Goal: Task Accomplishment & Management: Manage account settings

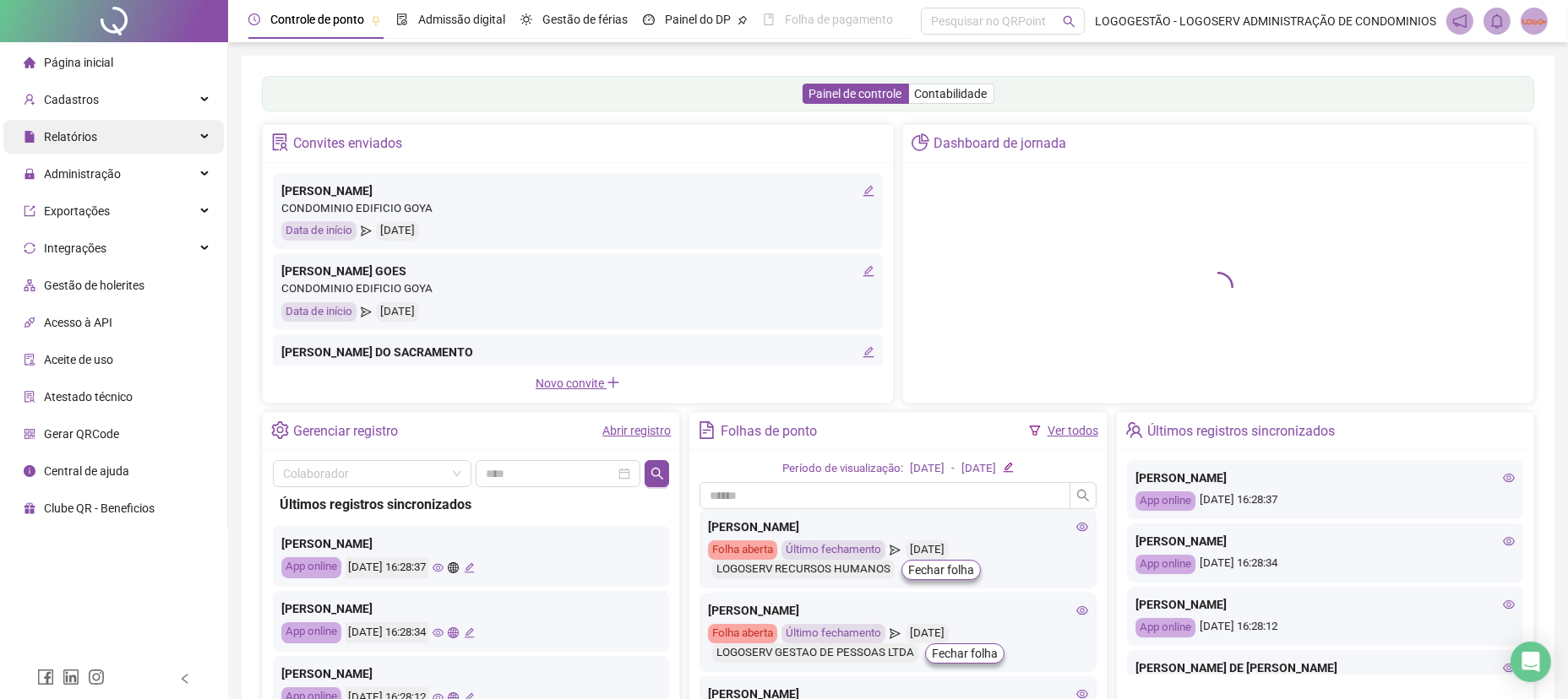
click at [164, 141] on div "Relatórios" at bounding box center [113, 136] width 221 height 33
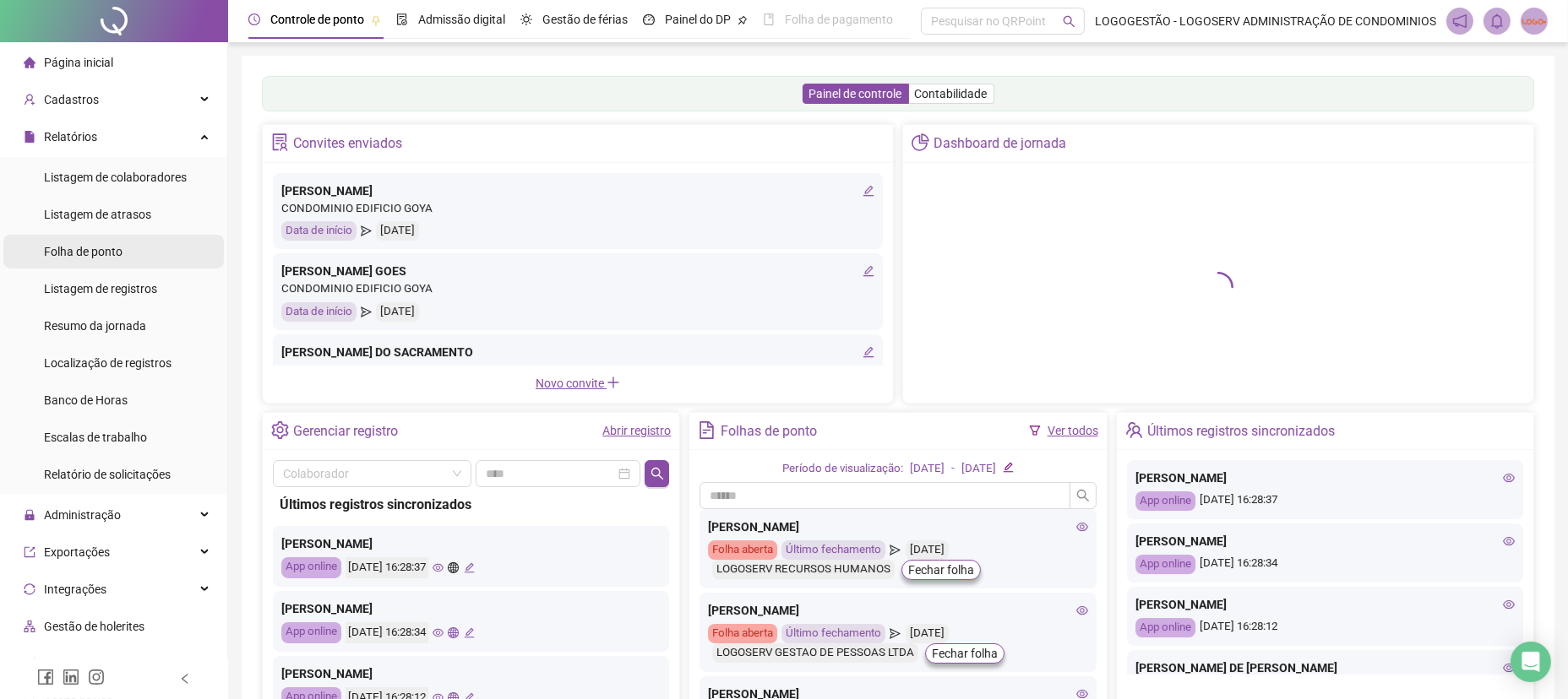
click at [176, 250] on li "Folha de ponto" at bounding box center [113, 251] width 221 height 33
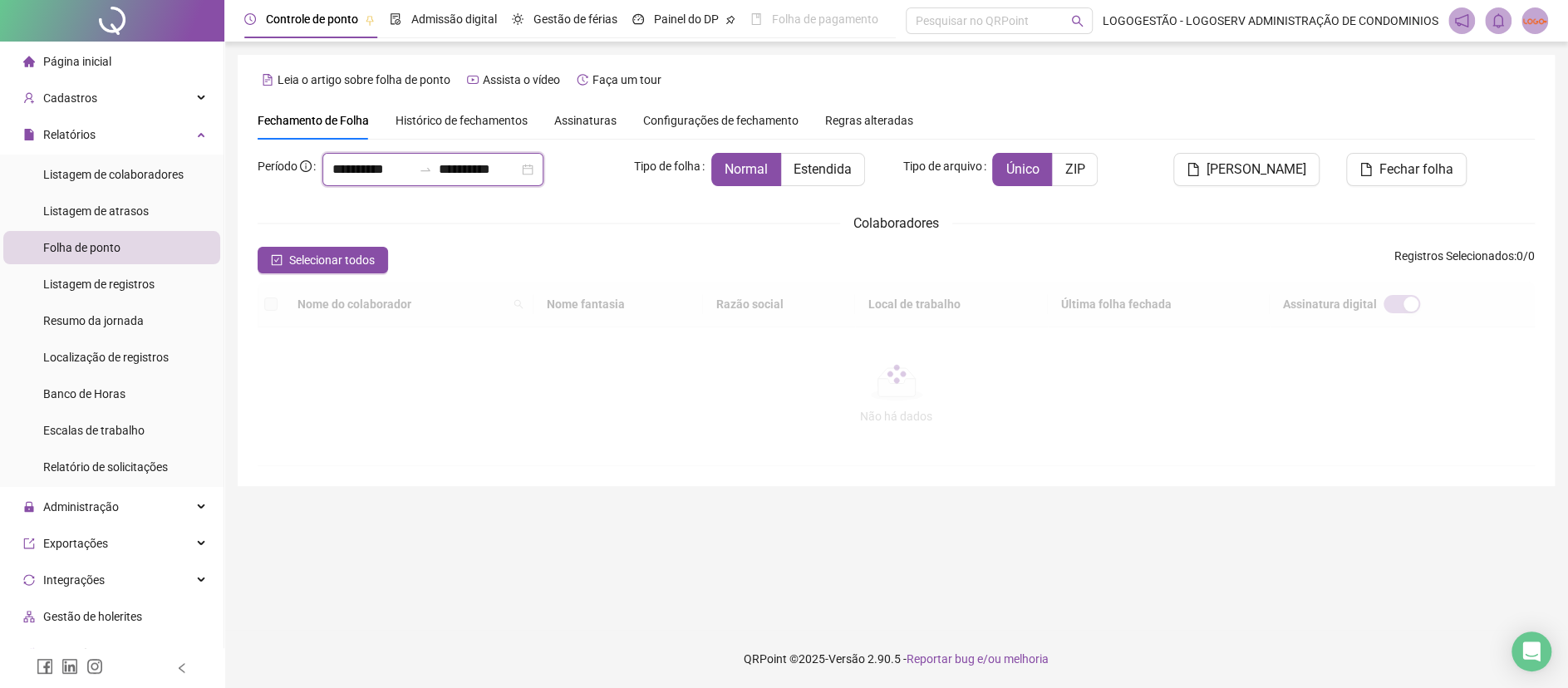
drag, startPoint x: 419, startPoint y: 167, endPoint x: 199, endPoint y: 141, distance: 221.5
click at [252, 144] on div "**********" at bounding box center [896, 270] width 1317 height 432
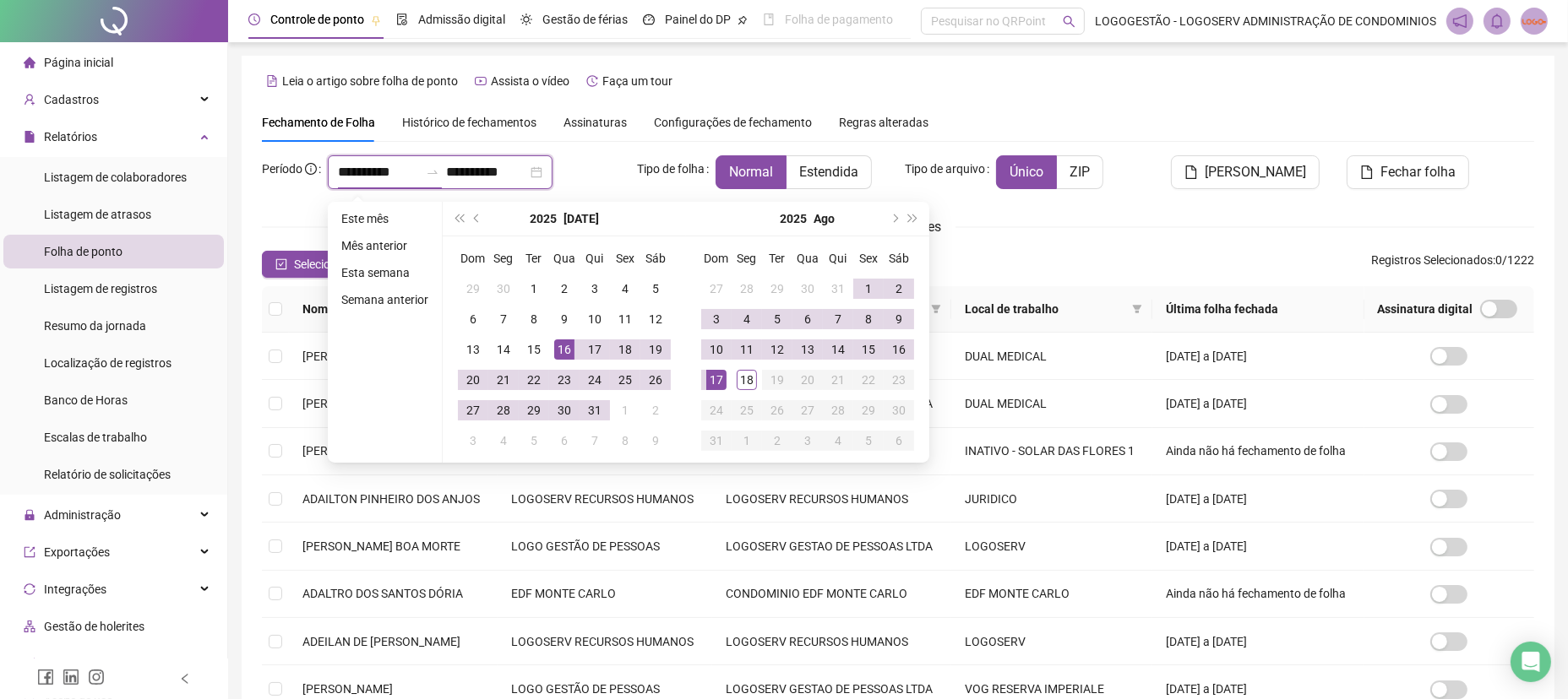
type input "**********"
click at [872, 347] on div "15" at bounding box center [868, 349] width 20 height 20
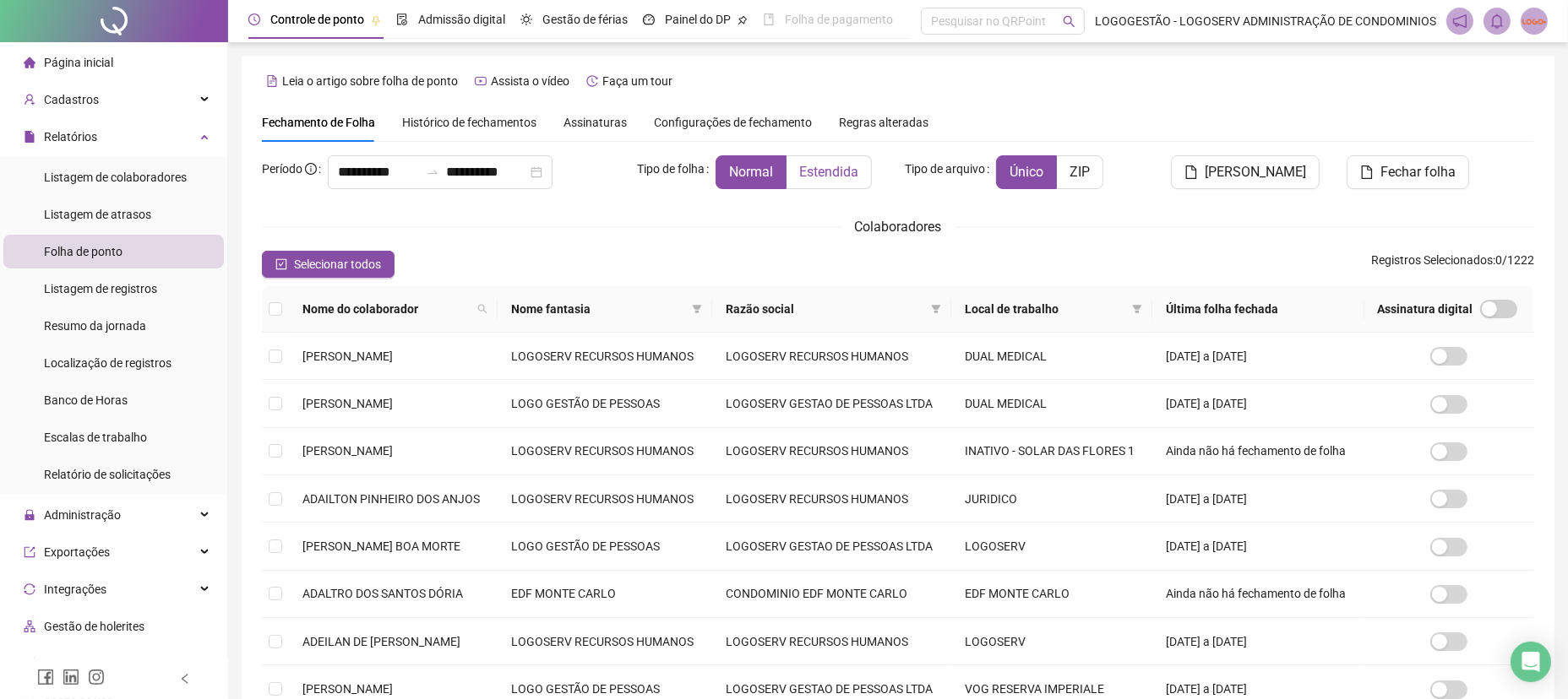
click at [799, 171] on label "Estendida" at bounding box center [828, 172] width 85 height 33
click at [705, 308] on span at bounding box center [696, 309] width 17 height 25
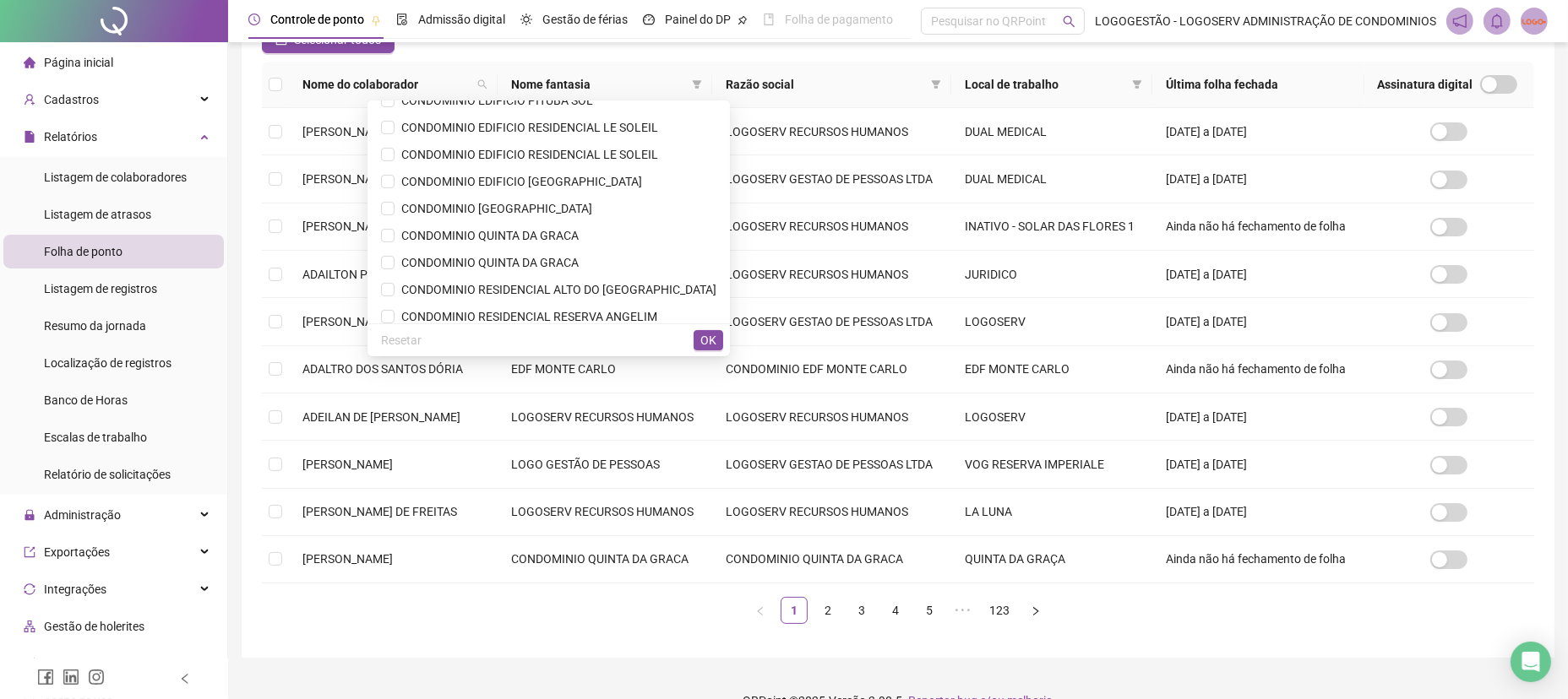
scroll to position [285, 0]
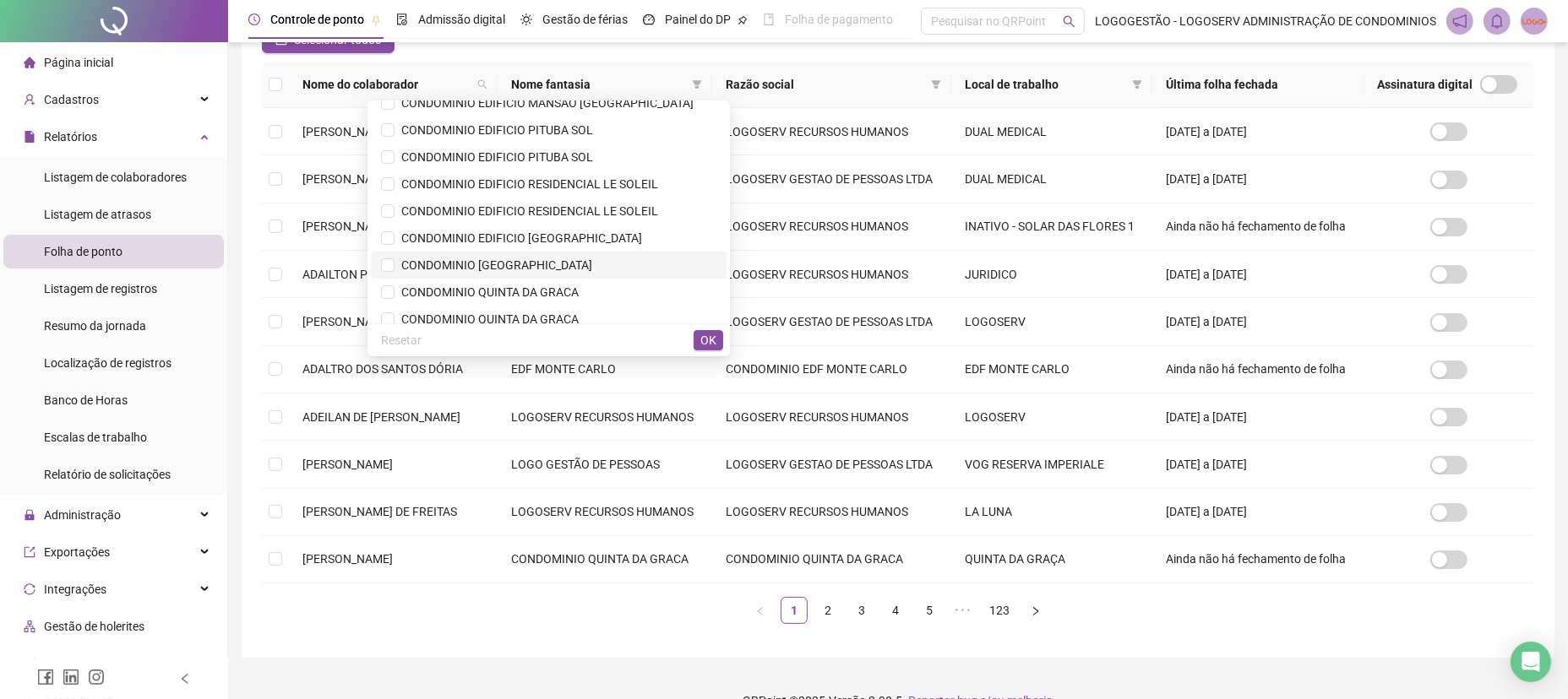
click at [545, 273] on li "CONDOMINIO PRAIA DO PIRUI" at bounding box center [549, 265] width 355 height 27
click at [715, 338] on span "OK" at bounding box center [708, 340] width 16 height 18
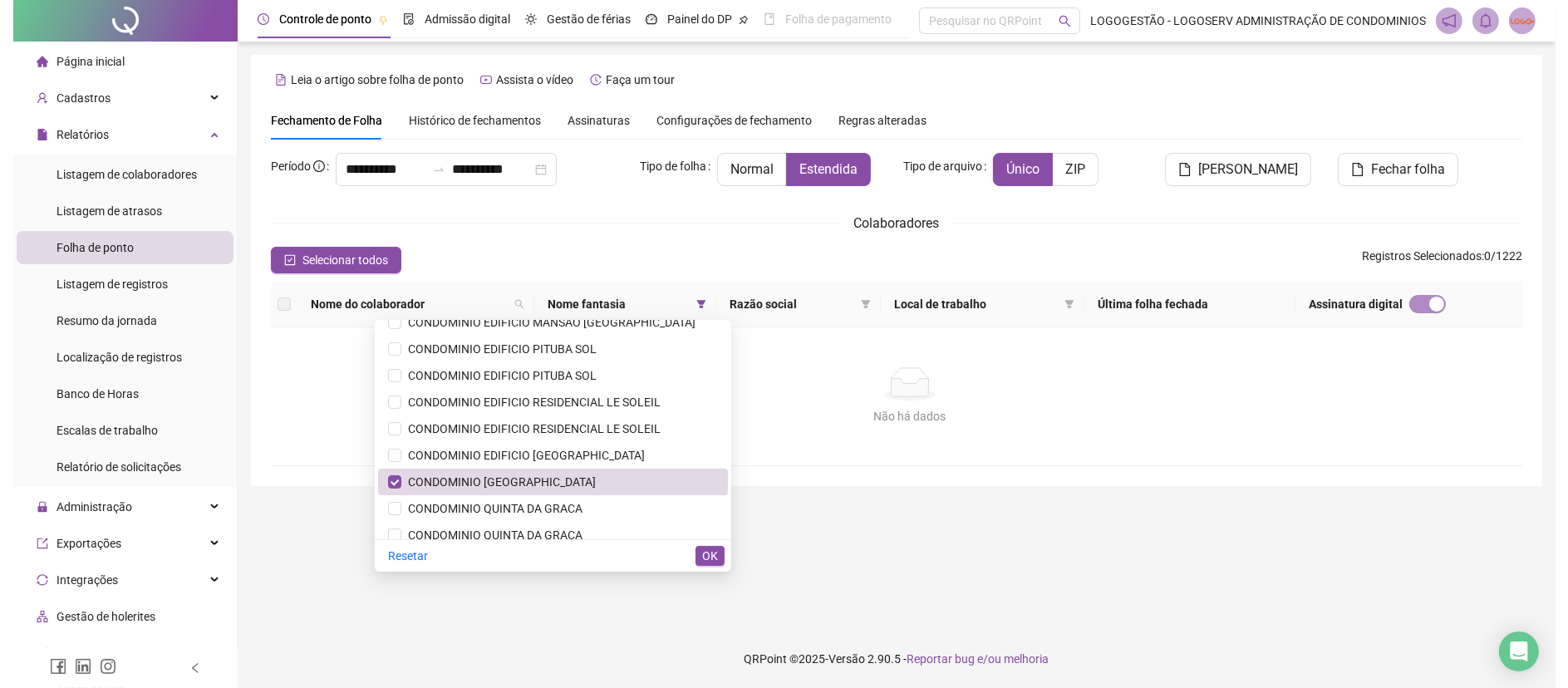
scroll to position [0, 0]
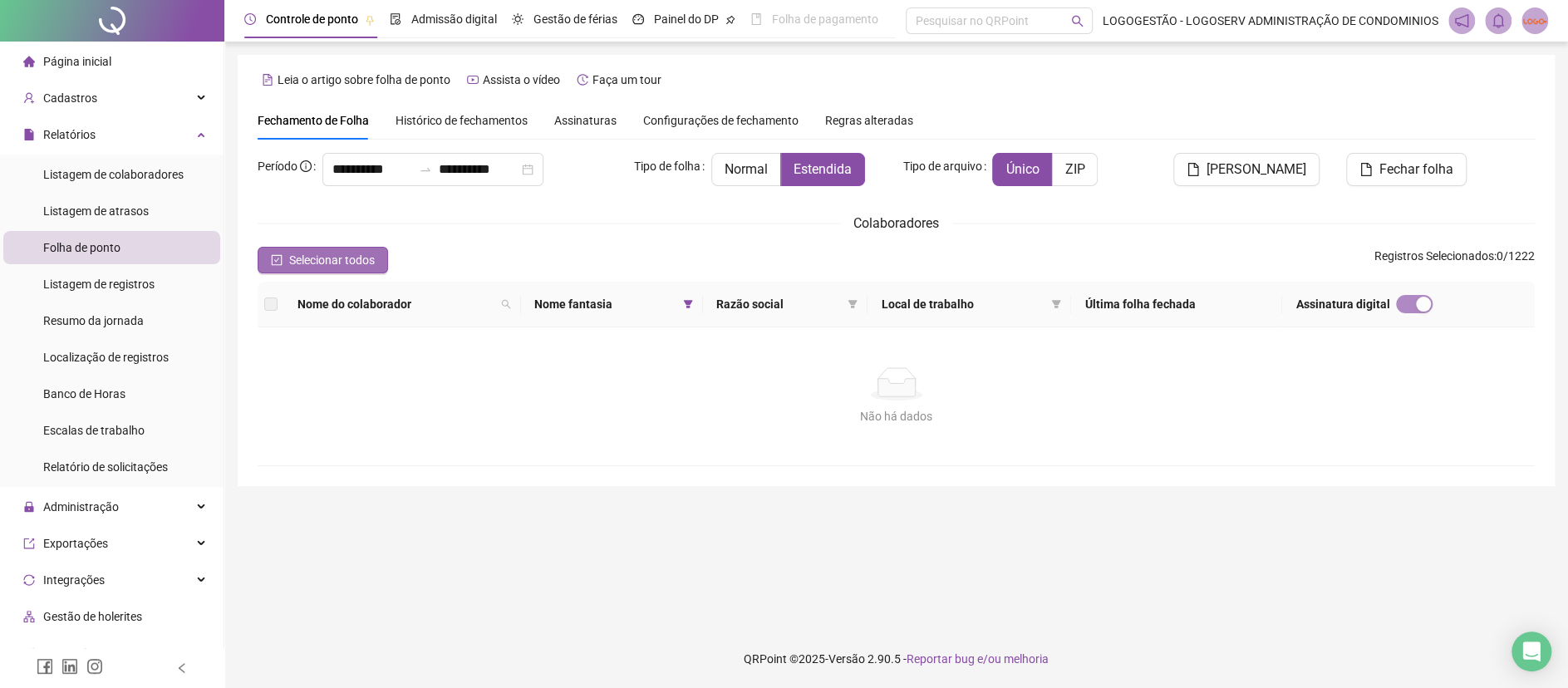
click at [349, 268] on span "Selecionar todos" at bounding box center [331, 260] width 86 height 18
click at [374, 312] on span "Nome do colaborador" at bounding box center [396, 304] width 197 height 18
click at [275, 302] on label at bounding box center [270, 304] width 13 height 18
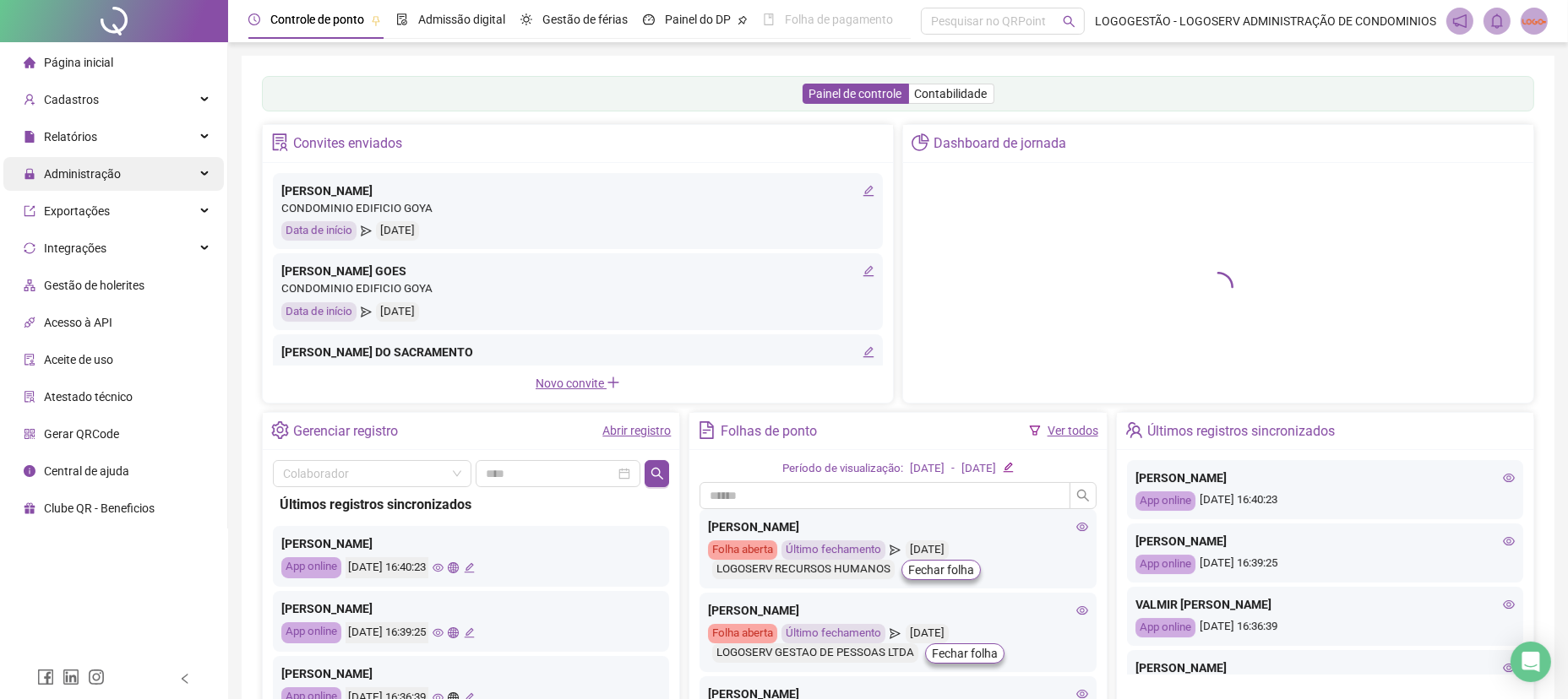
click at [118, 173] on span "Administração" at bounding box center [82, 173] width 77 height 13
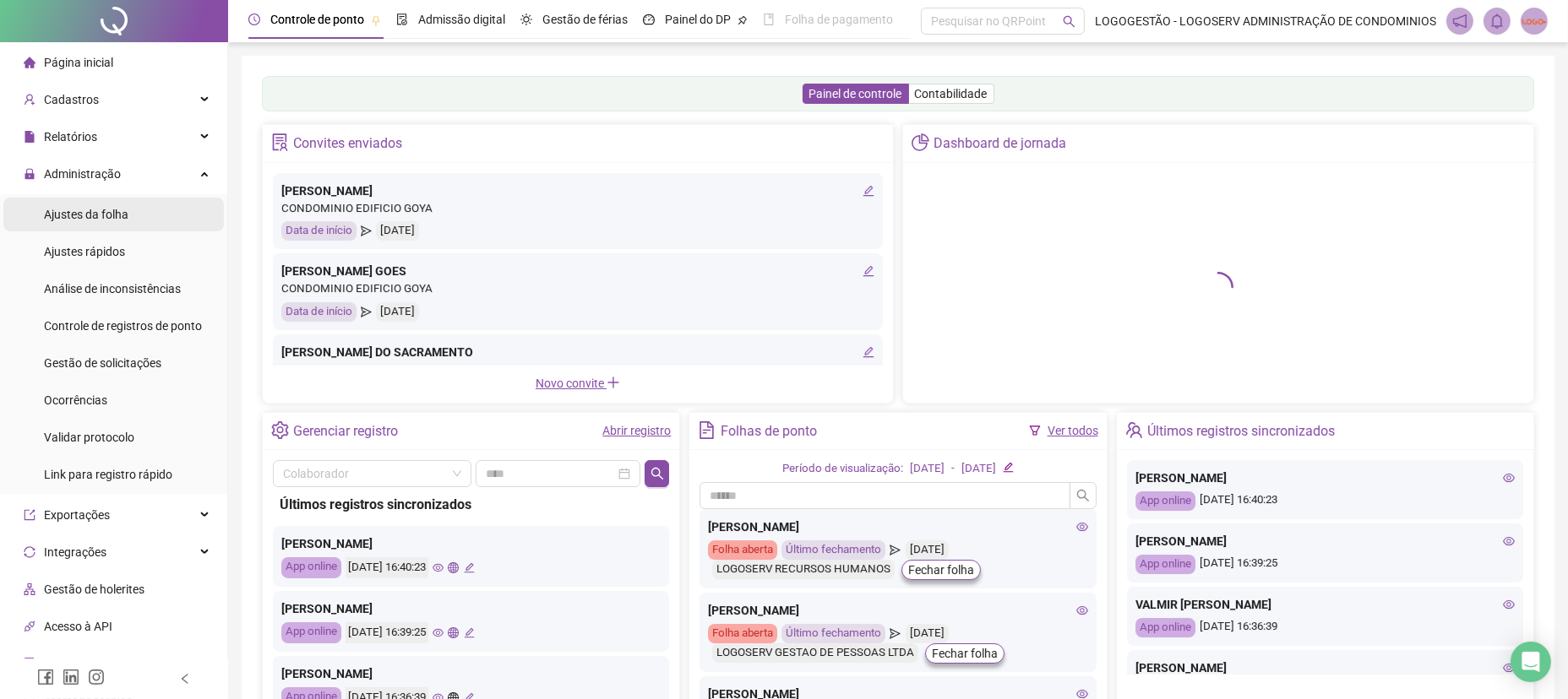
click at [140, 208] on li "Ajustes da folha" at bounding box center [113, 215] width 221 height 33
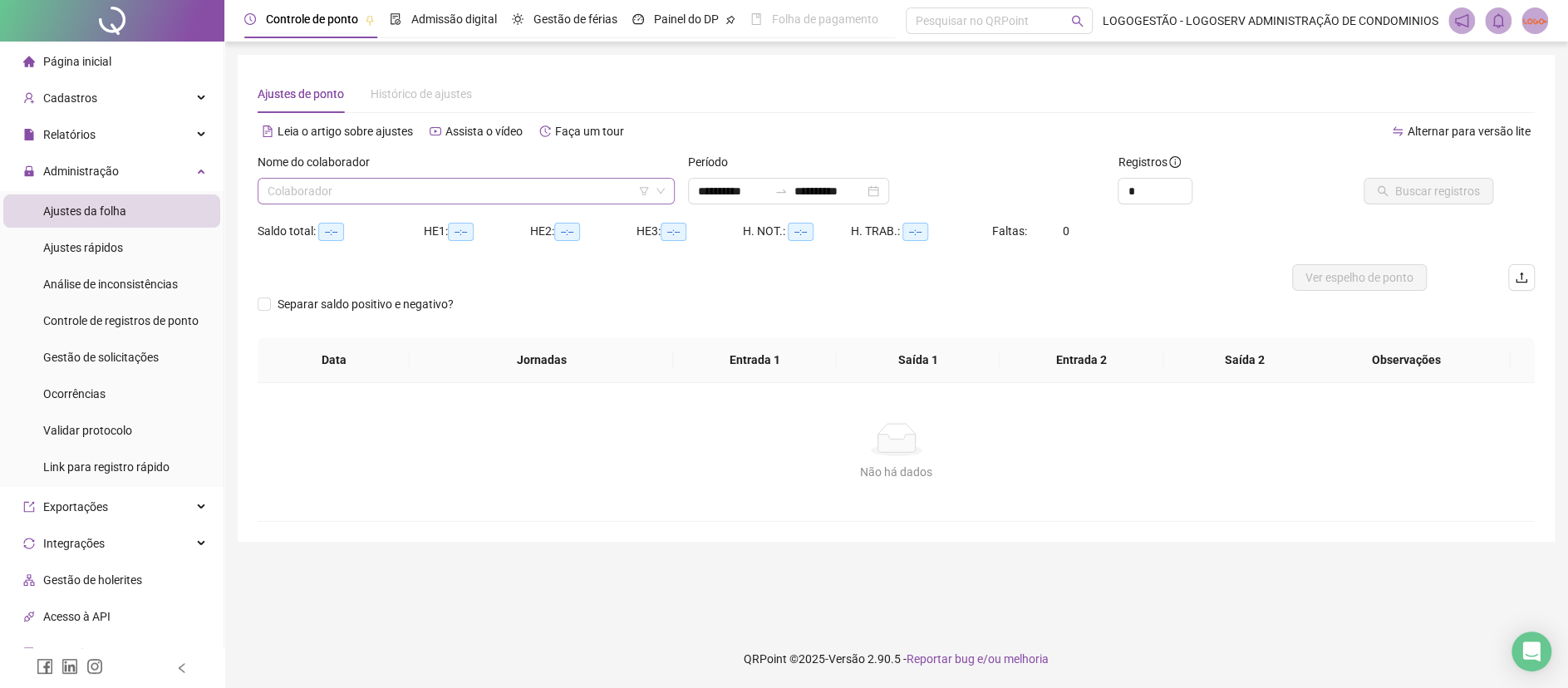
type input "**********"
click at [404, 188] on input "search" at bounding box center [458, 191] width 382 height 25
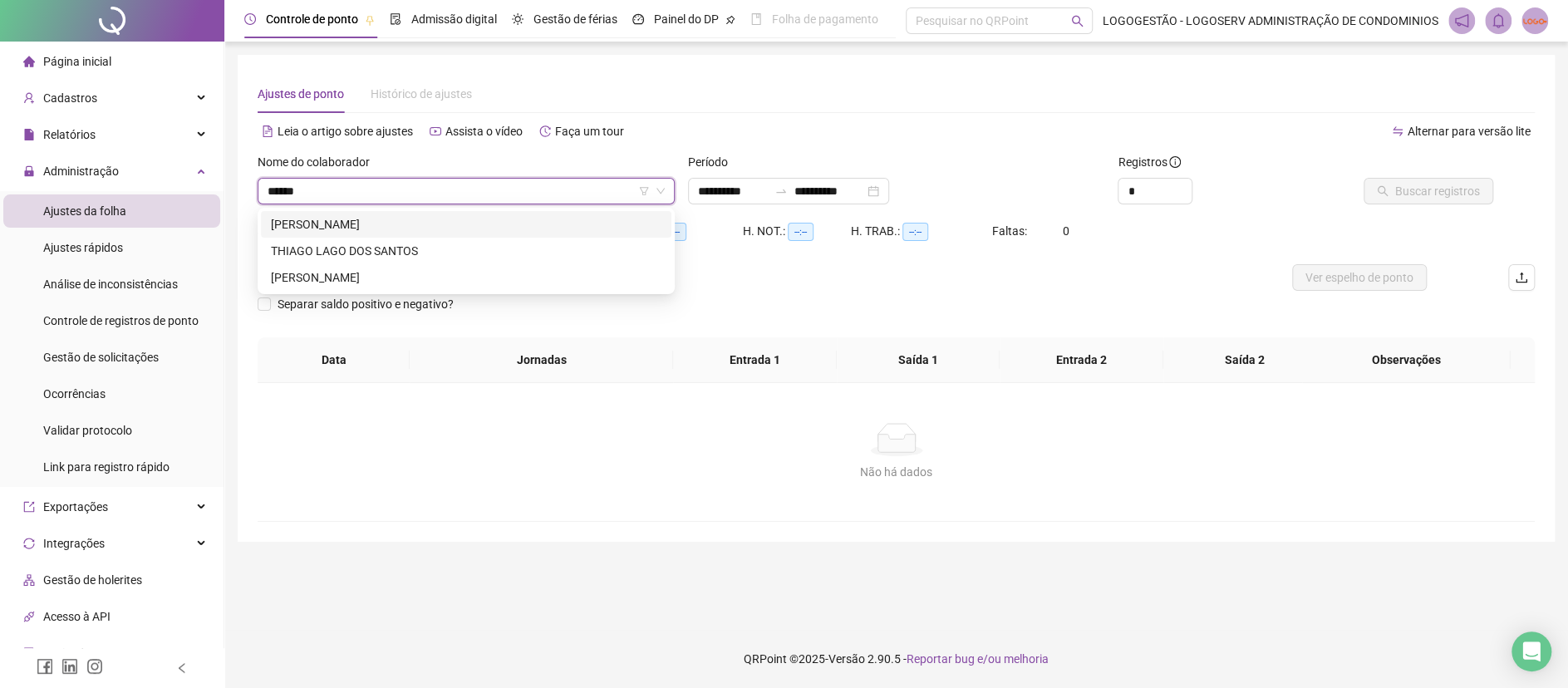
type input "******"
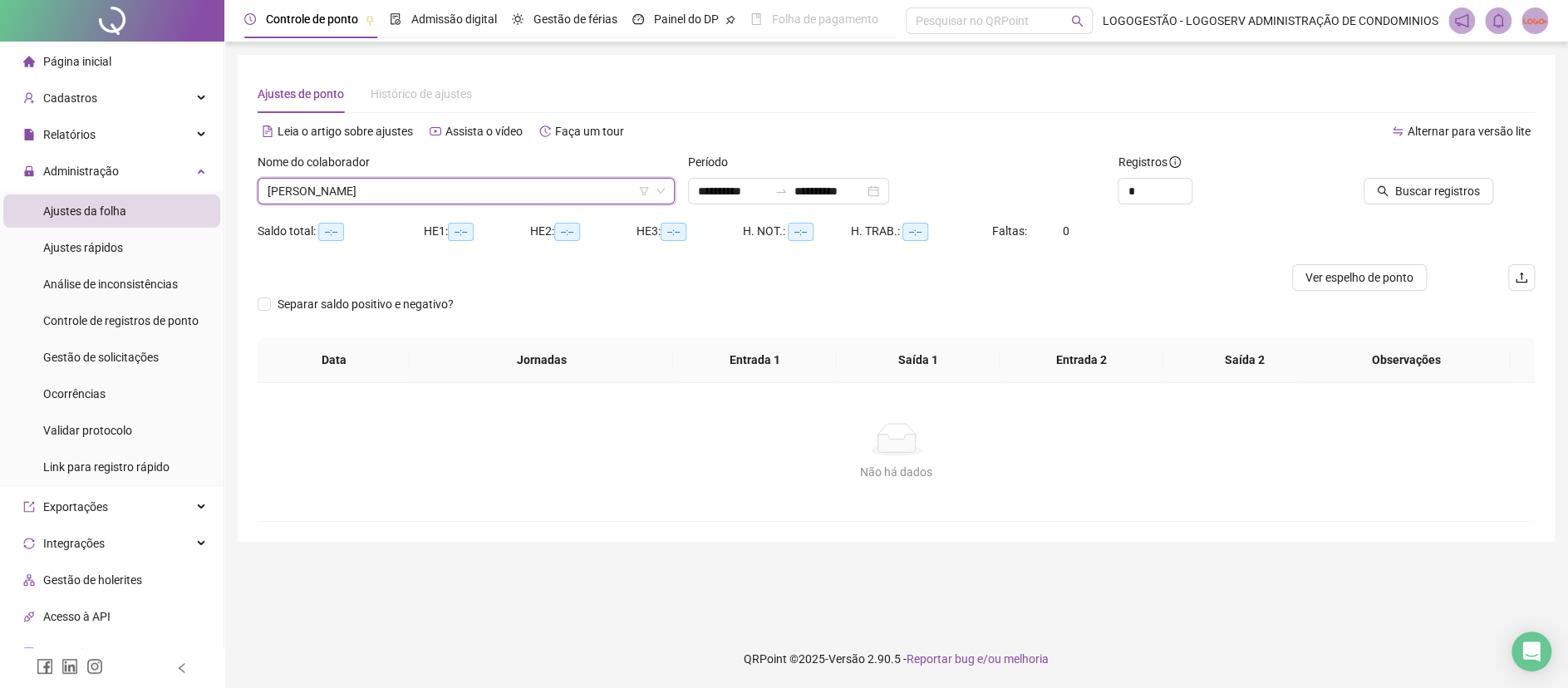
drag, startPoint x: 755, startPoint y: 189, endPoint x: 624, endPoint y: 190, distance: 131.0
click at [624, 190] on div "**********" at bounding box center [896, 185] width 1290 height 65
drag, startPoint x: 867, startPoint y: 189, endPoint x: 742, endPoint y: 172, distance: 126.2
click at [750, 175] on div "**********" at bounding box center [896, 179] width 417 height 52
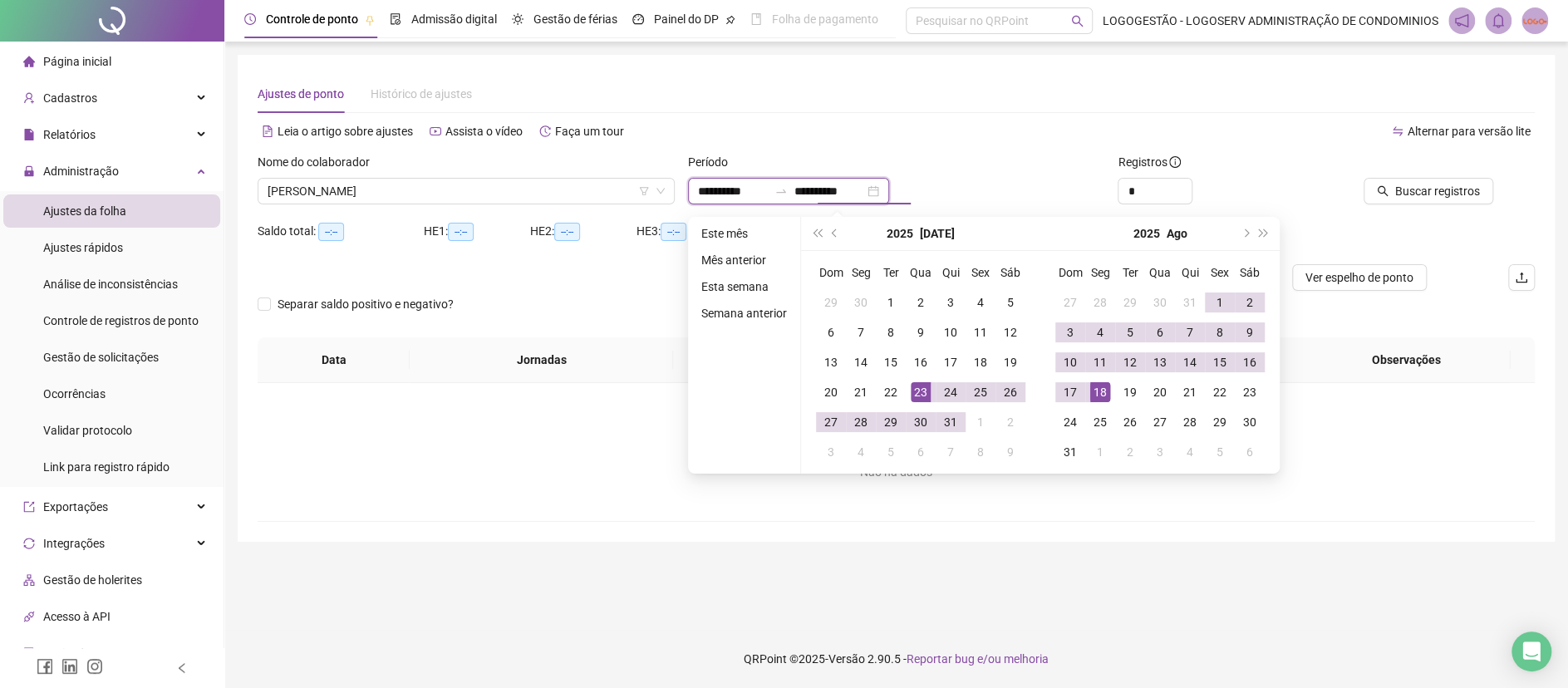
type input "**********"
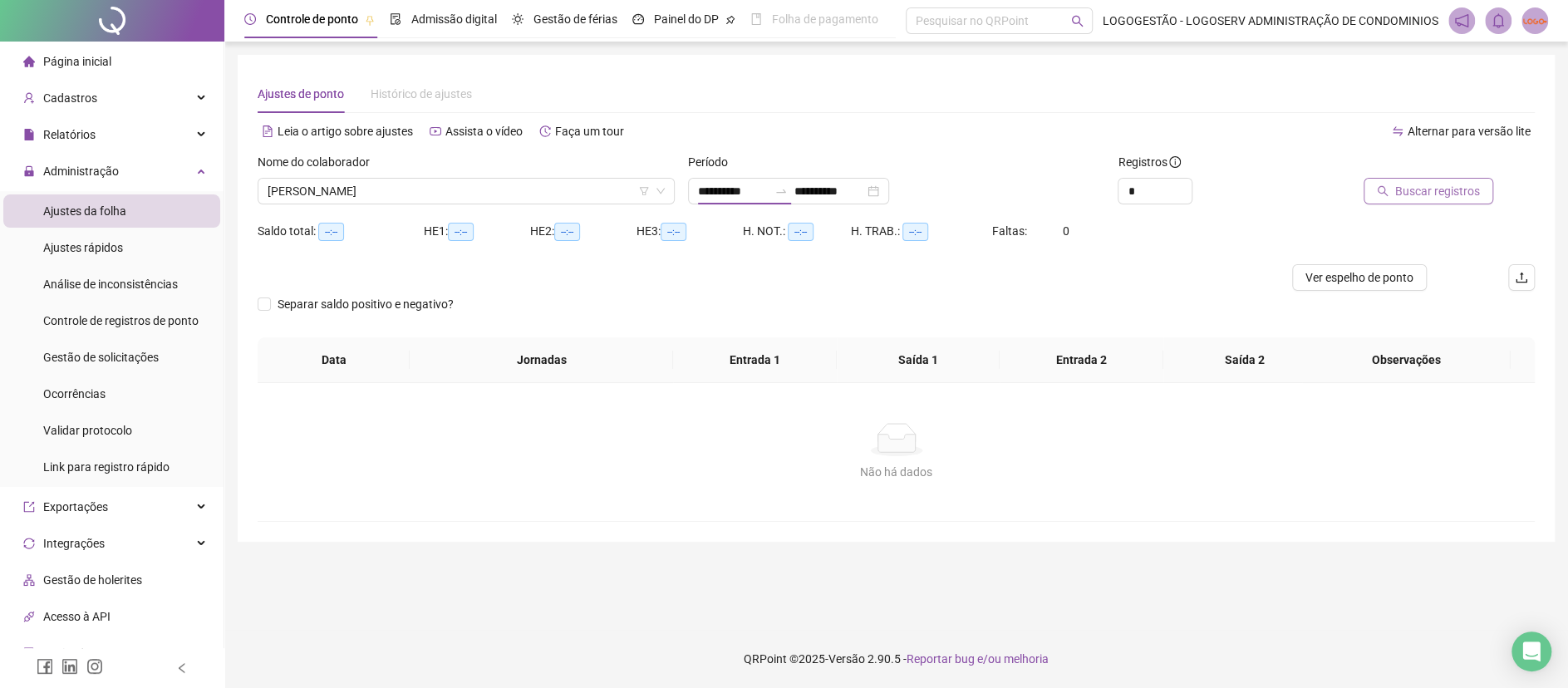
click at [1403, 192] on span "Buscar registros" at bounding box center [1437, 190] width 85 height 18
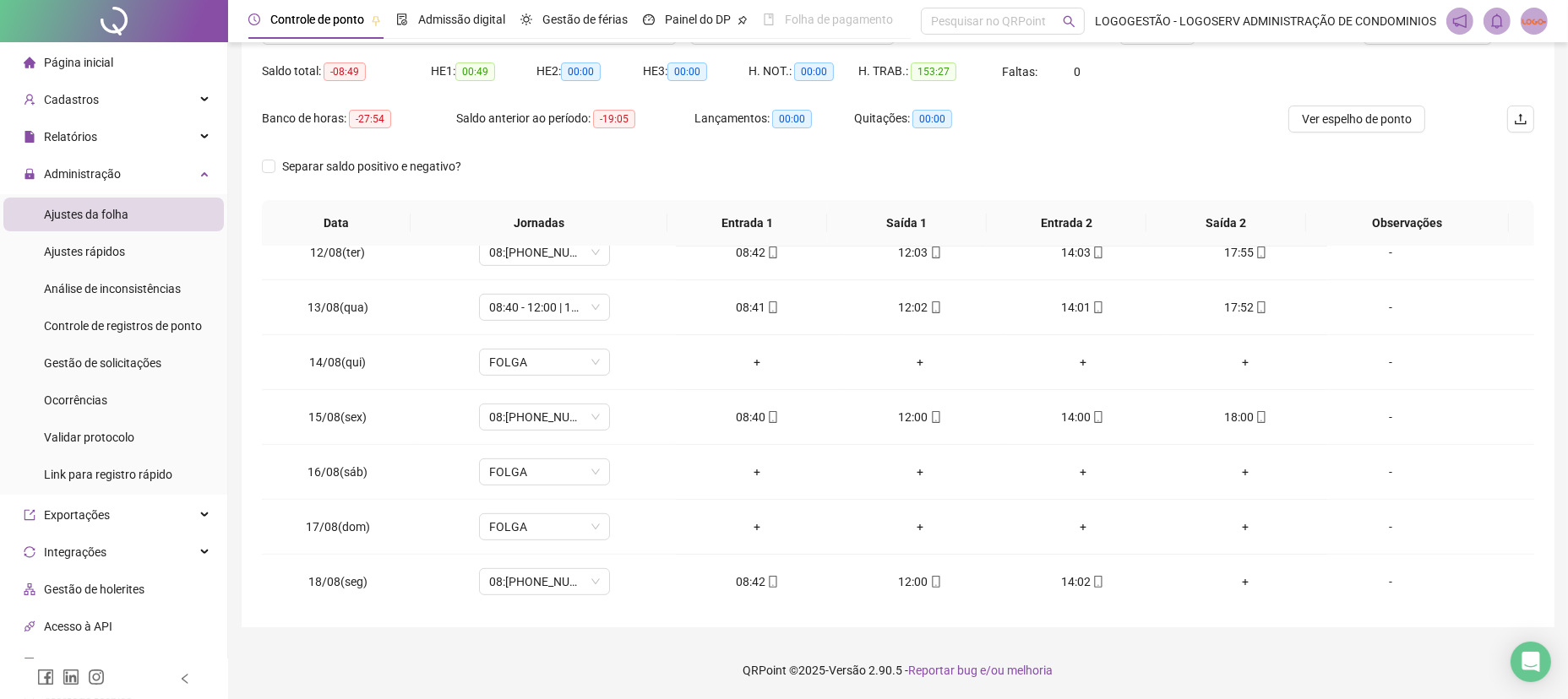
scroll to position [1121, 0]
click at [550, 466] on span "FOLGA" at bounding box center [544, 470] width 111 height 25
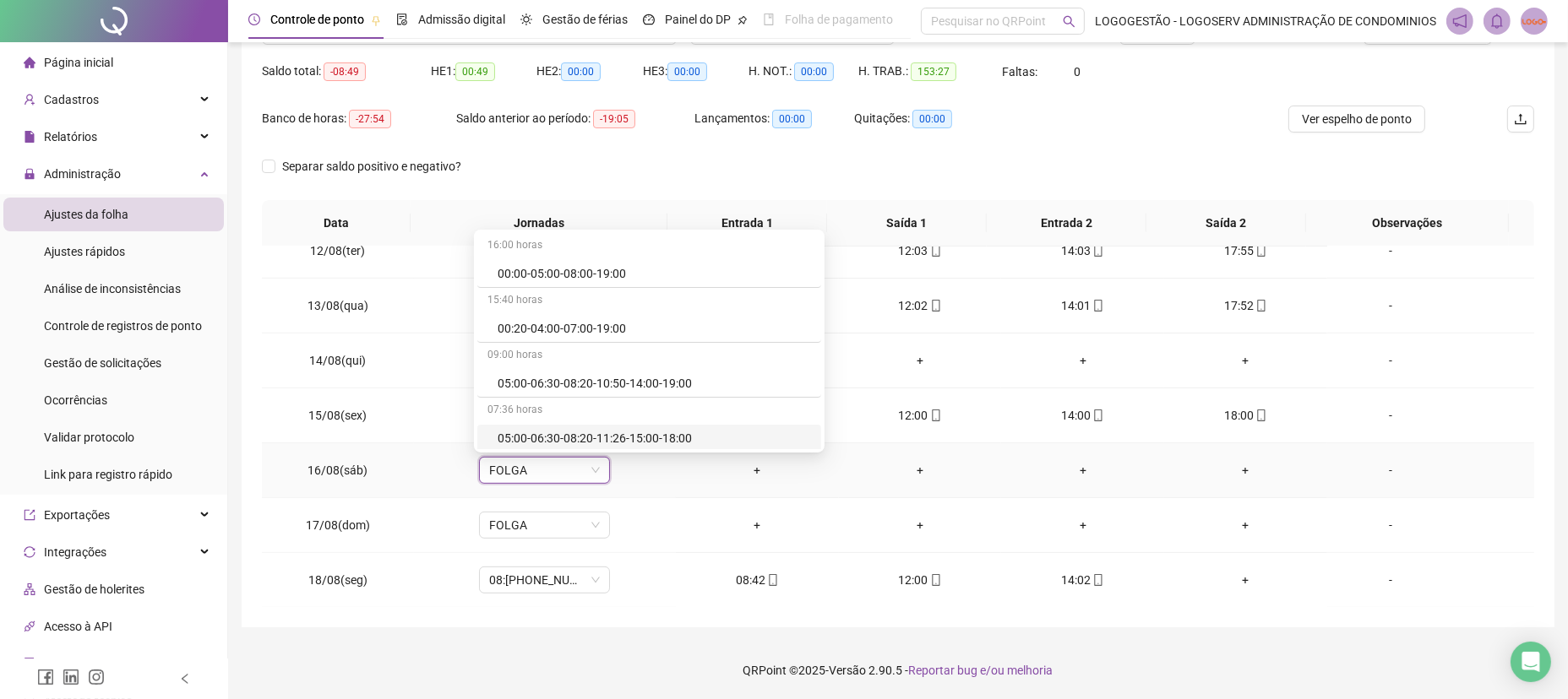
click at [619, 492] on td "FOLGA FOLGA" at bounding box center [545, 470] width 262 height 55
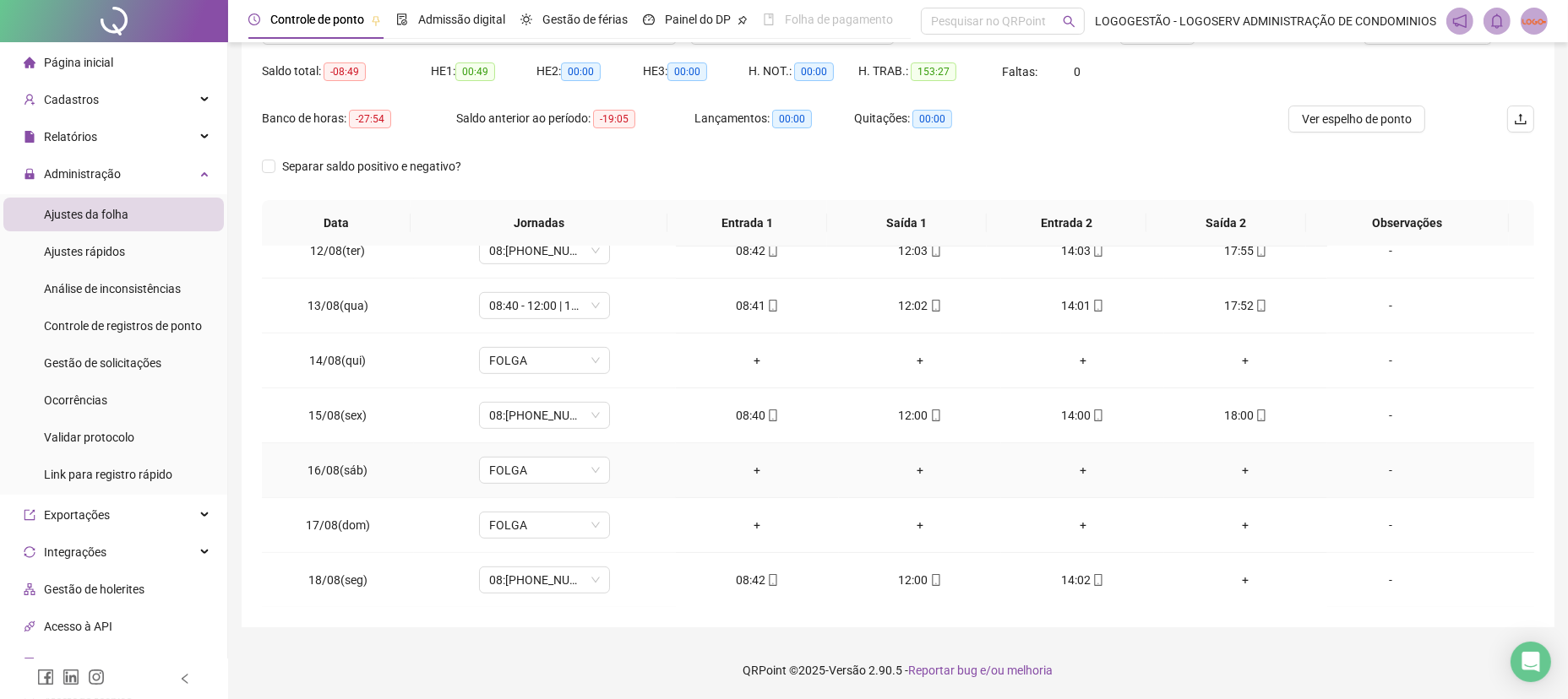
click at [1373, 470] on div "-" at bounding box center [1390, 470] width 99 height 18
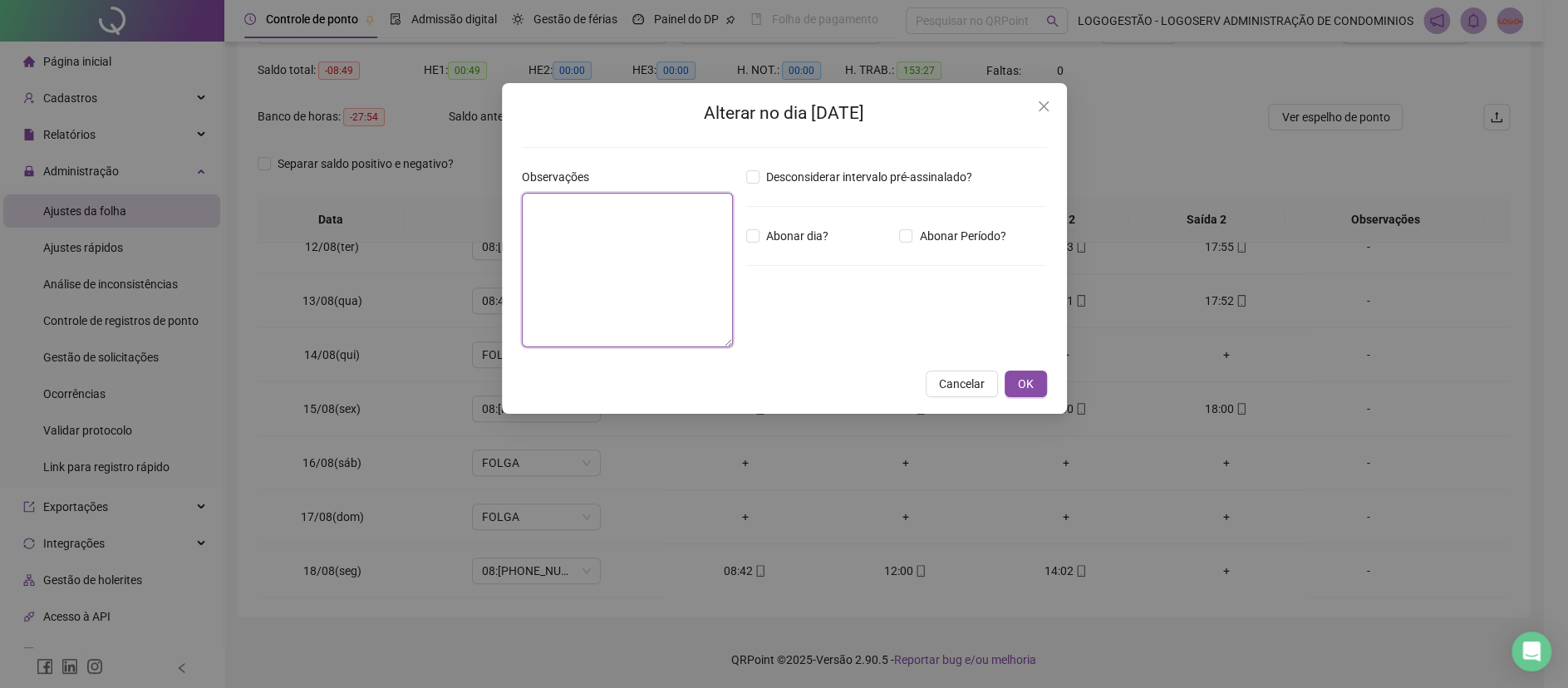
click at [596, 280] on textarea at bounding box center [627, 270] width 211 height 155
type textarea "*******"
click at [1033, 391] on button "OK" at bounding box center [1025, 383] width 42 height 27
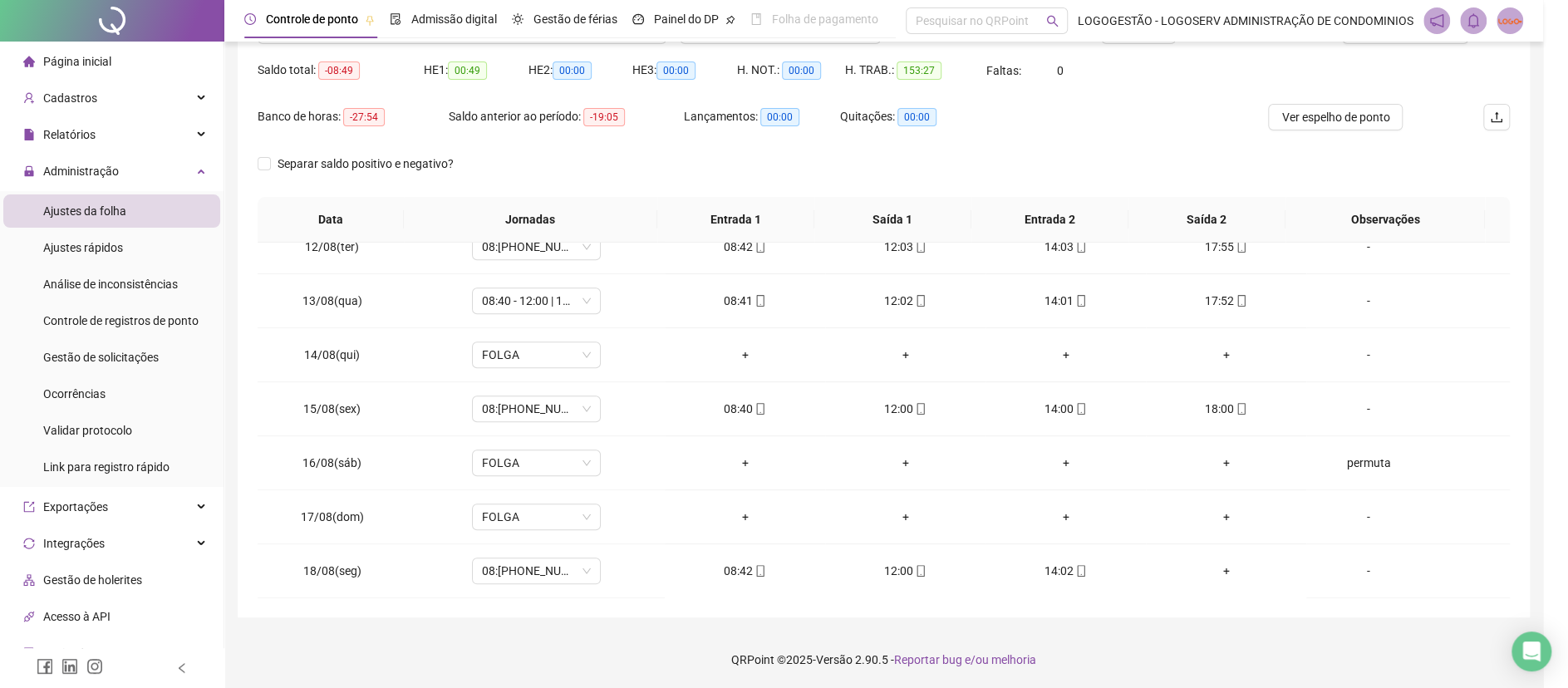
click at [1029, 400] on div "Alterar no dia 16/08/2025 Observações ******* Desconsiderar intervalo pré-assin…" at bounding box center [784, 344] width 1568 height 688
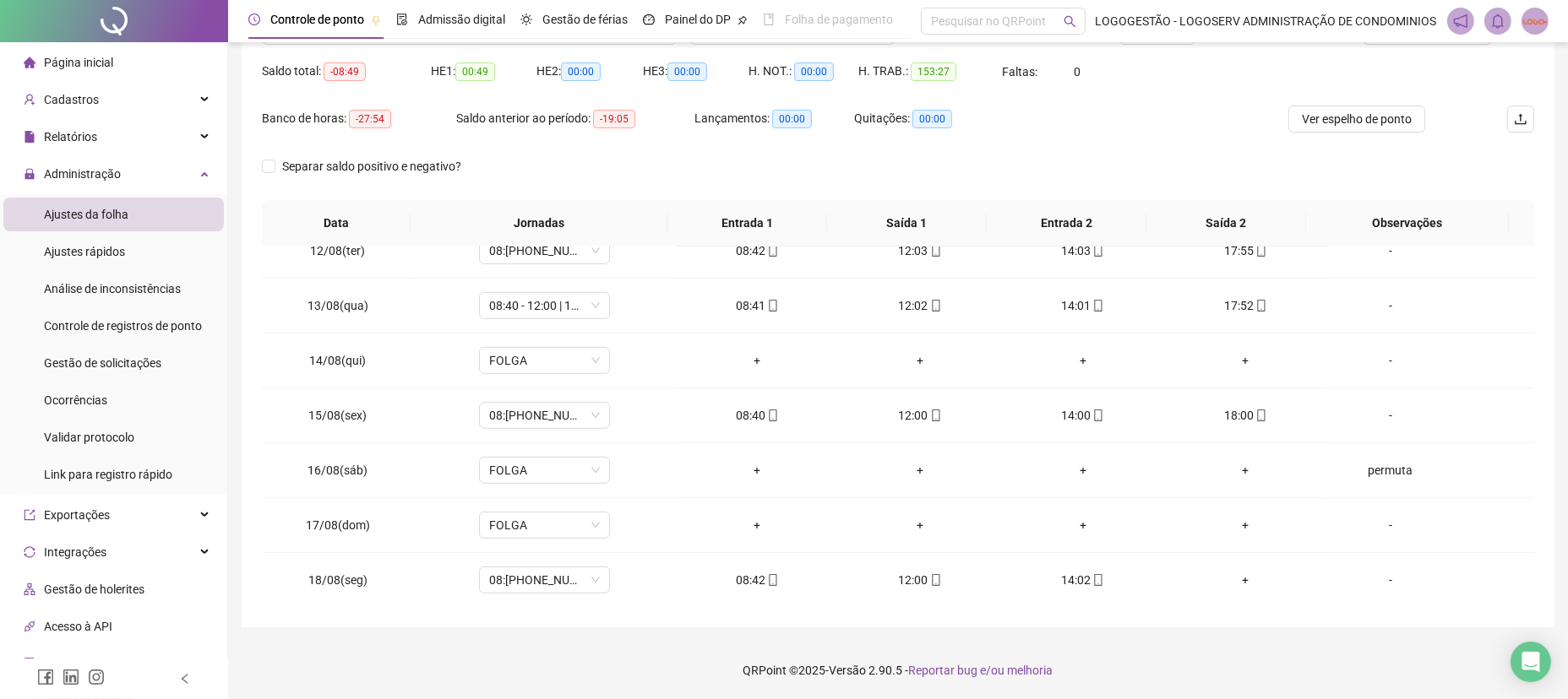
click at [1050, 402] on body "**********" at bounding box center [784, 186] width 1568 height 699
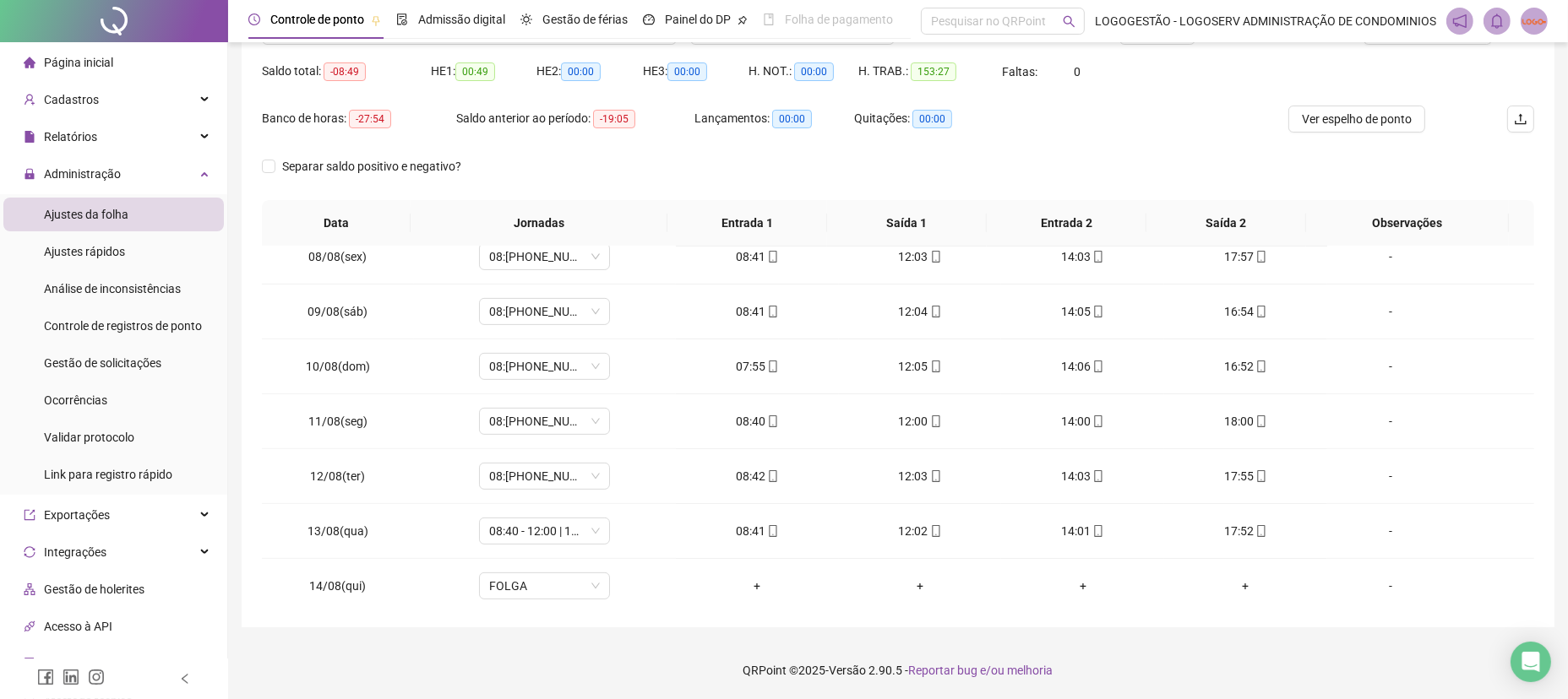
scroll to position [0, 0]
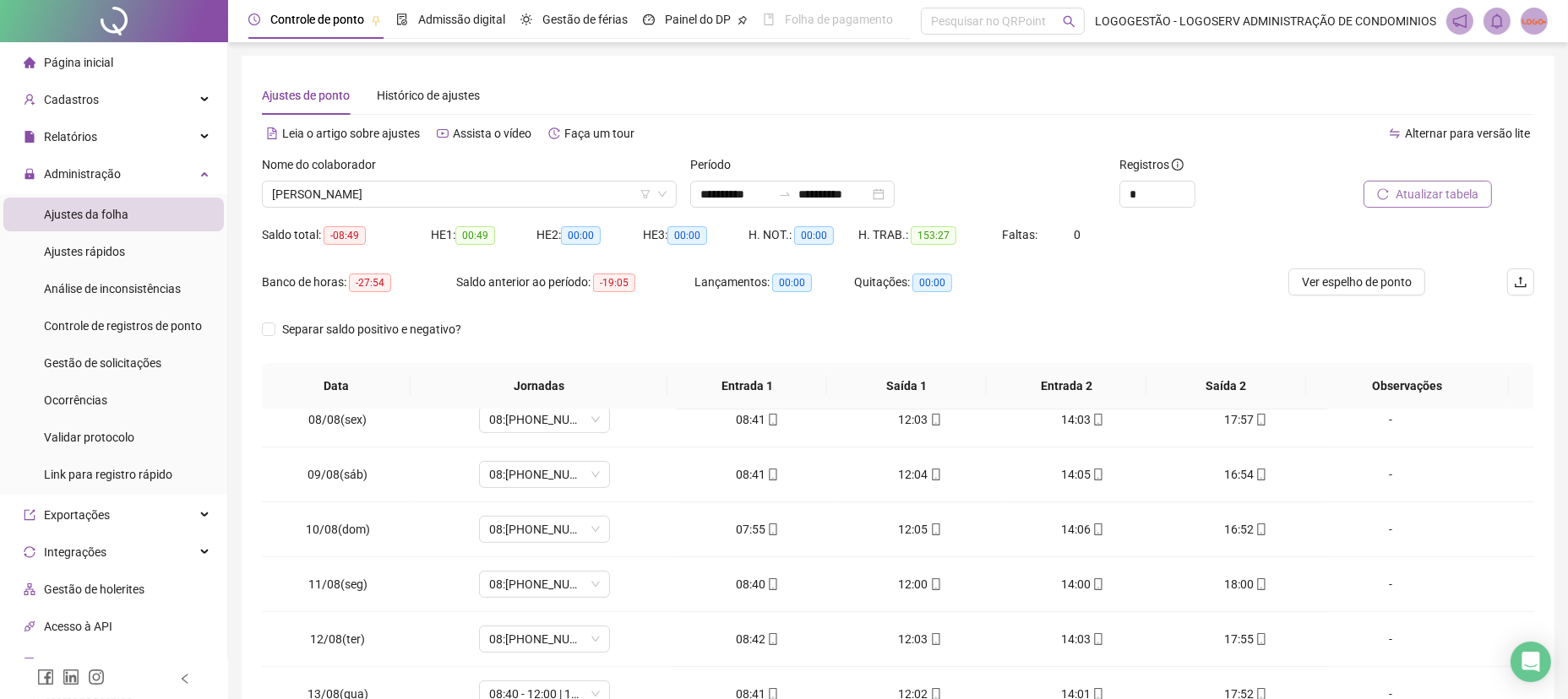
drag, startPoint x: 1396, startPoint y: 200, endPoint x: 1397, endPoint y: 192, distance: 8.1
click at [1398, 190] on button "Atualizar tabela" at bounding box center [1428, 194] width 128 height 27
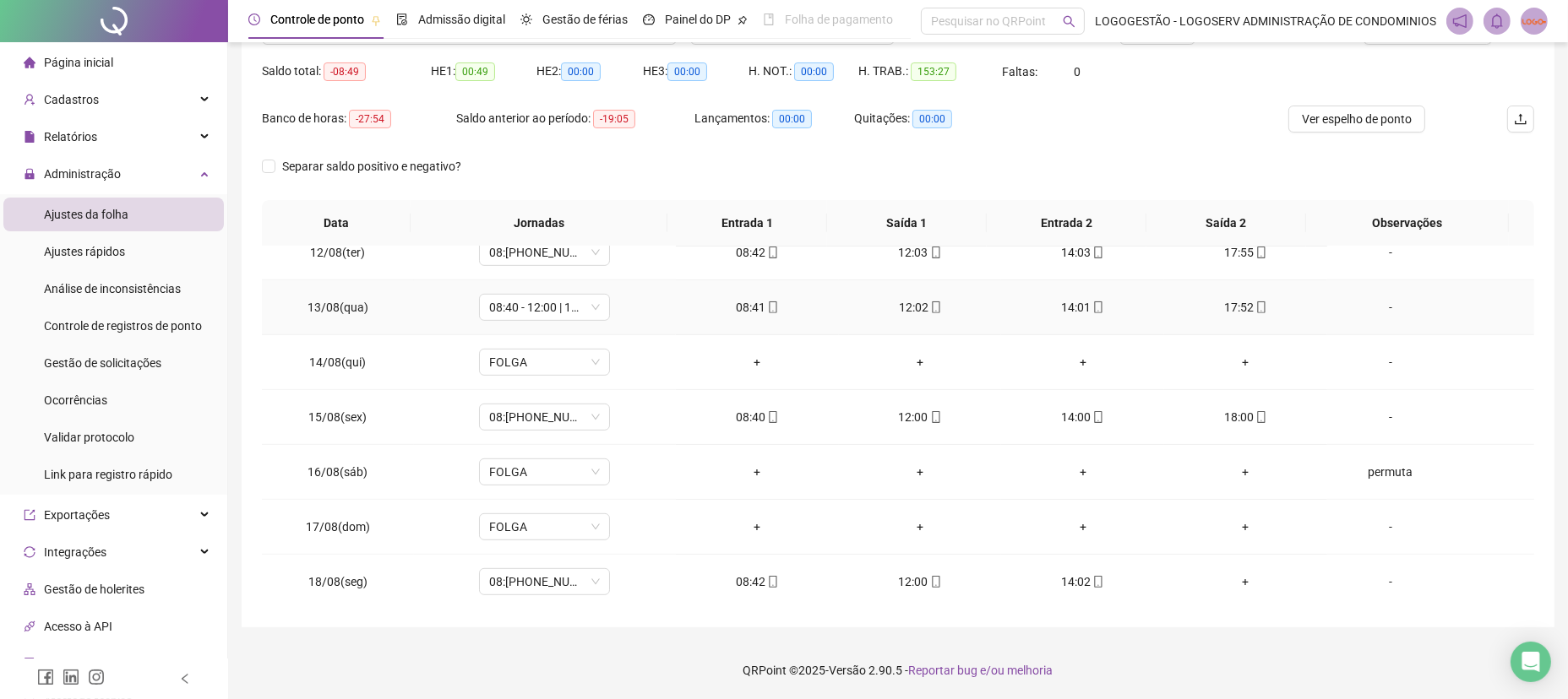
scroll to position [1121, 0]
click at [560, 472] on span "FOLGA" at bounding box center [544, 470] width 111 height 25
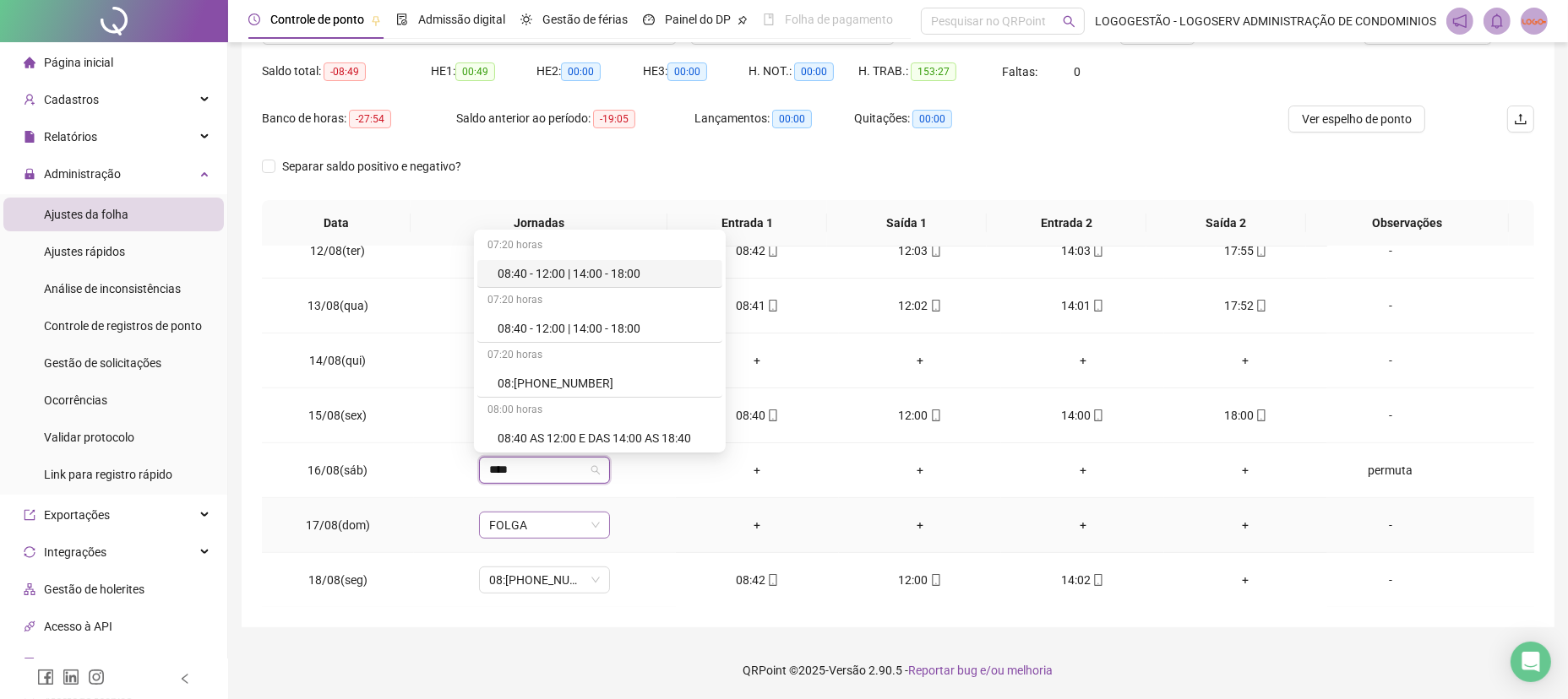
type input "*****"
click at [505, 382] on div "08:40-12-14-18" at bounding box center [605, 383] width 215 height 18
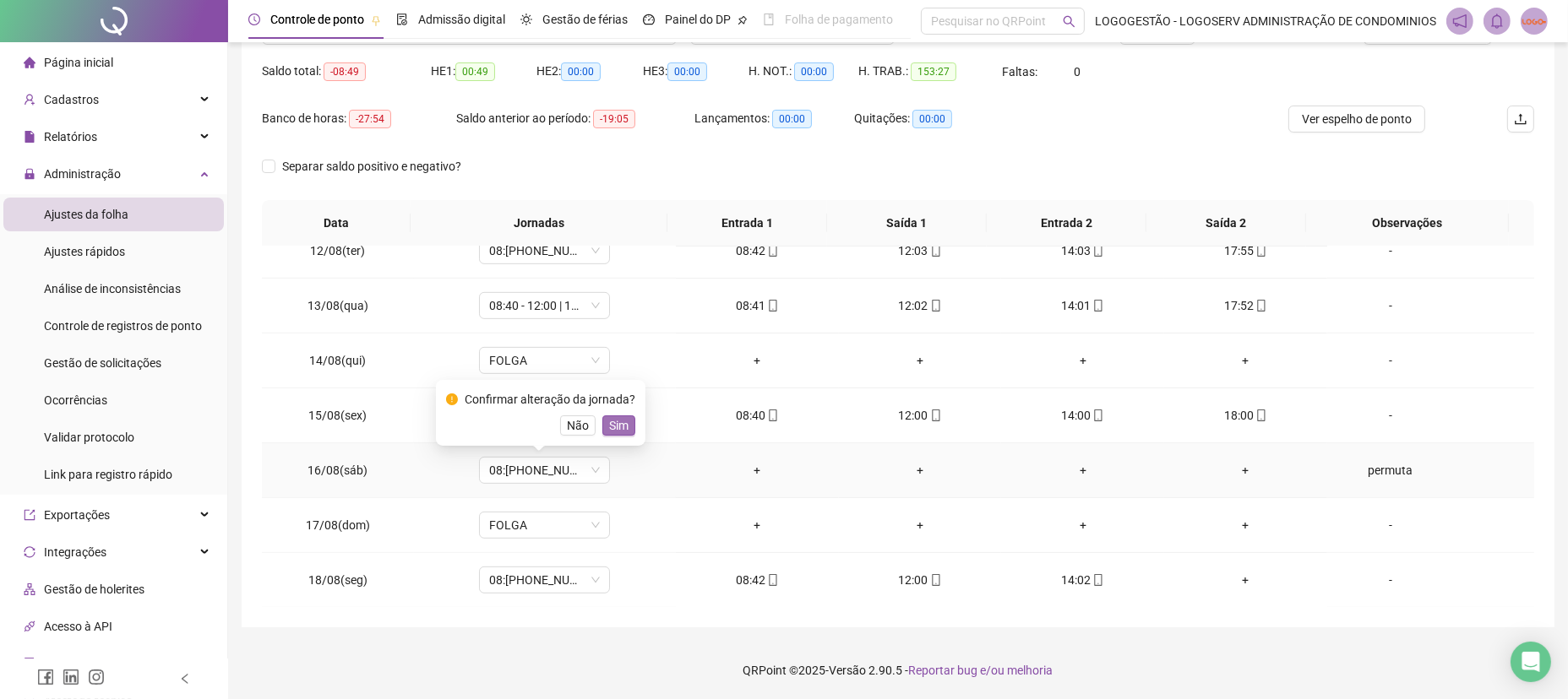
click at [626, 432] on button "Sim" at bounding box center [618, 426] width 33 height 20
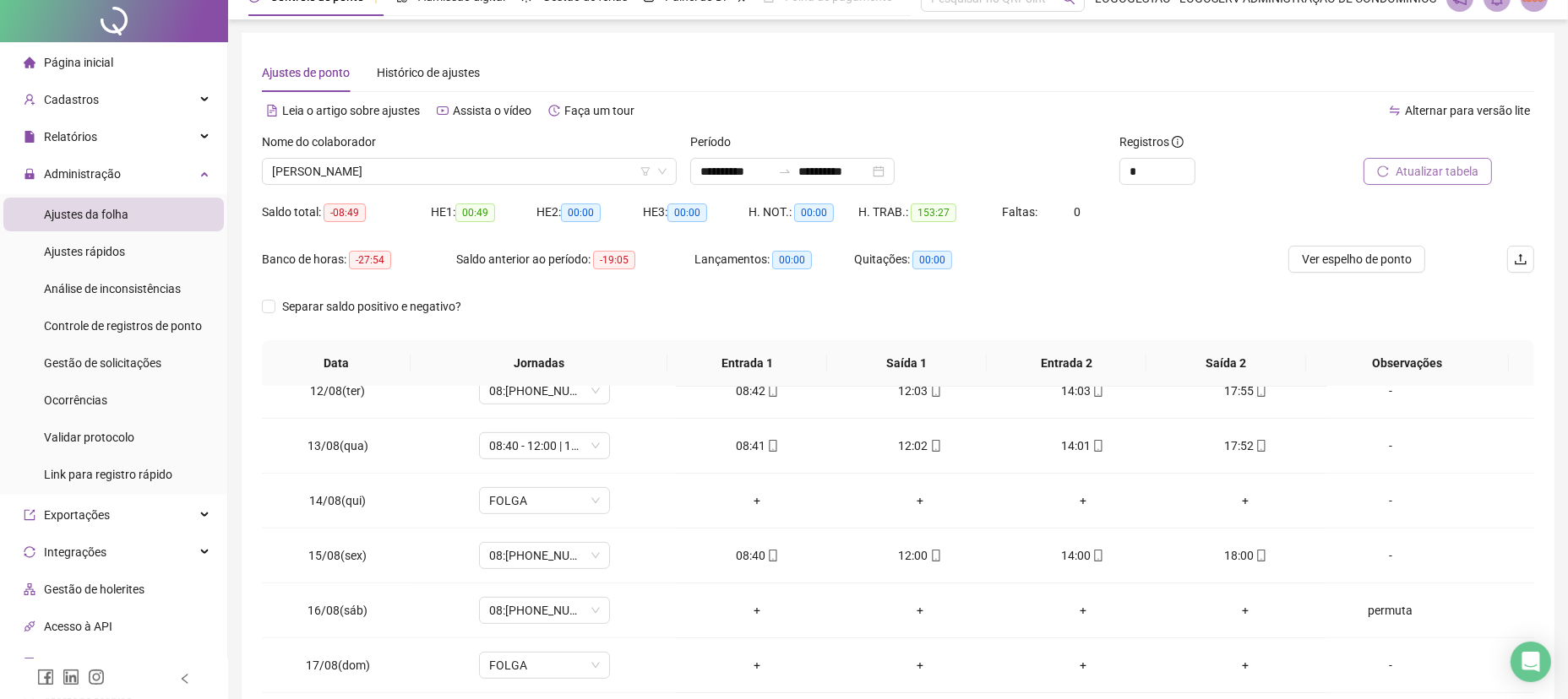
scroll to position [0, 0]
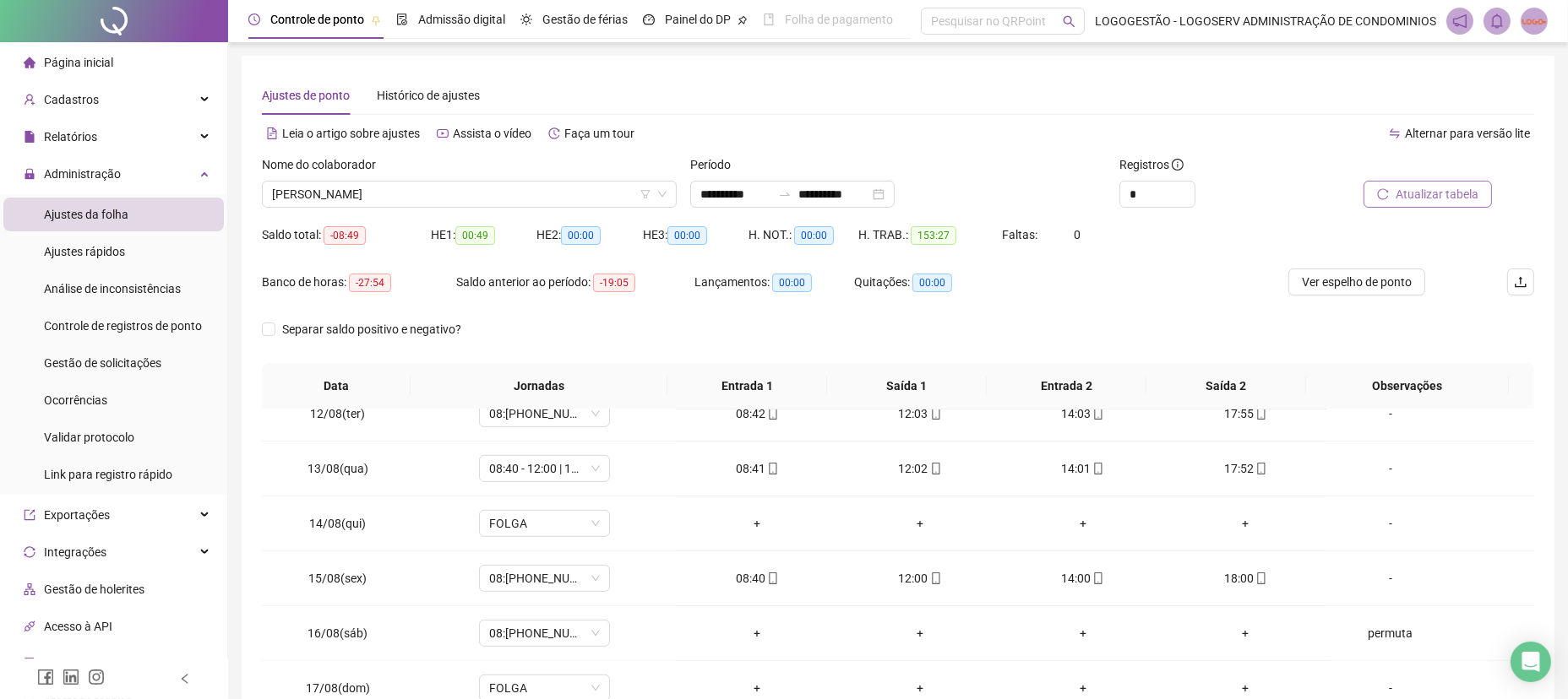
click at [1438, 186] on span "Atualizar tabela" at bounding box center [1437, 193] width 83 height 18
click at [419, 186] on span "THIAGO SANTOS NOVAIS" at bounding box center [469, 194] width 395 height 25
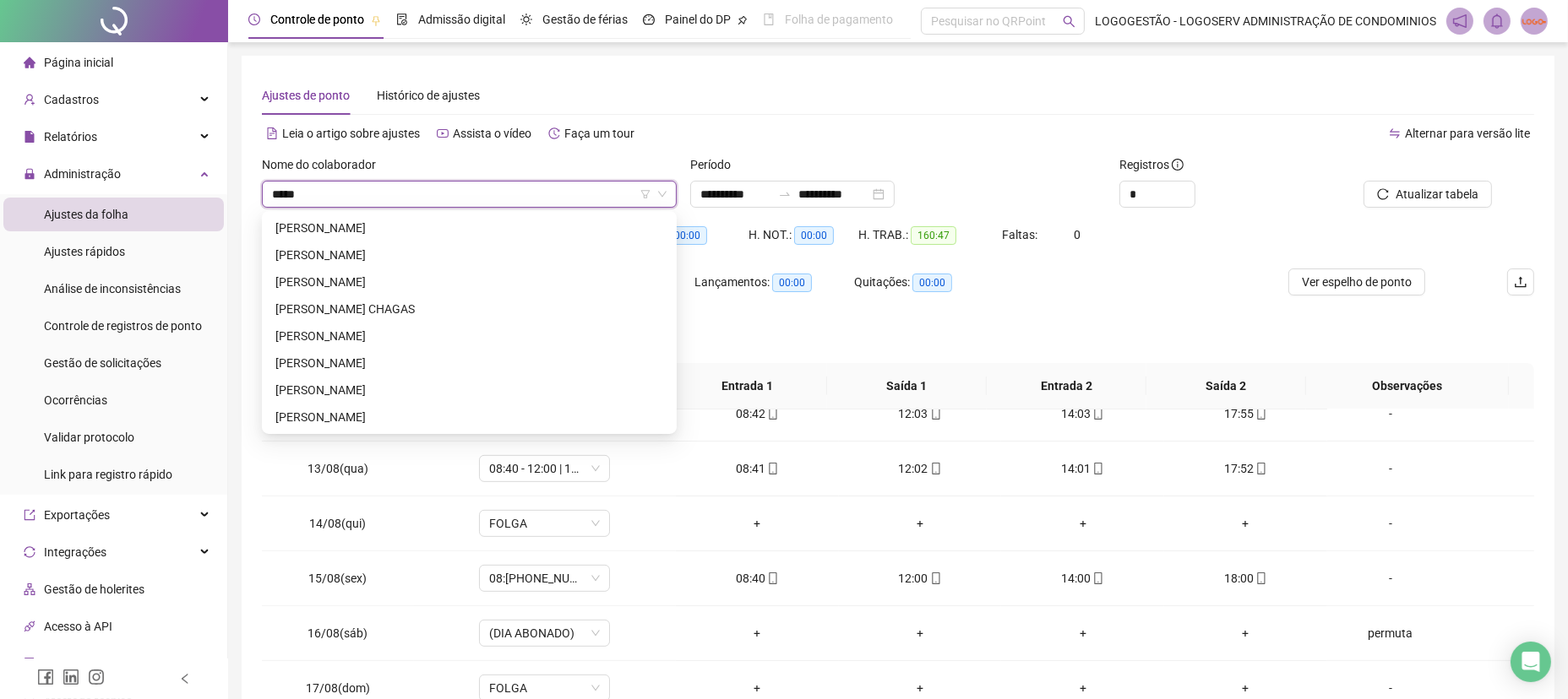
scroll to position [54, 0]
type input "******"
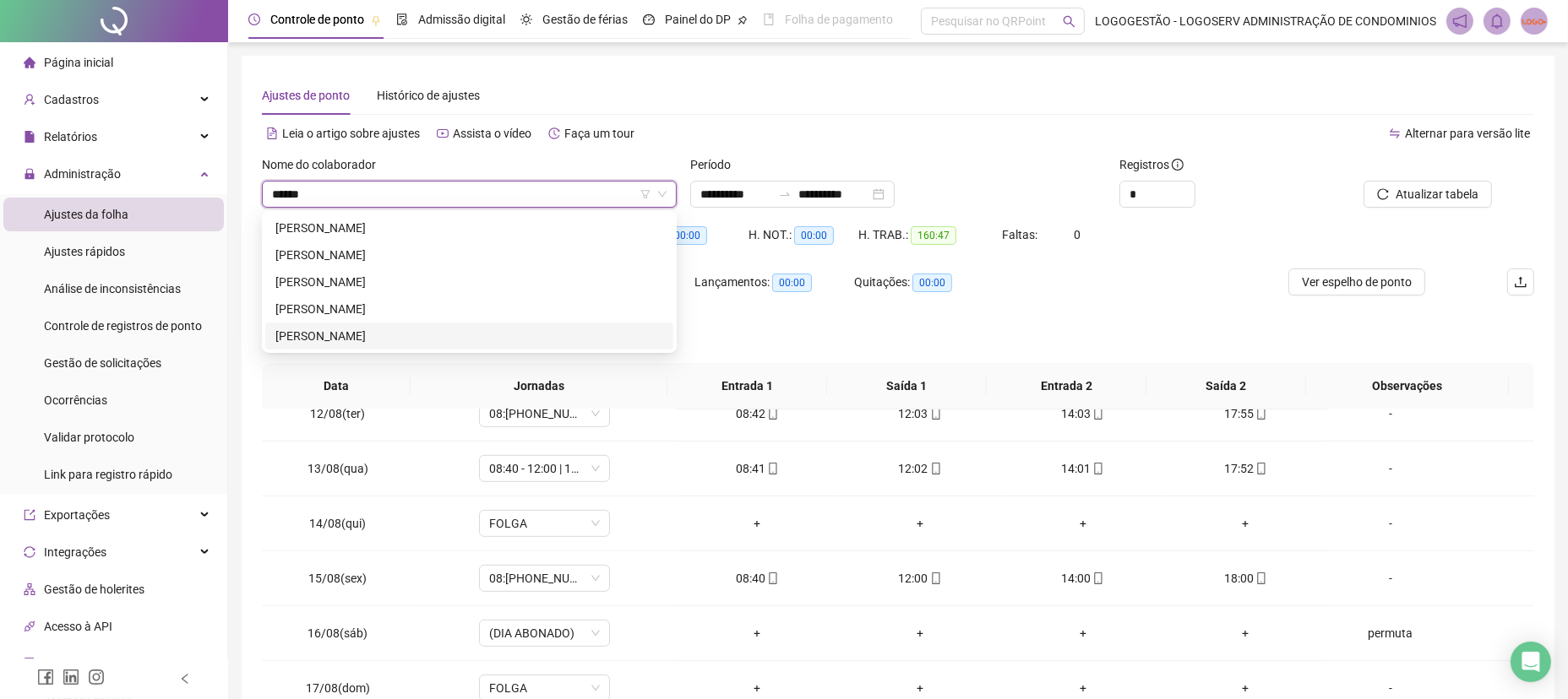
drag, startPoint x: 388, startPoint y: 331, endPoint x: 397, endPoint y: 332, distance: 9.1
click at [390, 331] on div "ANA CLEIA RODRIGUES DOS SANTOS" at bounding box center [469, 336] width 388 height 18
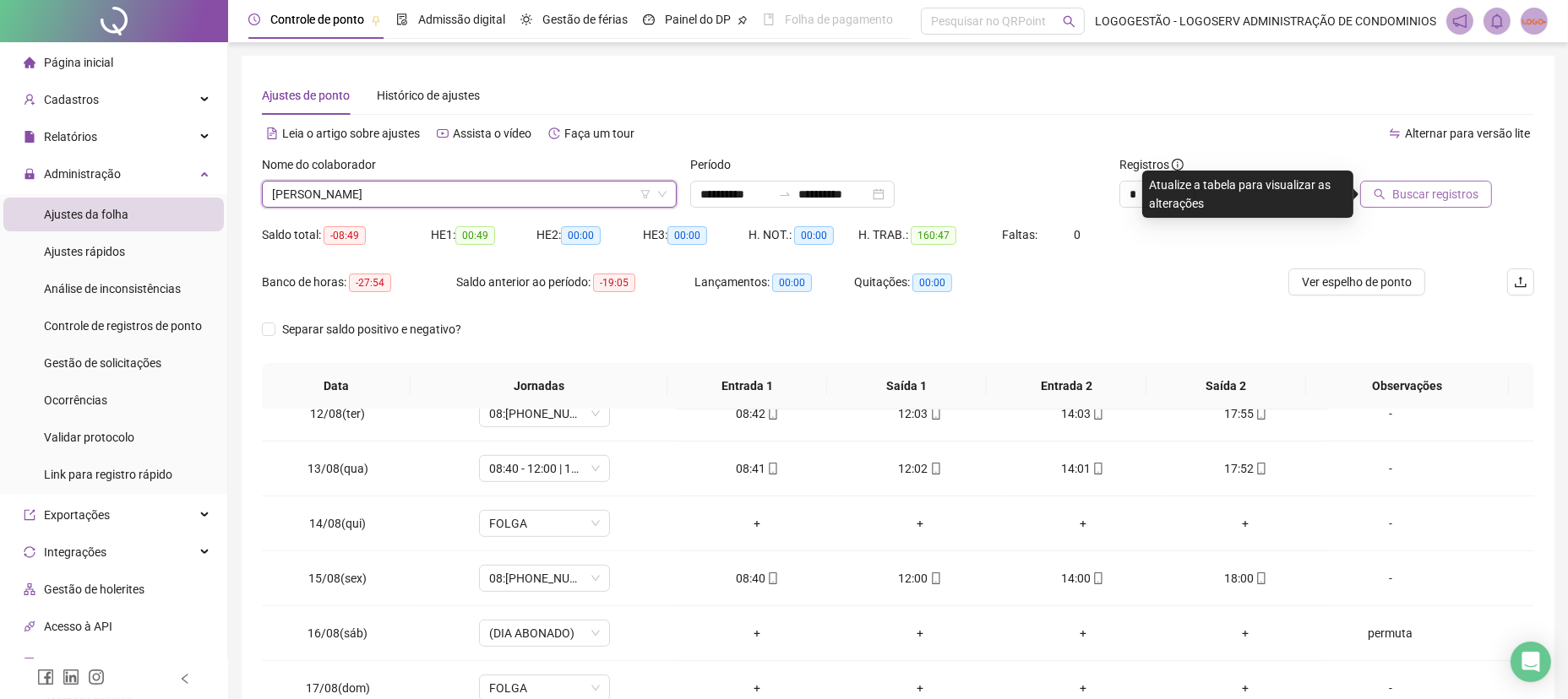
click at [1428, 197] on span "Buscar registros" at bounding box center [1435, 193] width 86 height 18
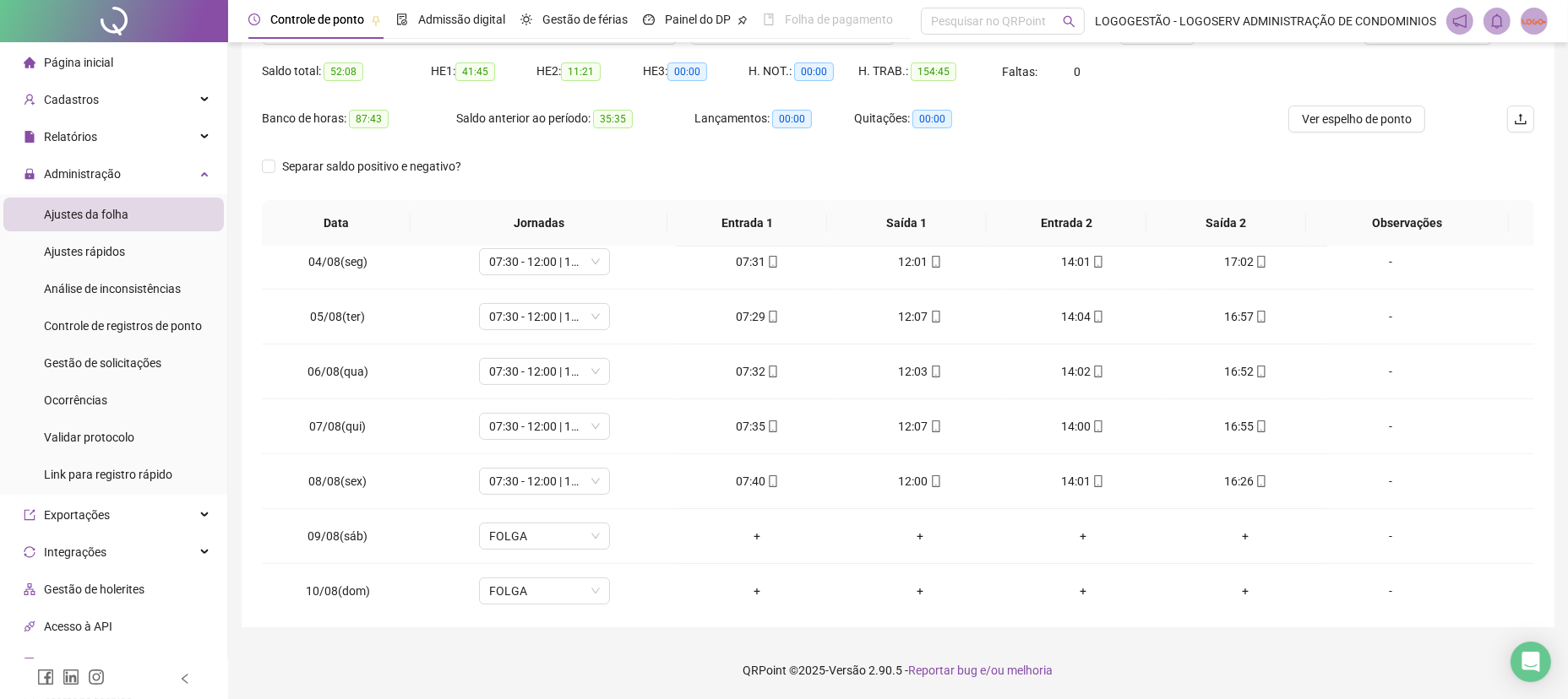
scroll to position [726, 0]
click at [589, 479] on span "FOLGA" at bounding box center [544, 480] width 111 height 25
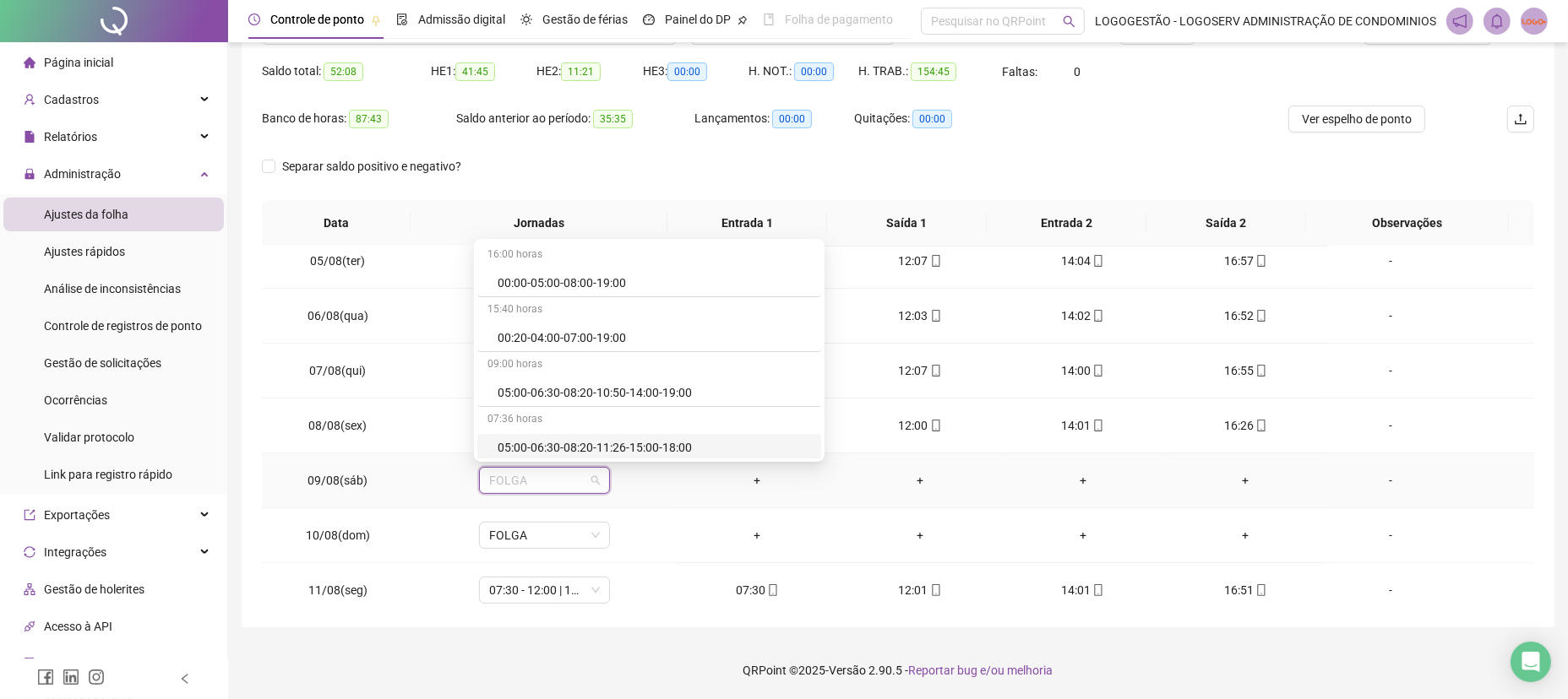
drag, startPoint x: 718, startPoint y: 476, endPoint x: 599, endPoint y: 470, distance: 119.2
click at [716, 477] on div "+" at bounding box center [757, 480] width 136 height 18
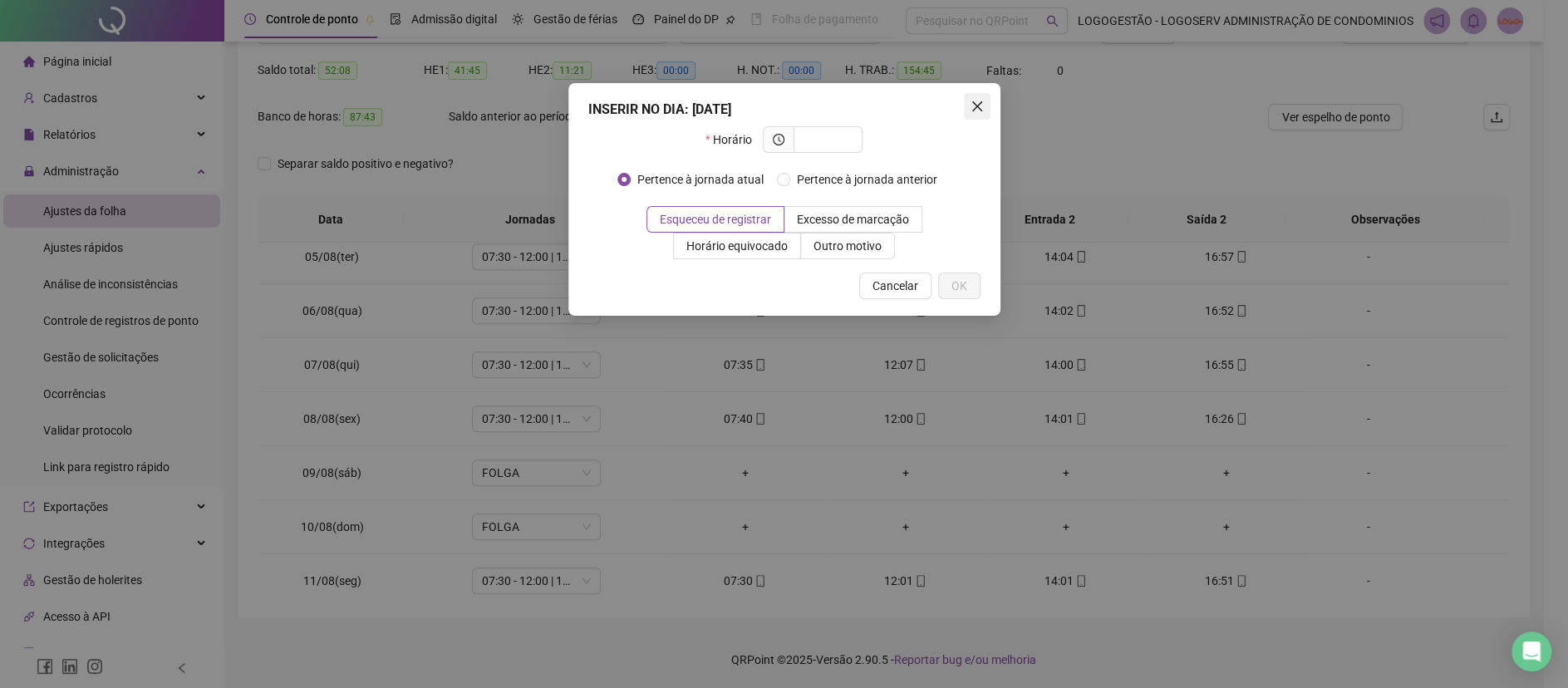
drag, startPoint x: 981, startPoint y: 101, endPoint x: 796, endPoint y: 278, distance: 256.0
click at [979, 103] on icon "close" at bounding box center [976, 106] width 13 height 13
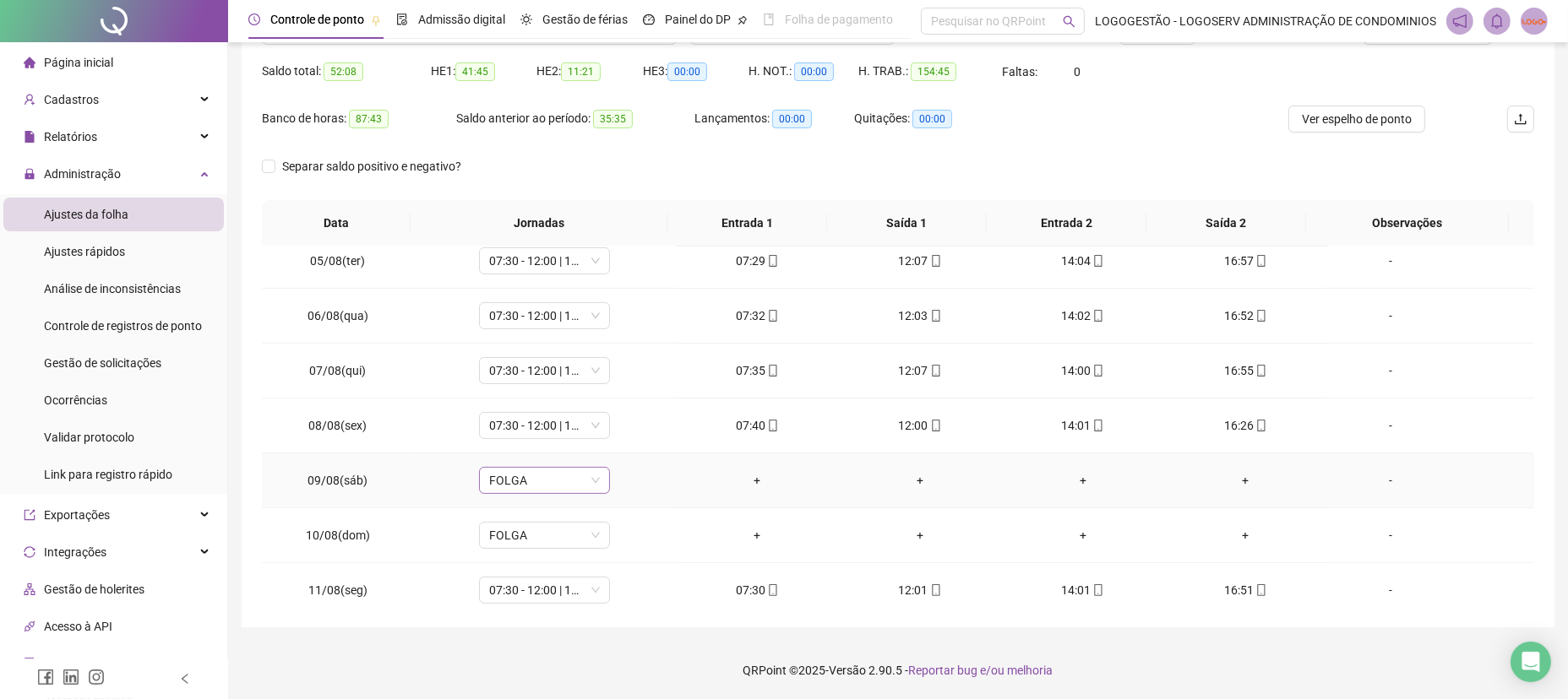
drag, startPoint x: 528, startPoint y: 493, endPoint x: 537, endPoint y: 481, distance: 15.0
click at [529, 486] on td "FOLGA" at bounding box center [545, 481] width 262 height 55
click at [541, 475] on span "FOLGA" at bounding box center [544, 480] width 111 height 25
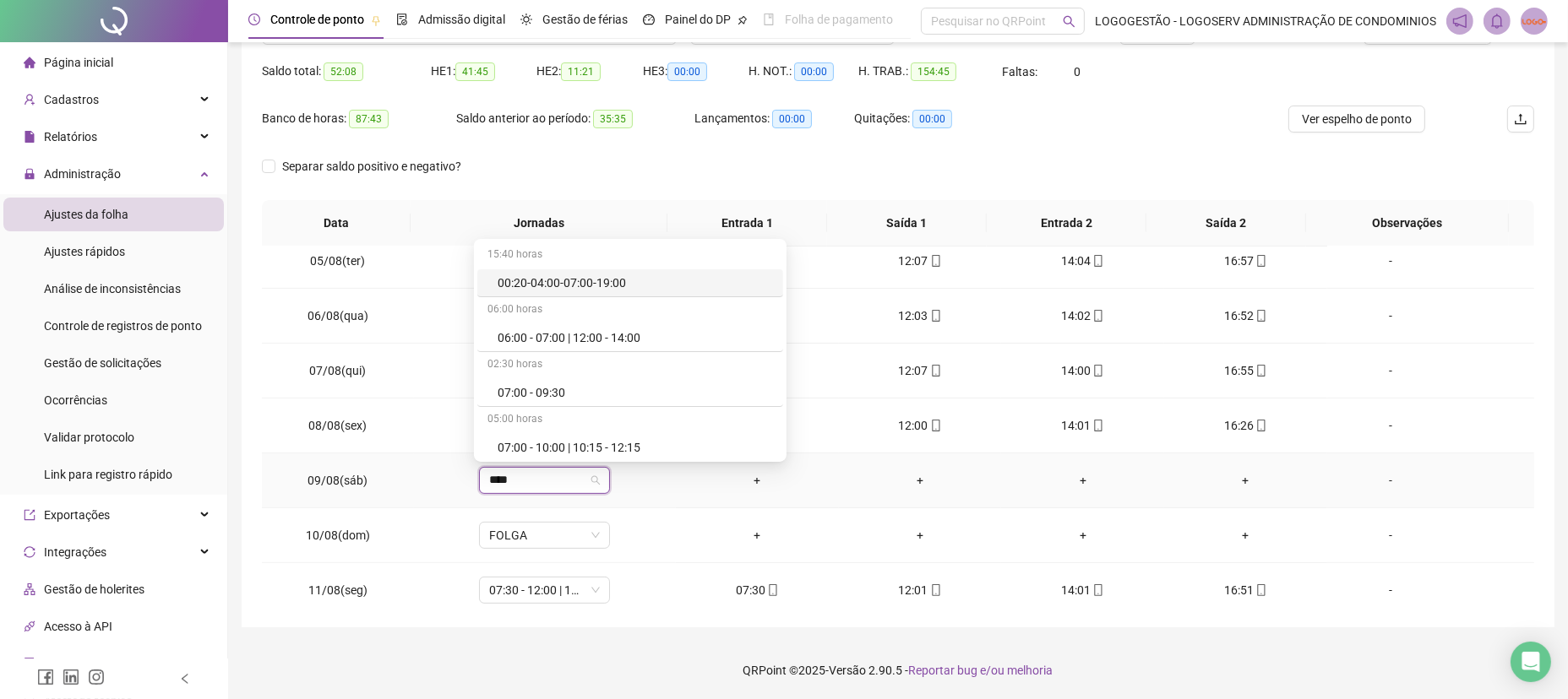
type input "*****"
click at [595, 388] on div "07:30 - 12:00 | 14:00 - 16:50" at bounding box center [594, 392] width 193 height 18
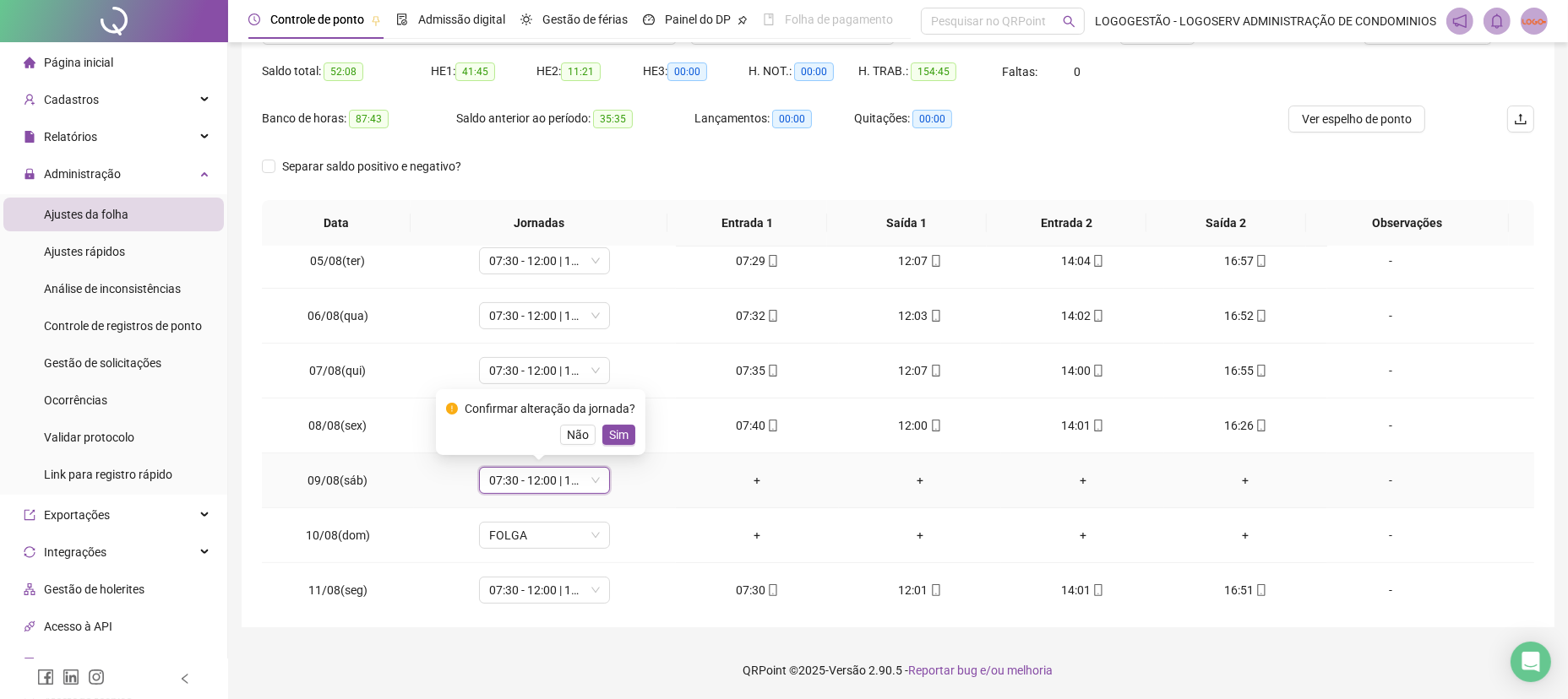
drag, startPoint x: 622, startPoint y: 435, endPoint x: 710, endPoint y: 416, distance: 90.0
click at [626, 431] on button "Sim" at bounding box center [618, 434] width 33 height 20
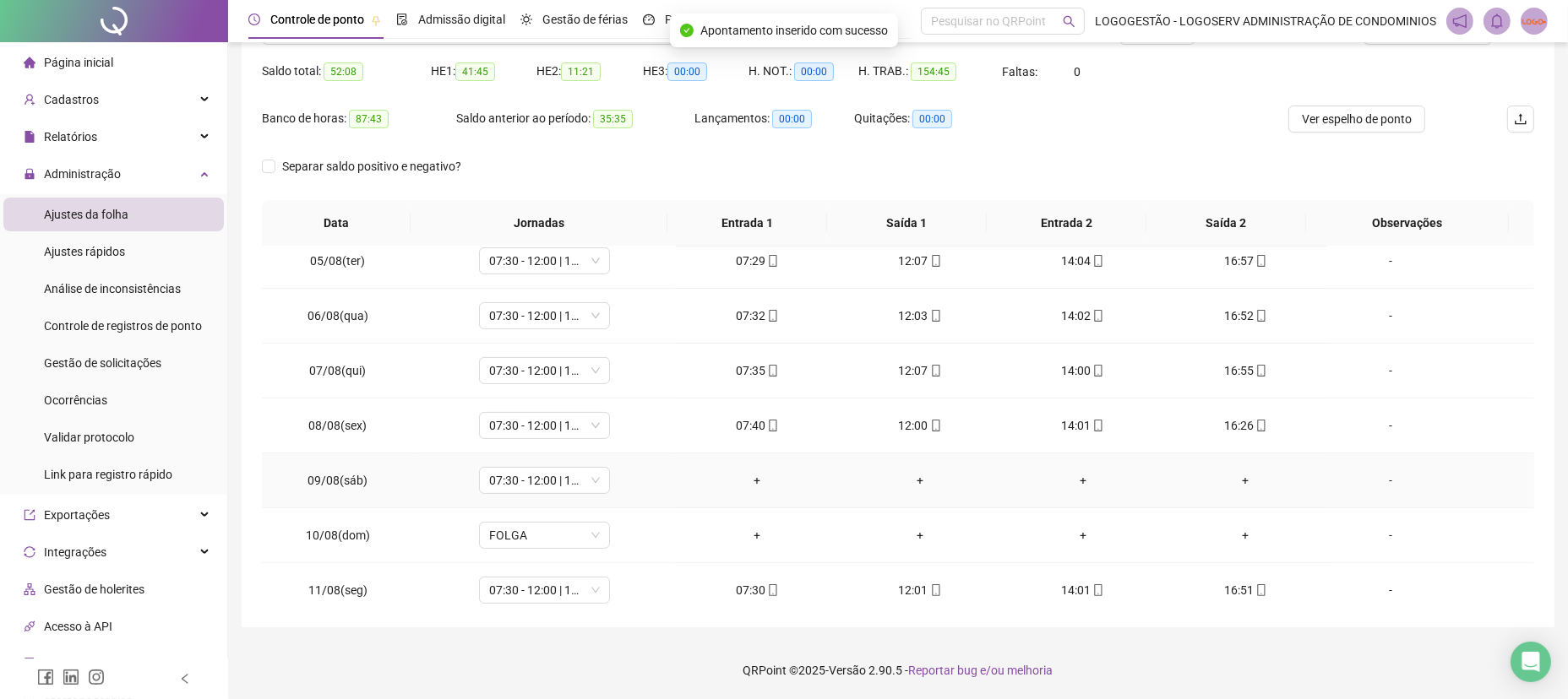
click at [1368, 478] on div "-" at bounding box center [1390, 480] width 99 height 18
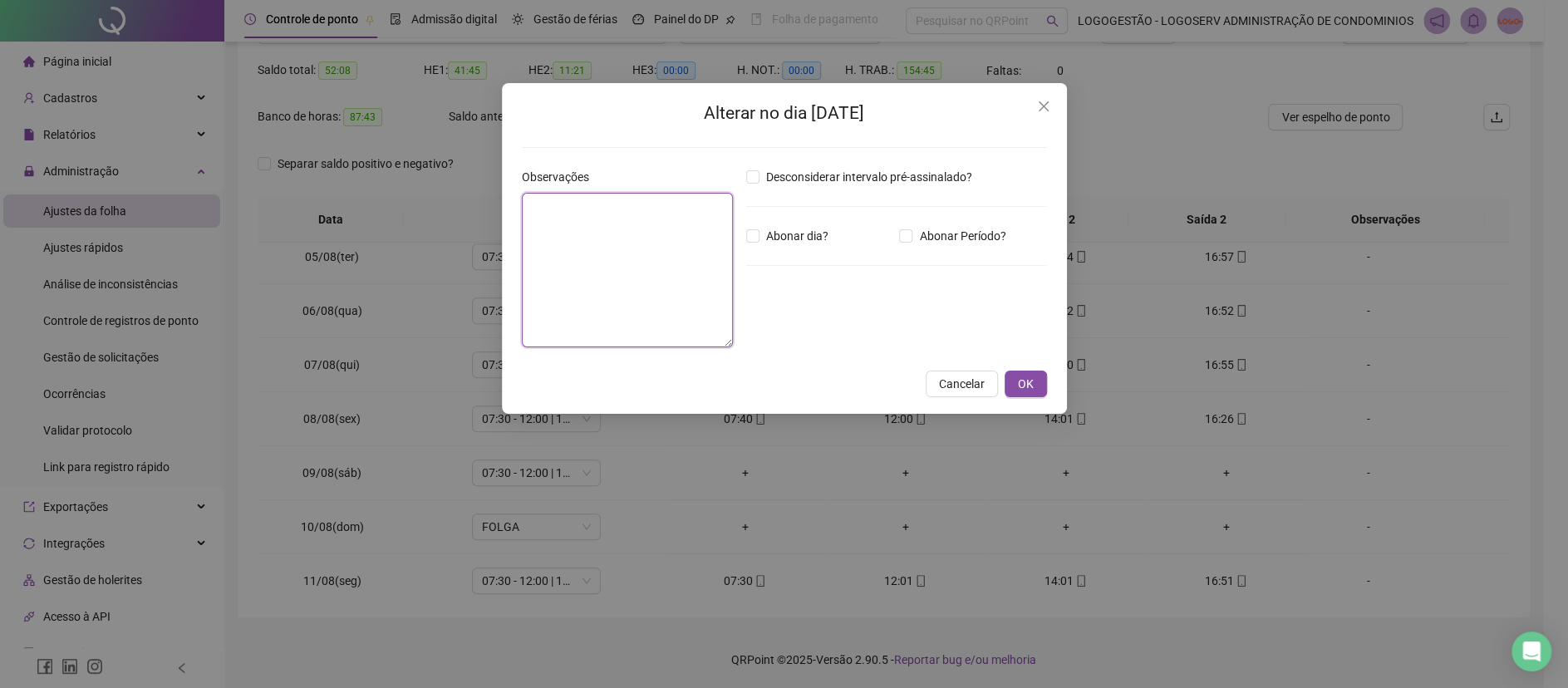
click at [586, 220] on textarea at bounding box center [627, 270] width 211 height 155
type textarea "*******"
click at [1042, 376] on button "OK" at bounding box center [1025, 383] width 42 height 27
click at [1034, 381] on button "OK" at bounding box center [1025, 383] width 42 height 27
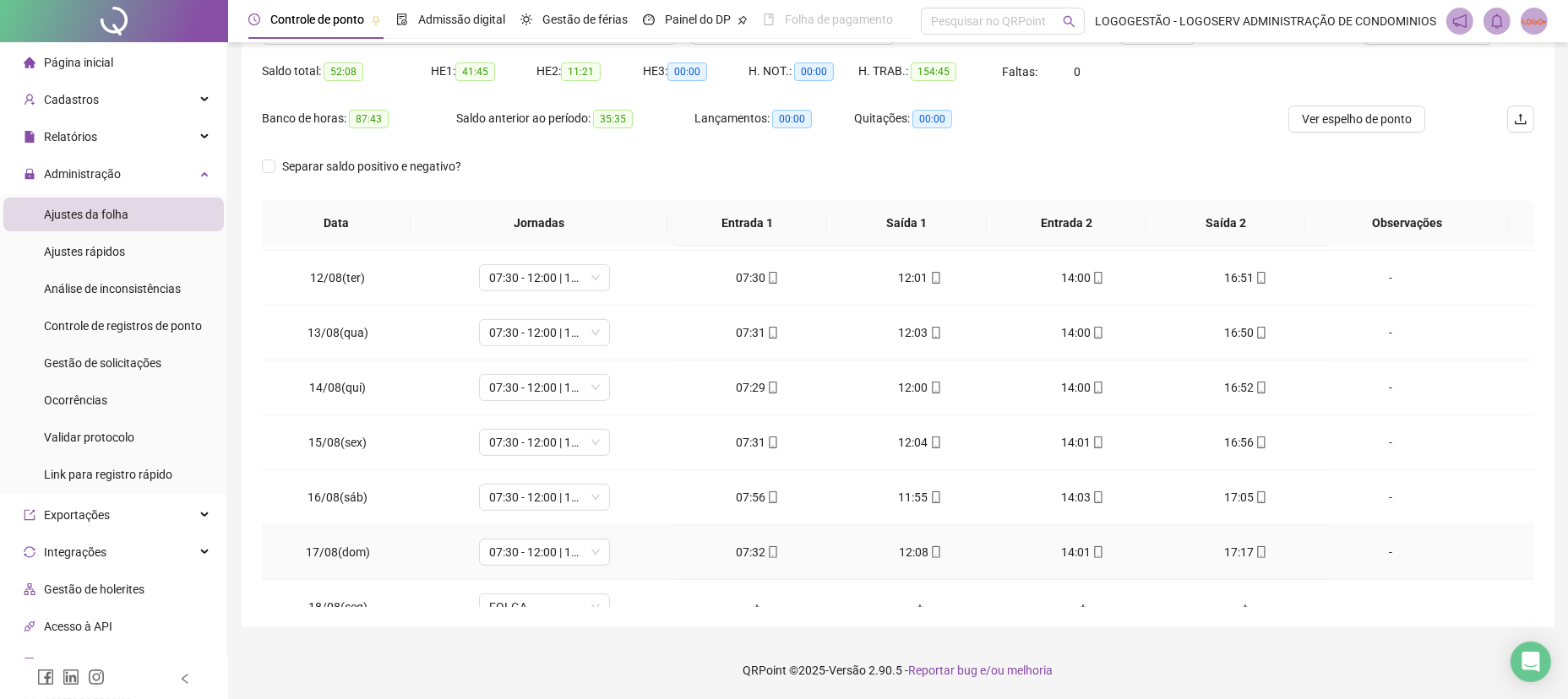
scroll to position [1121, 0]
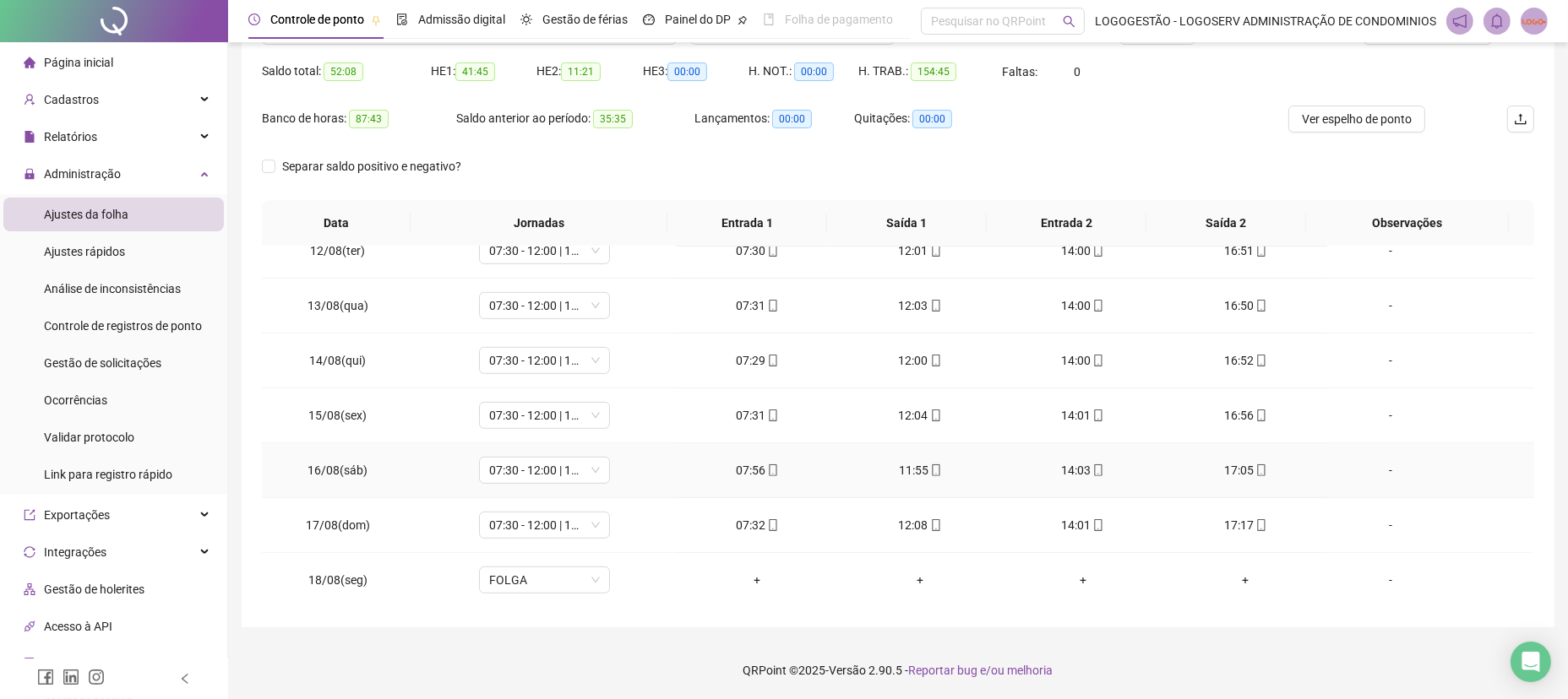
click at [1375, 474] on div "-" at bounding box center [1390, 470] width 99 height 18
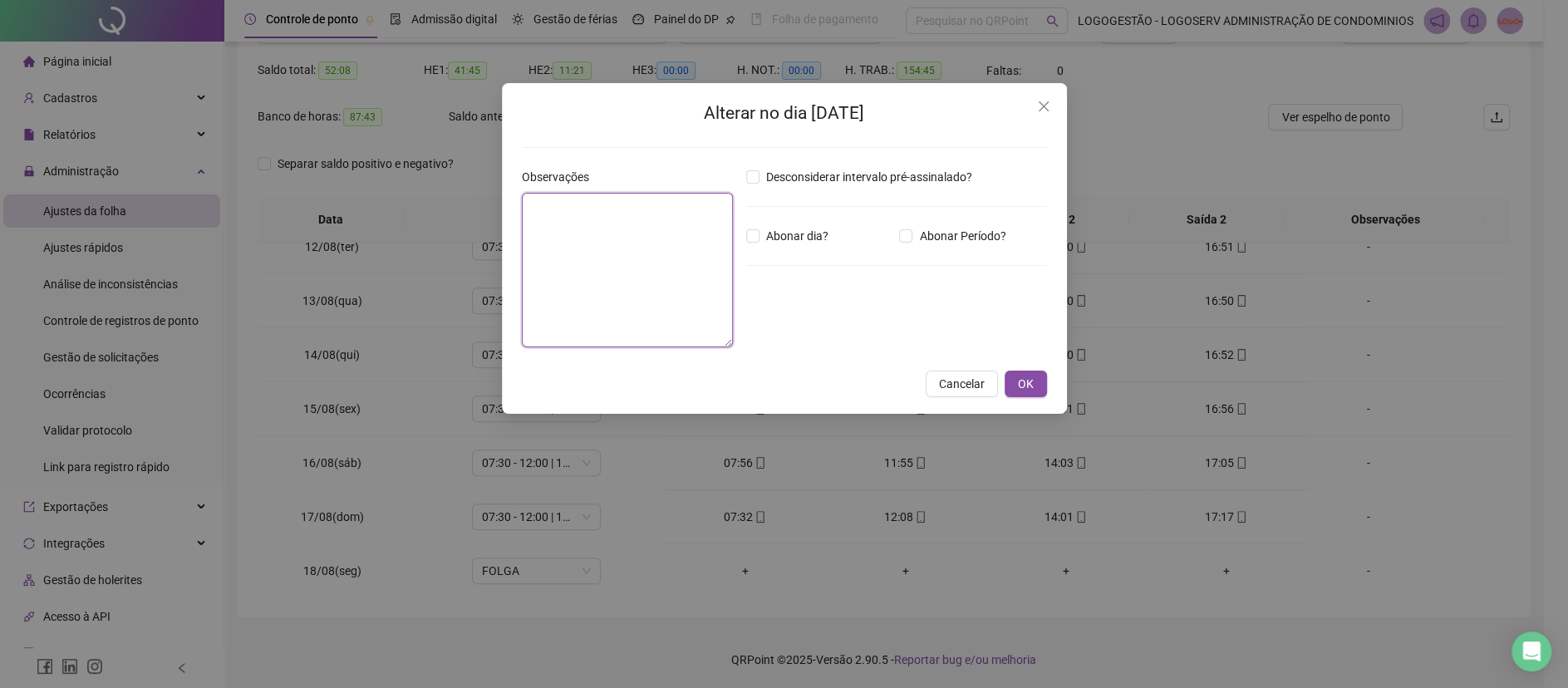
drag, startPoint x: 688, startPoint y: 344, endPoint x: 708, endPoint y: 317, distance: 33.6
type textarea "*******"
click at [1034, 386] on button "OK" at bounding box center [1025, 383] width 42 height 27
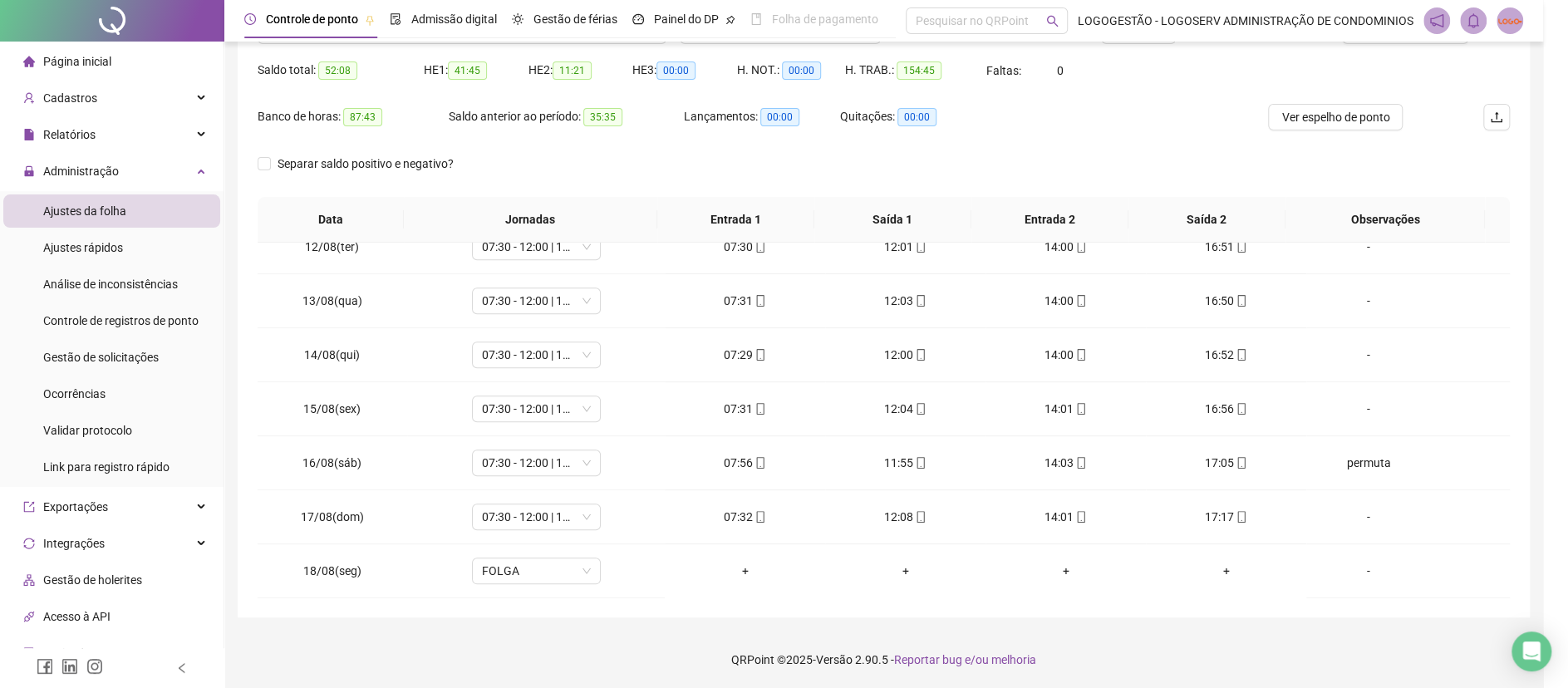
click at [1028, 384] on body "**********" at bounding box center [771, 183] width 1543 height 688
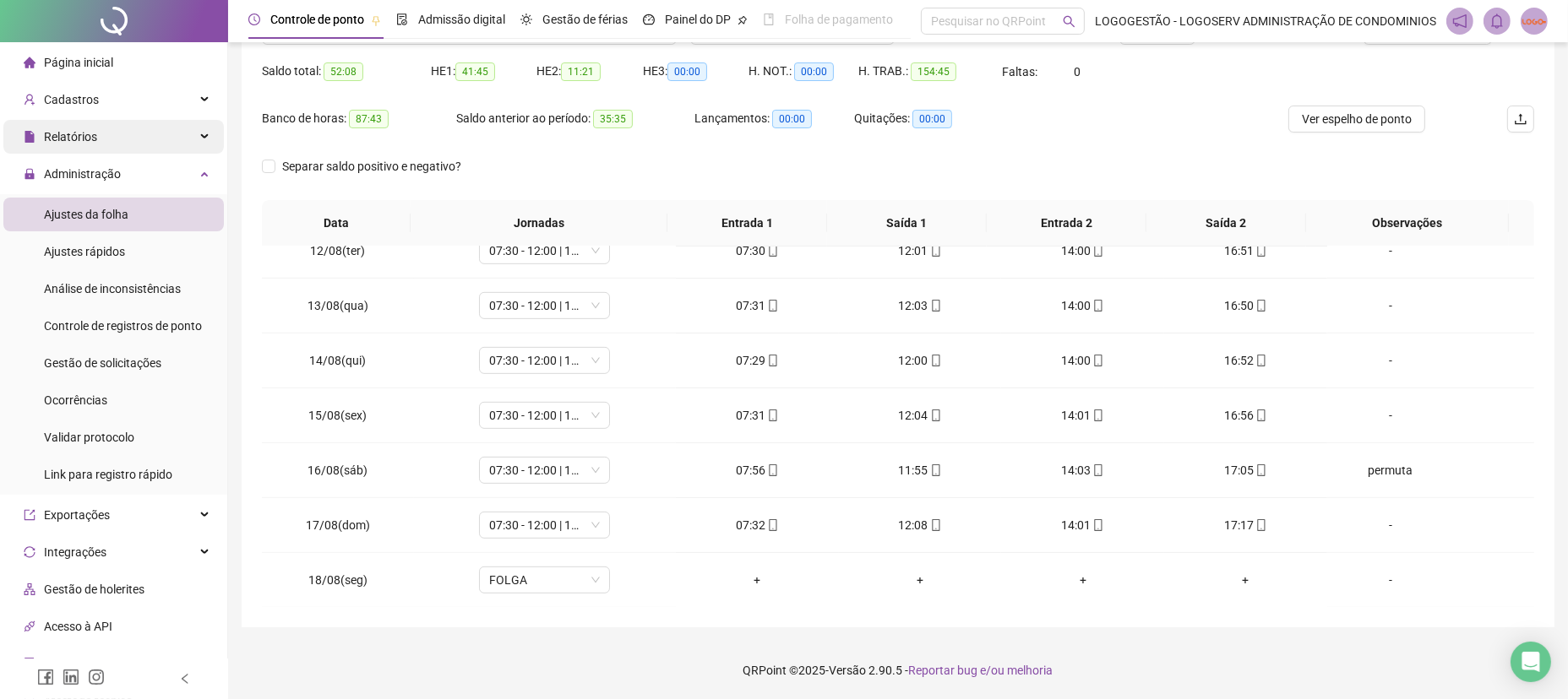
click at [137, 124] on div "Relatórios" at bounding box center [113, 136] width 221 height 33
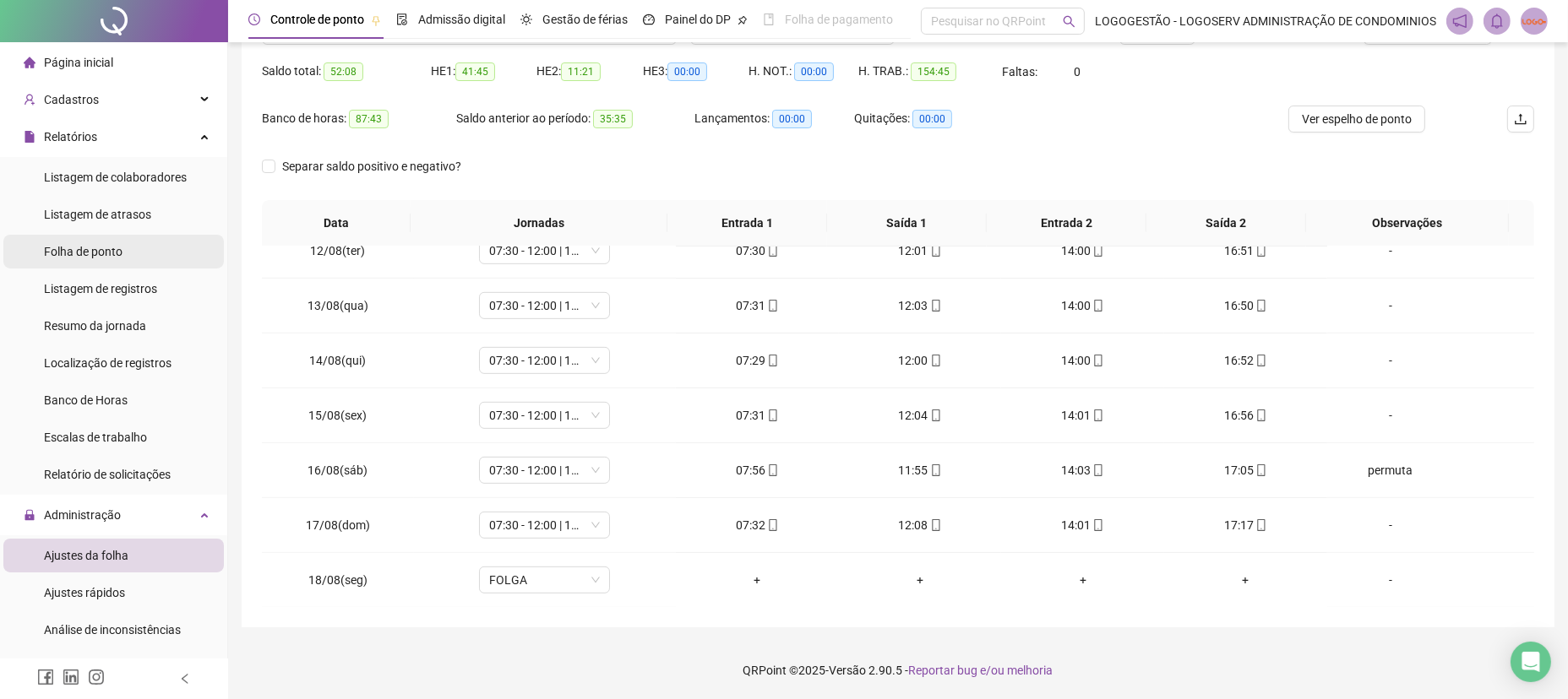
click at [146, 257] on li "Folha de ponto" at bounding box center [113, 251] width 221 height 33
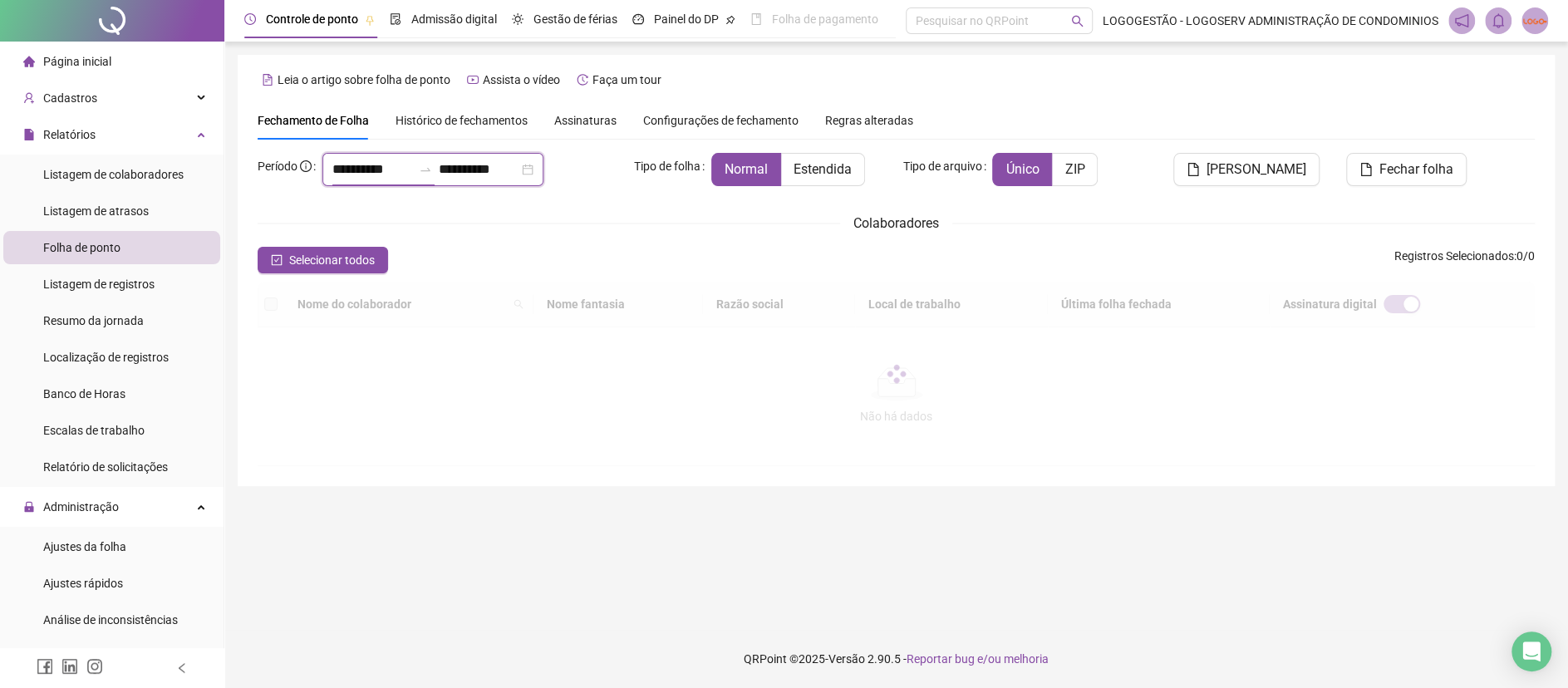
drag, startPoint x: 396, startPoint y: 178, endPoint x: 253, endPoint y: 166, distance: 143.5
click at [253, 166] on div "**********" at bounding box center [438, 177] width 376 height 47
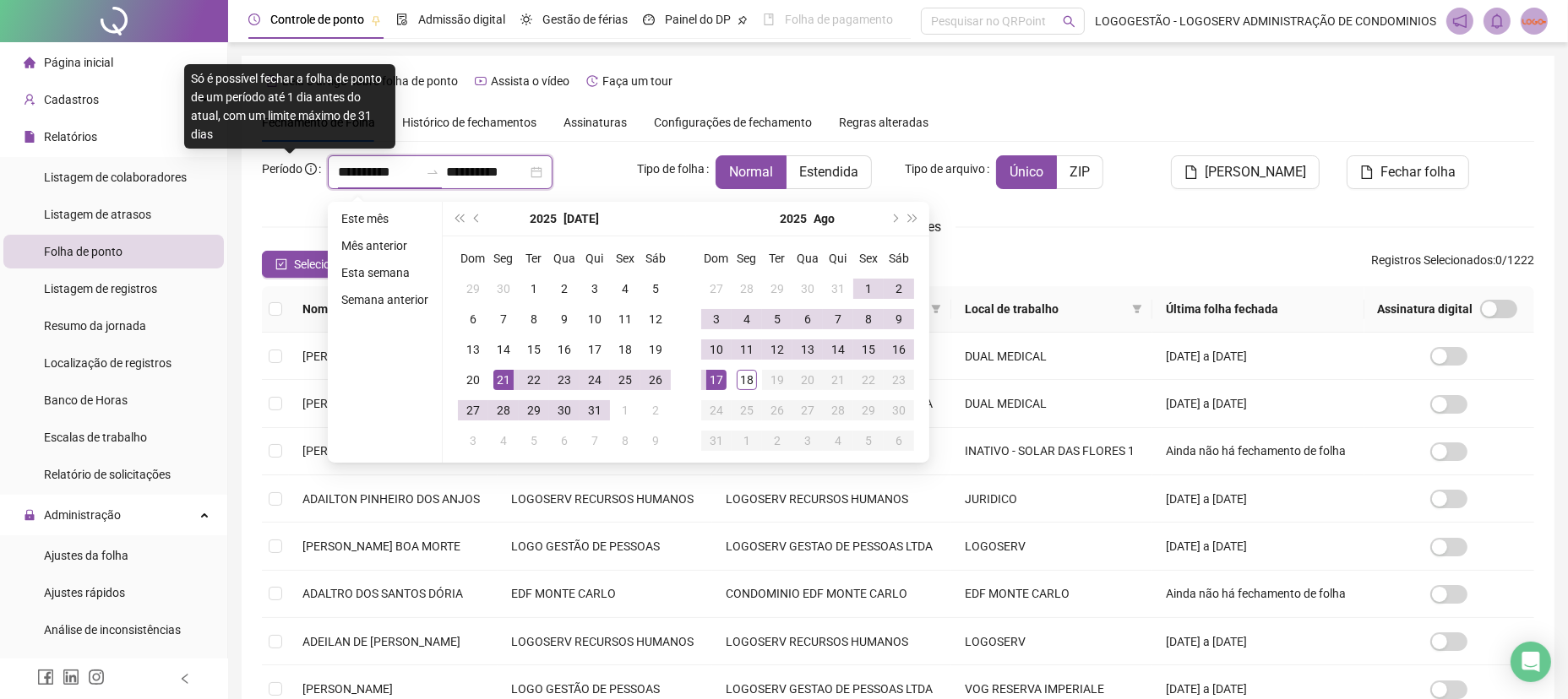
type input "**********"
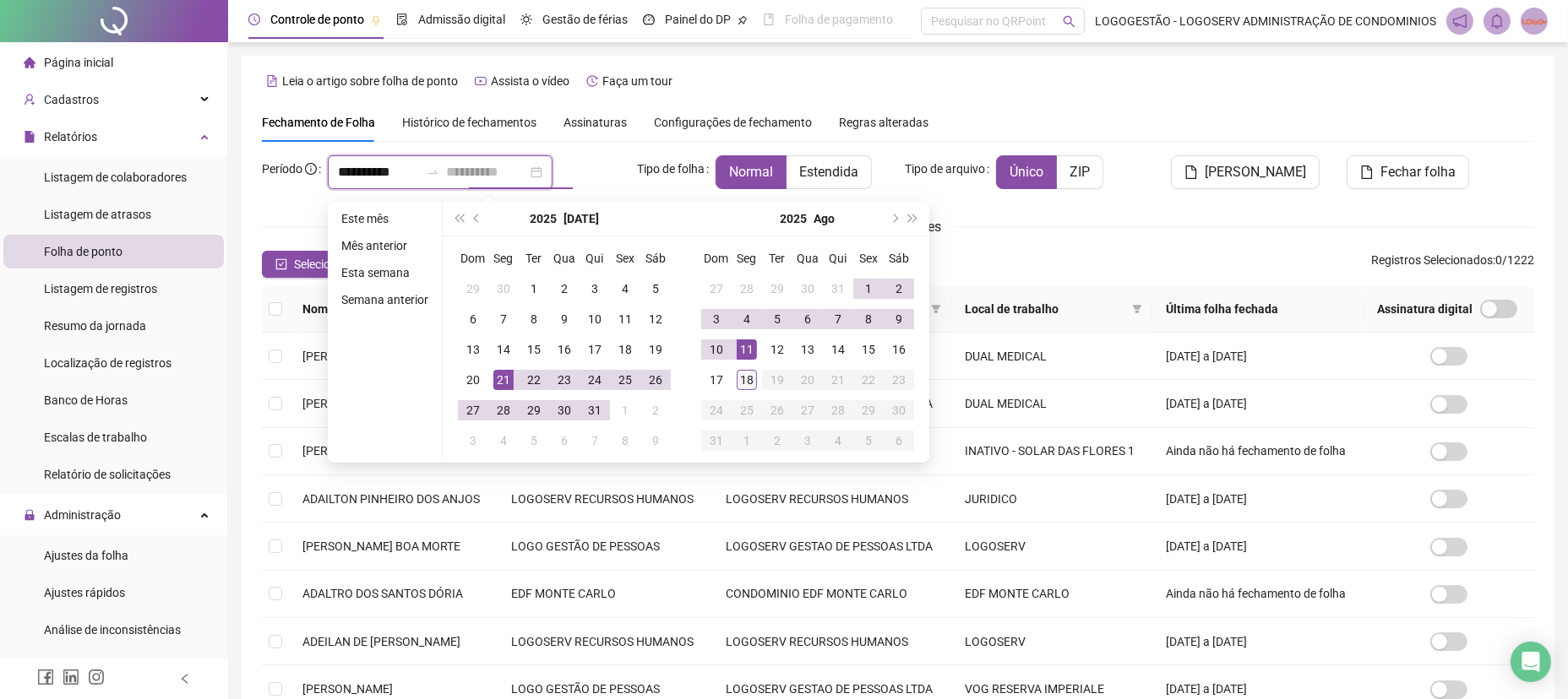
type input "**********"
click at [750, 382] on div "18" at bounding box center [747, 380] width 20 height 20
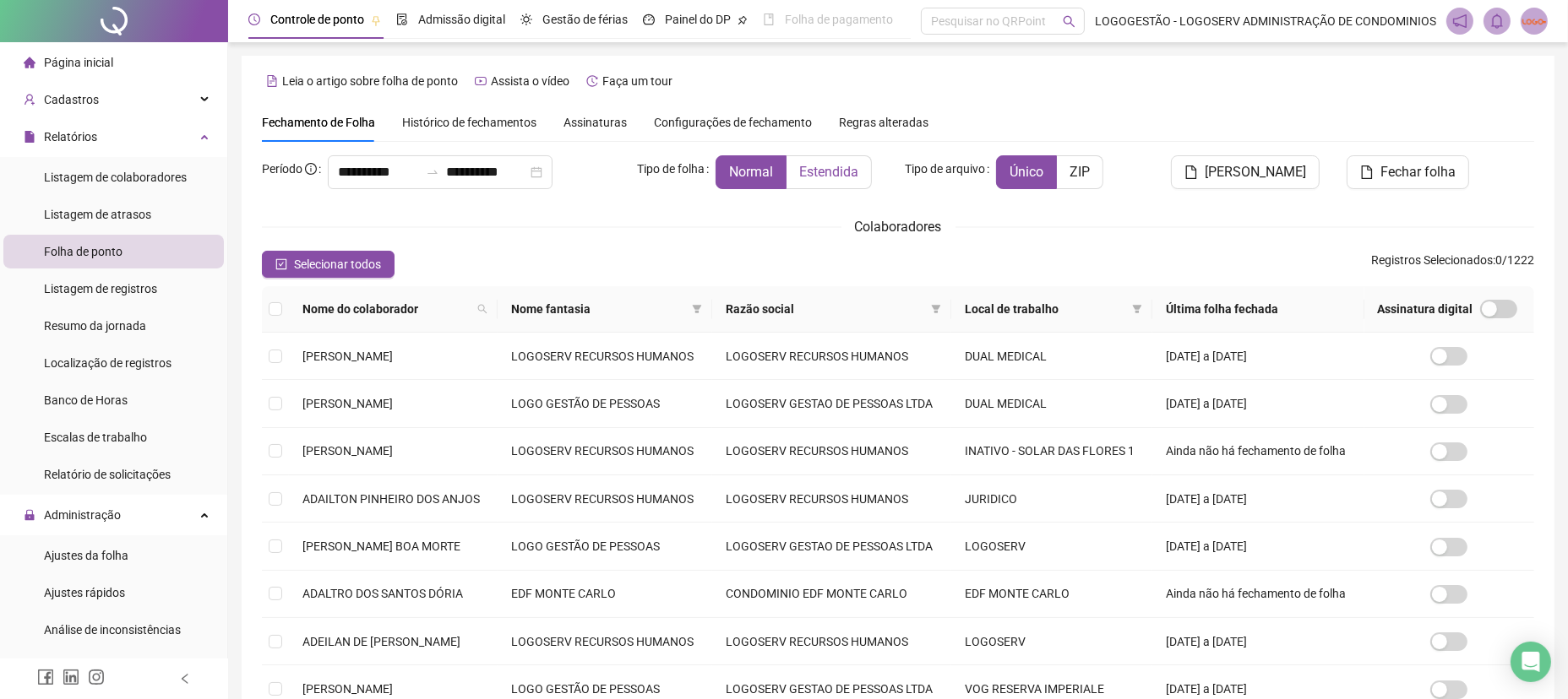
click at [830, 175] on span "Estendida" at bounding box center [828, 171] width 59 height 16
click at [702, 312] on icon "filter" at bounding box center [697, 309] width 11 height 11
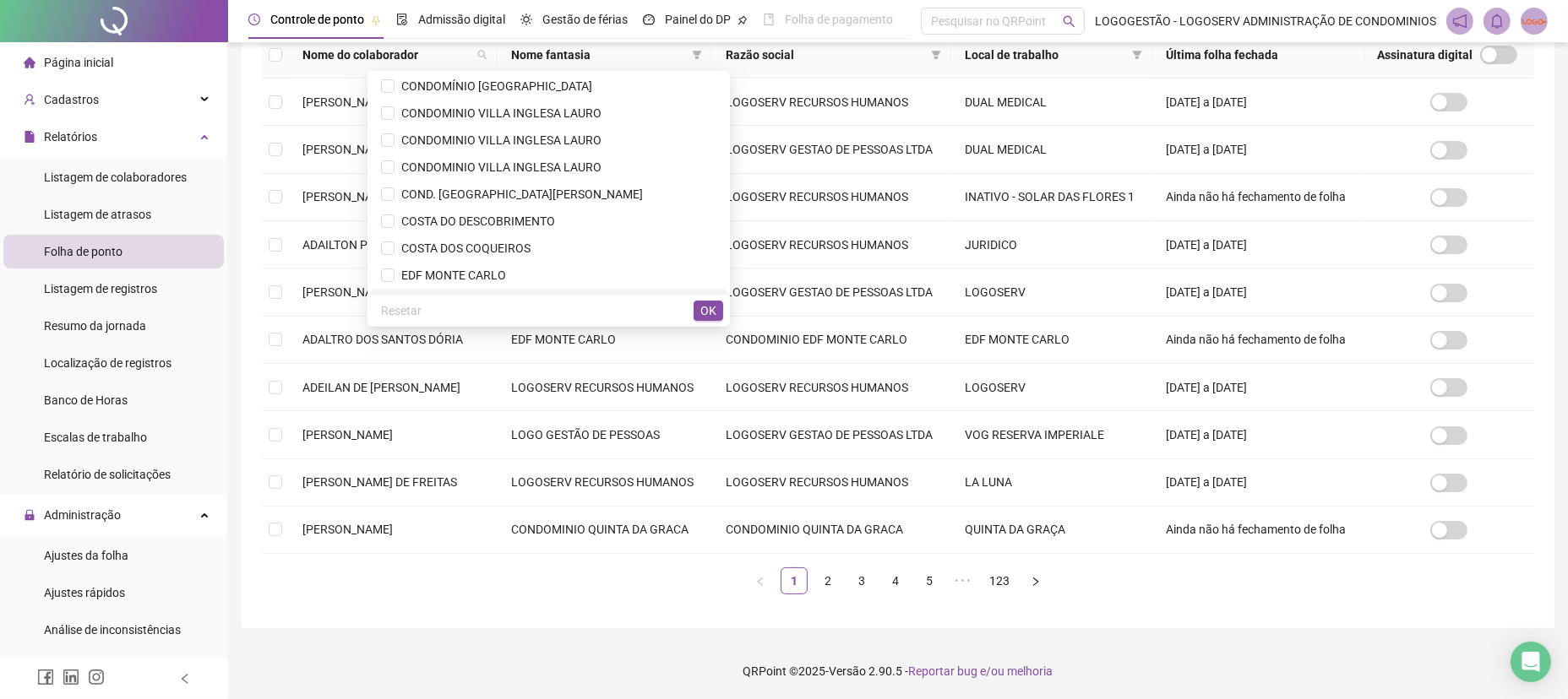
scroll to position [679, 0]
click at [506, 265] on span "COSTA DOS COQUEIROS" at bounding box center [548, 273] width 335 height 18
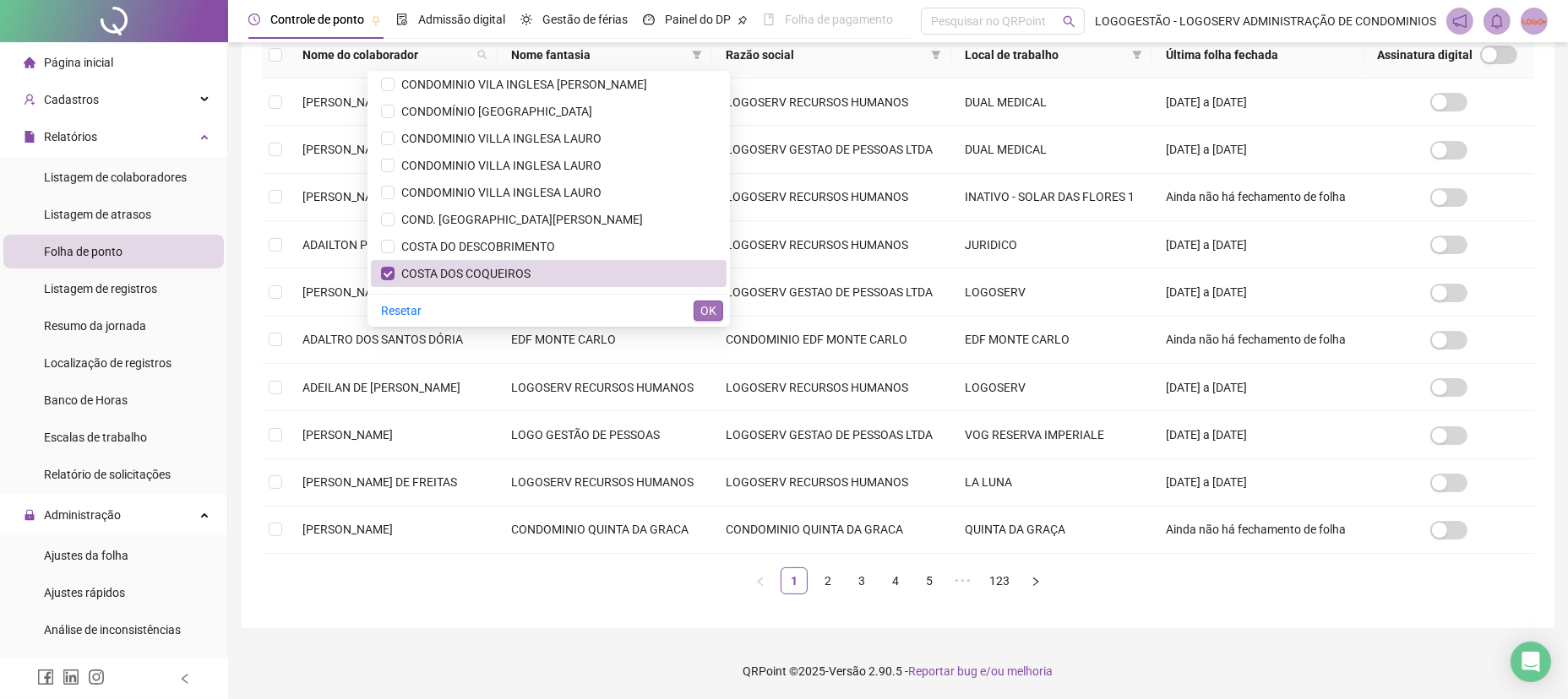
click at [697, 311] on button "OK" at bounding box center [709, 310] width 30 height 20
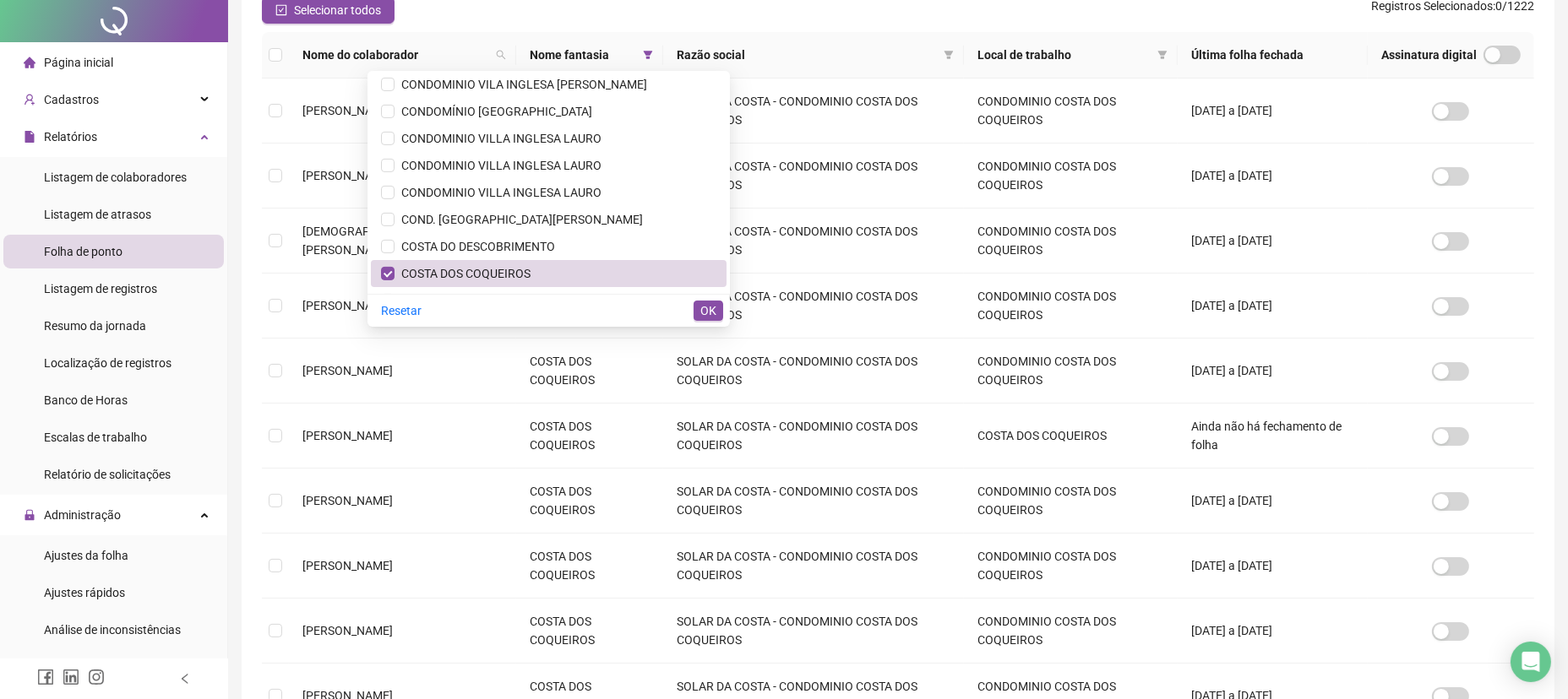
scroll to position [0, 0]
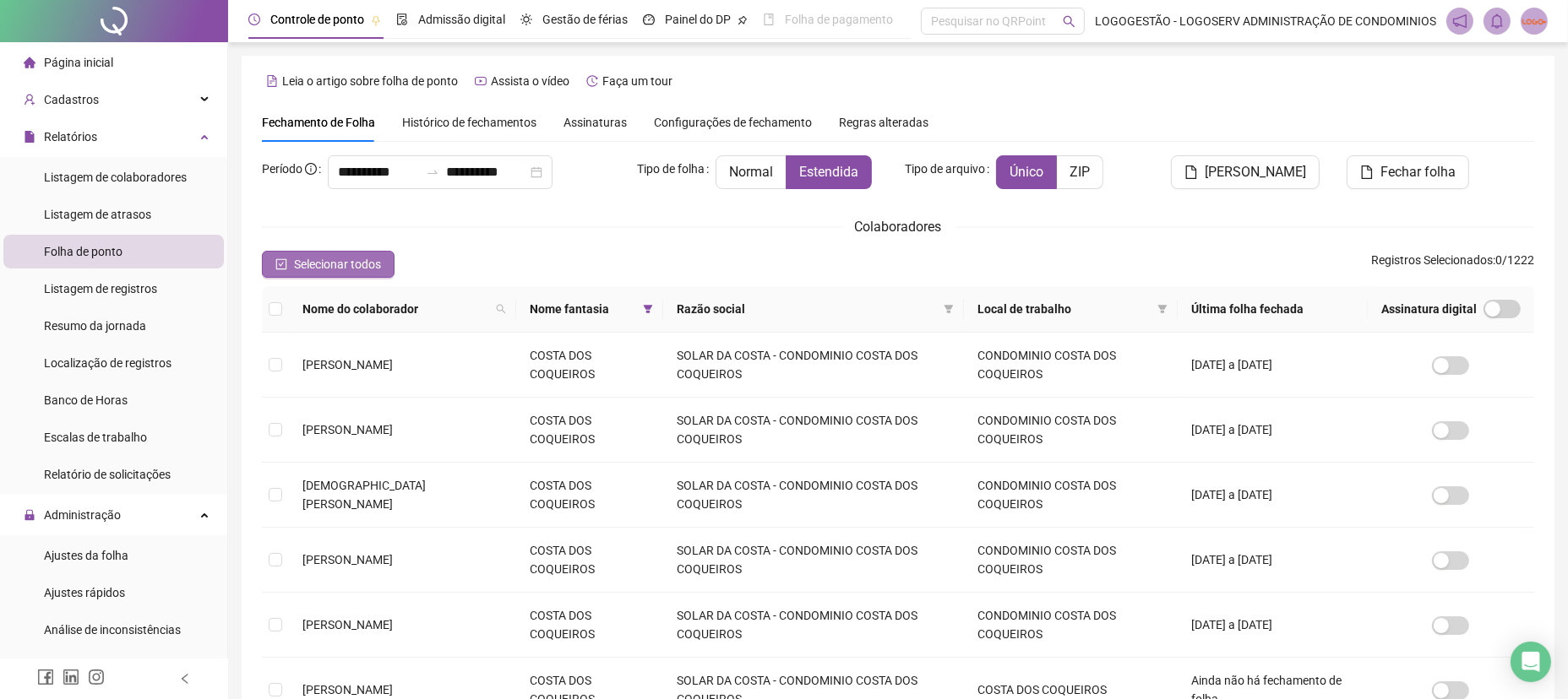
click at [303, 267] on span "Selecionar todos" at bounding box center [337, 264] width 87 height 18
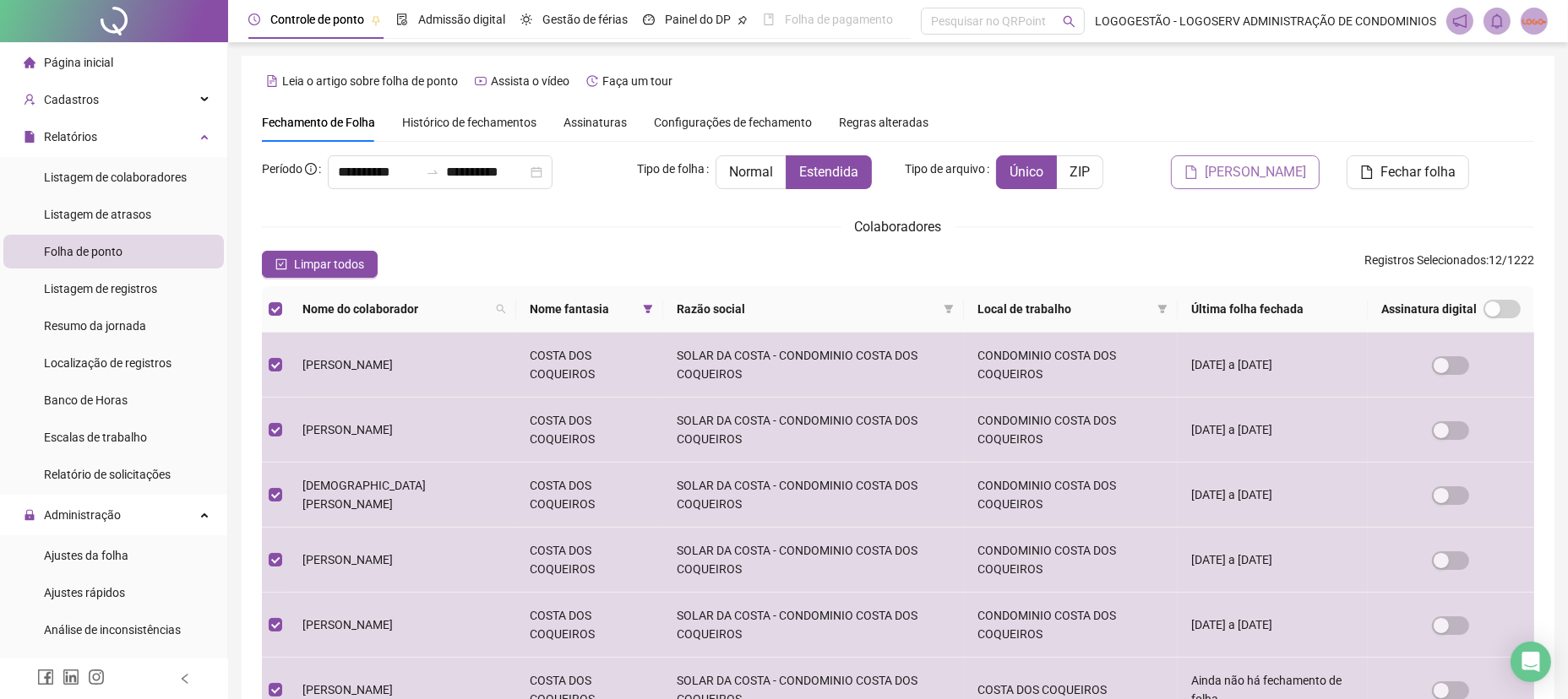
click at [1218, 173] on button "Gerar espelho" at bounding box center [1244, 172] width 149 height 33
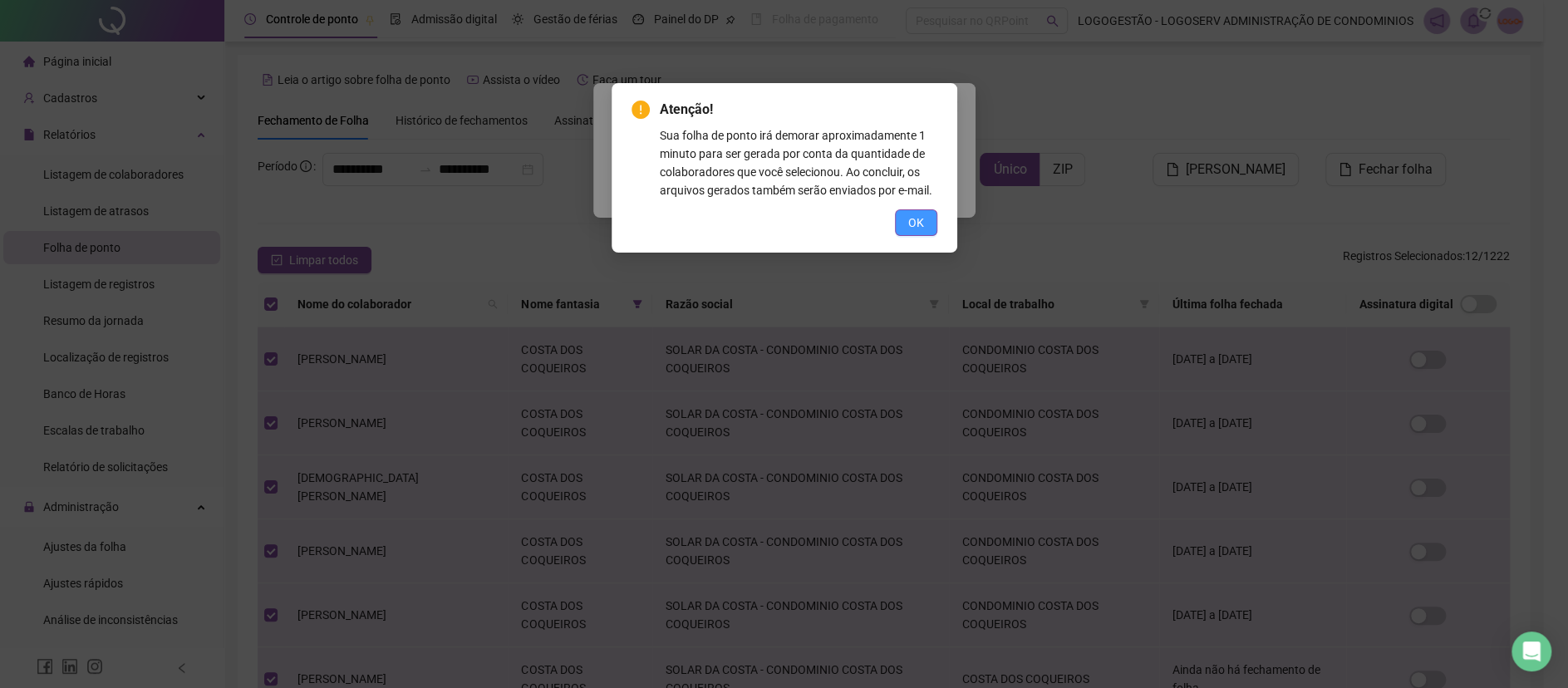
click at [911, 222] on span "OK" at bounding box center [916, 222] width 16 height 18
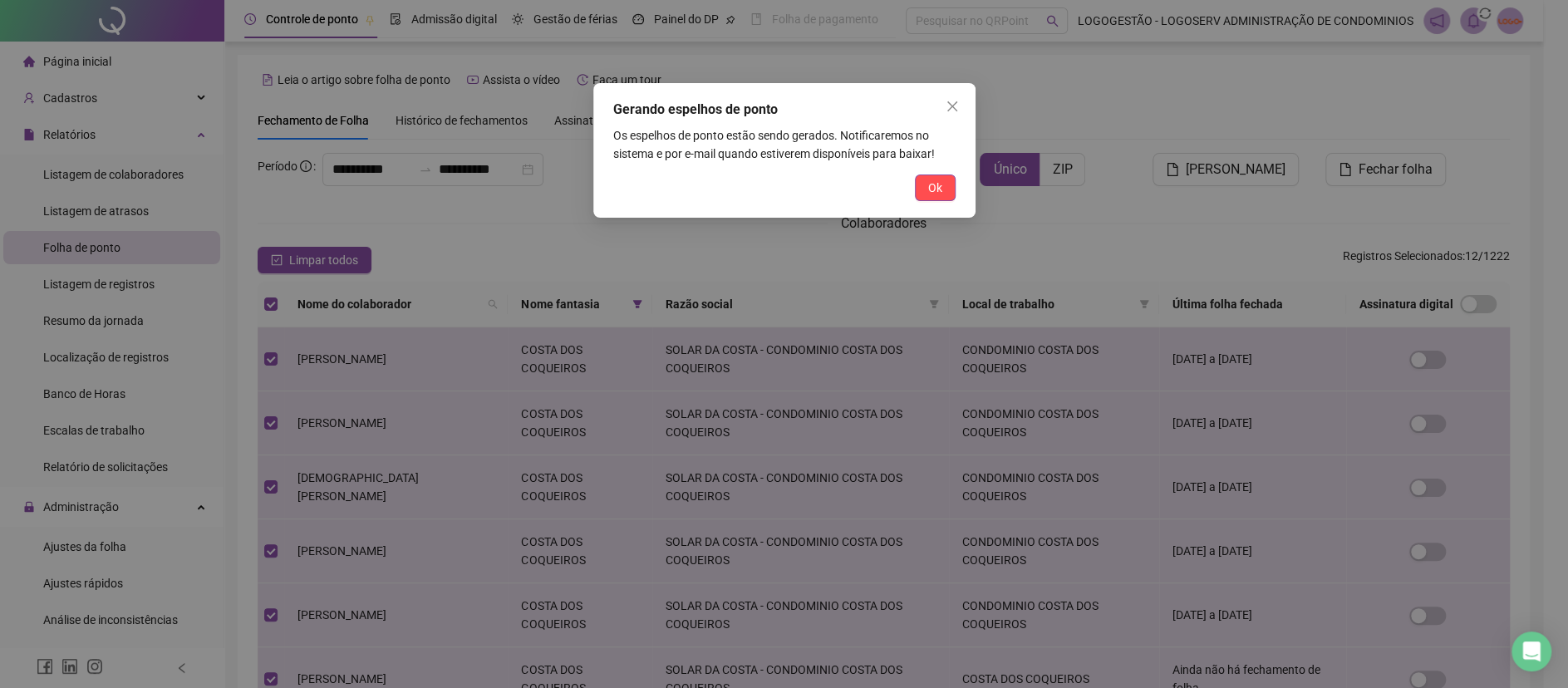
click at [922, 188] on button "Ok" at bounding box center [935, 188] width 41 height 27
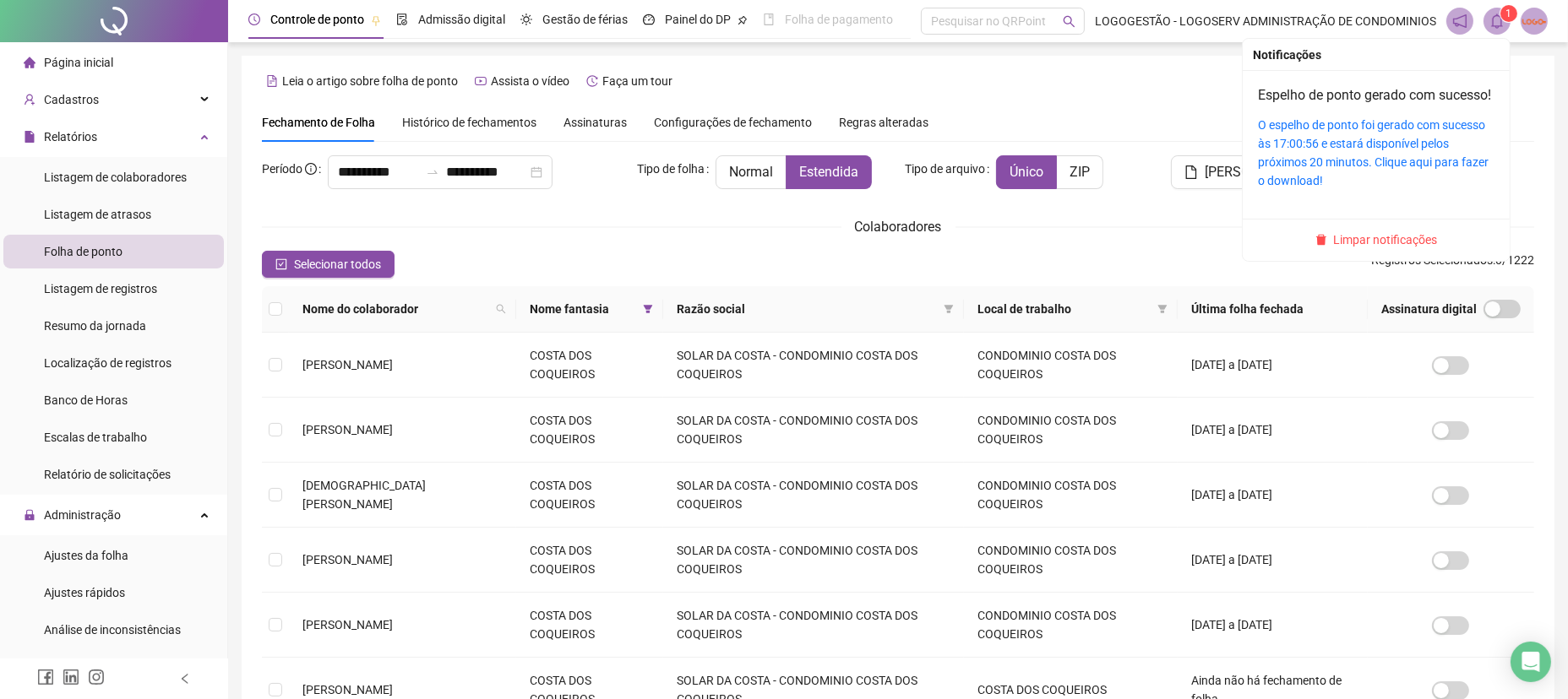
click at [1497, 21] on icon "bell" at bounding box center [1497, 20] width 15 height 15
click at [1433, 186] on link "O espelho de ponto foi gerado com sucesso às 17:00:56 e estará disponível pelos…" at bounding box center [1373, 152] width 230 height 69
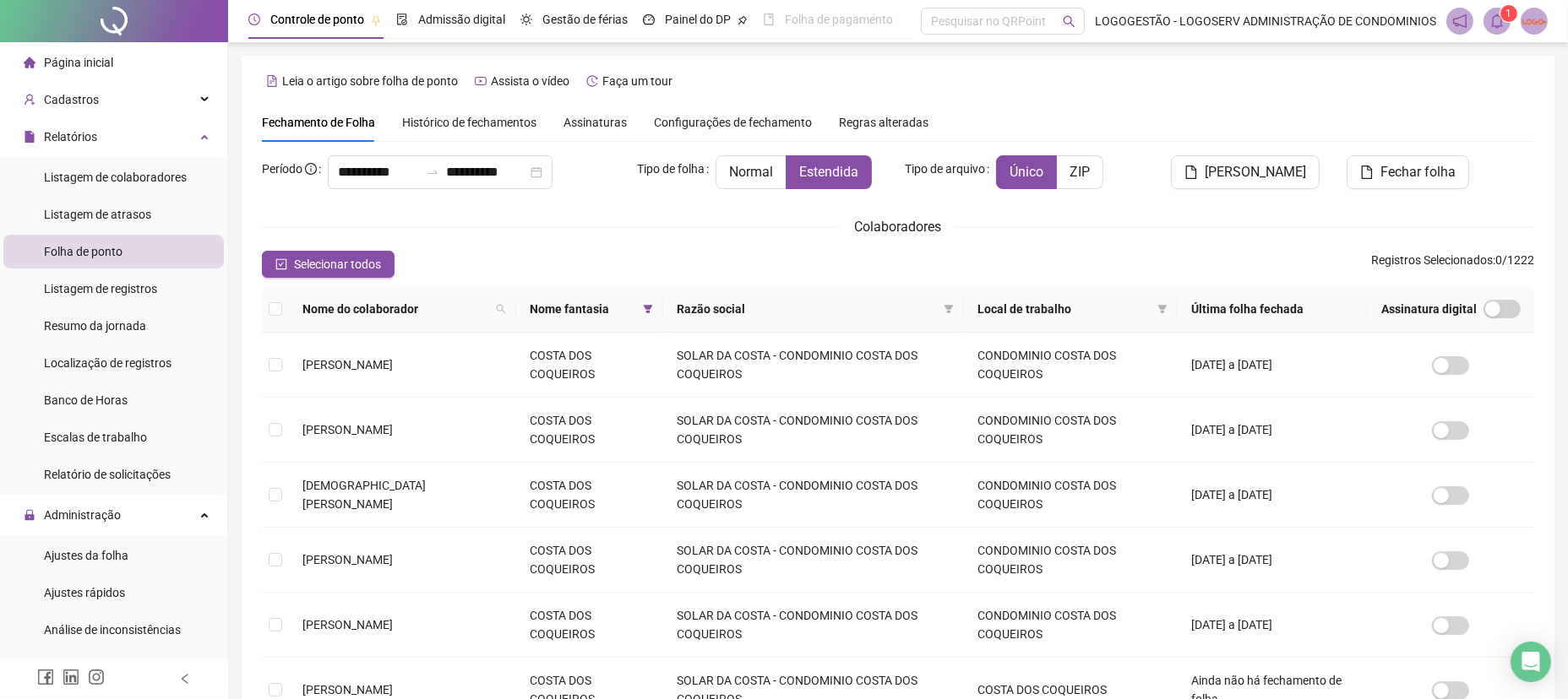
click at [644, 303] on div "Nome fantasia" at bounding box center [589, 309] width 120 height 18
click at [656, 303] on span at bounding box center [647, 309] width 17 height 25
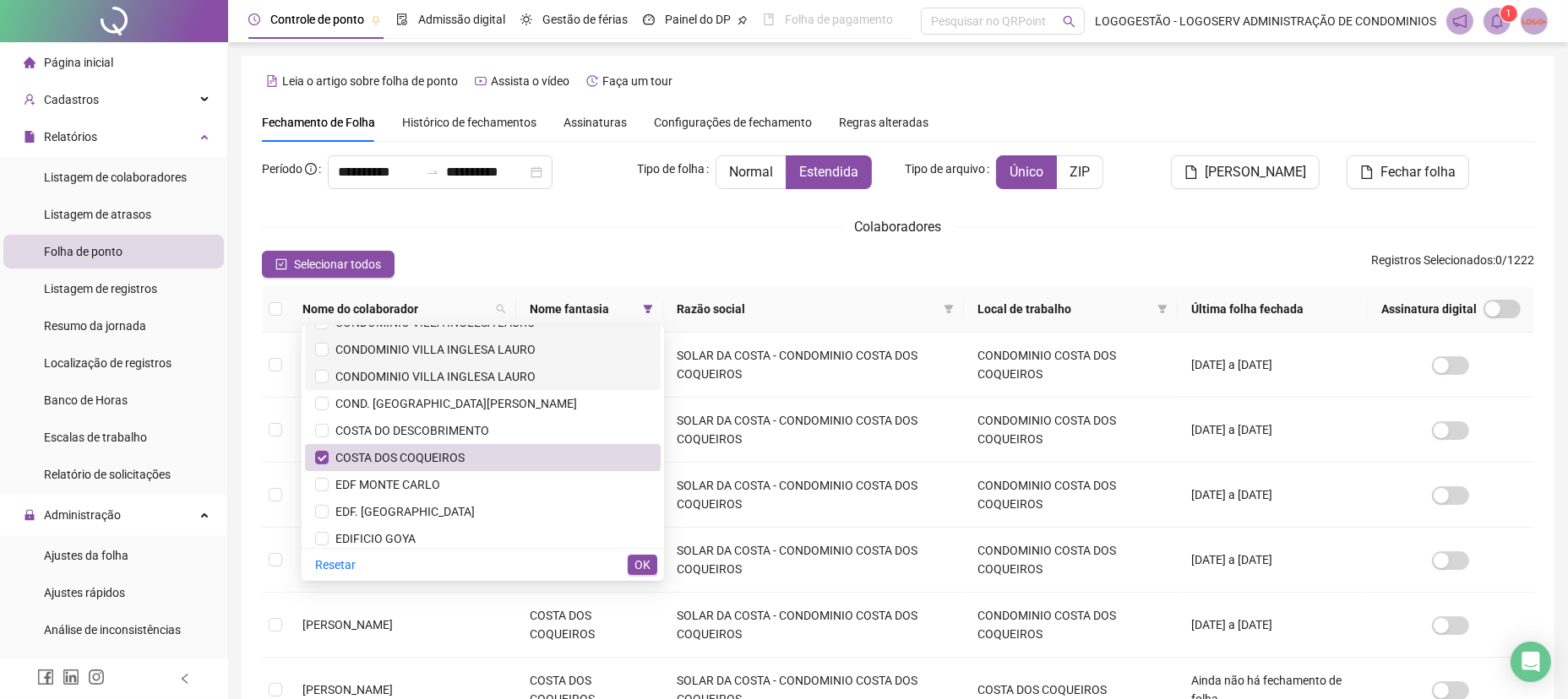
scroll to position [869, 0]
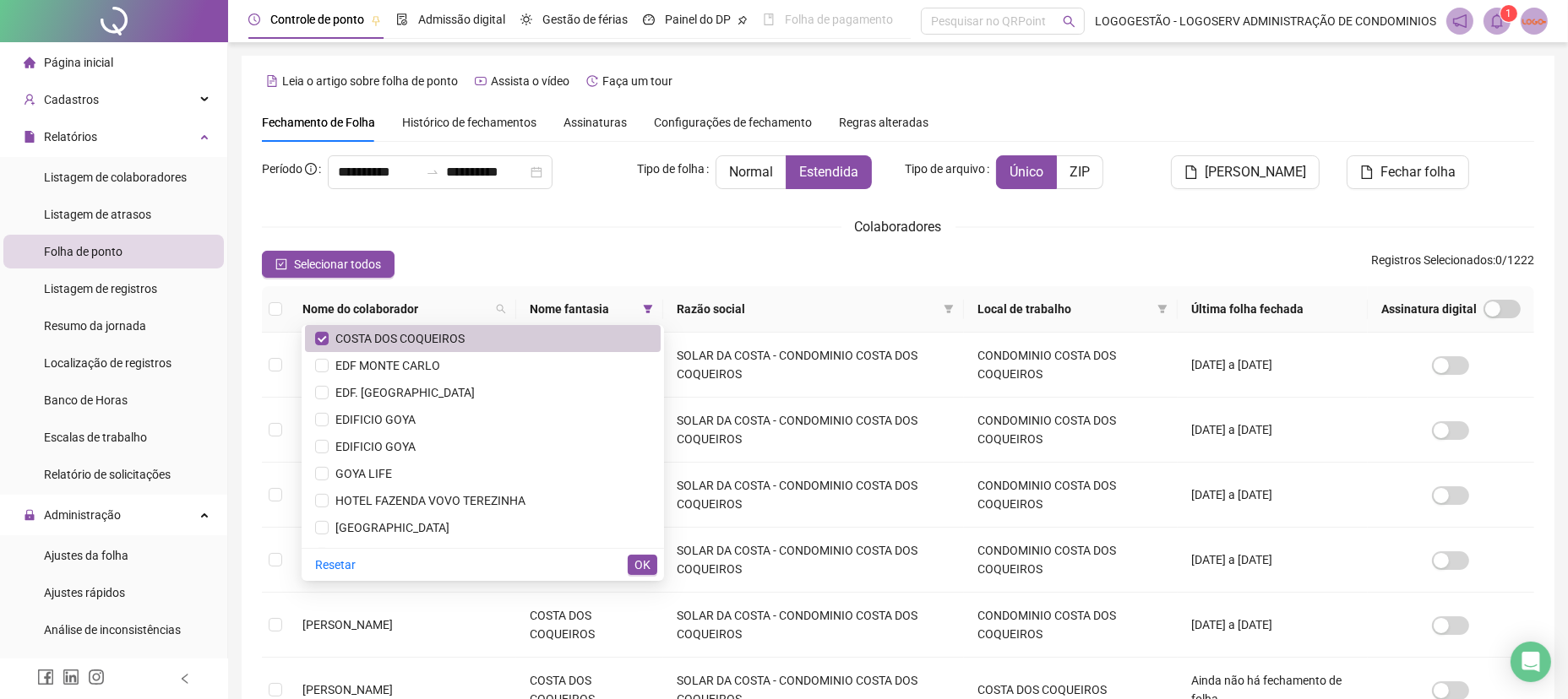
click at [363, 343] on span "COSTA DOS COQUEIROS" at bounding box center [397, 339] width 136 height 13
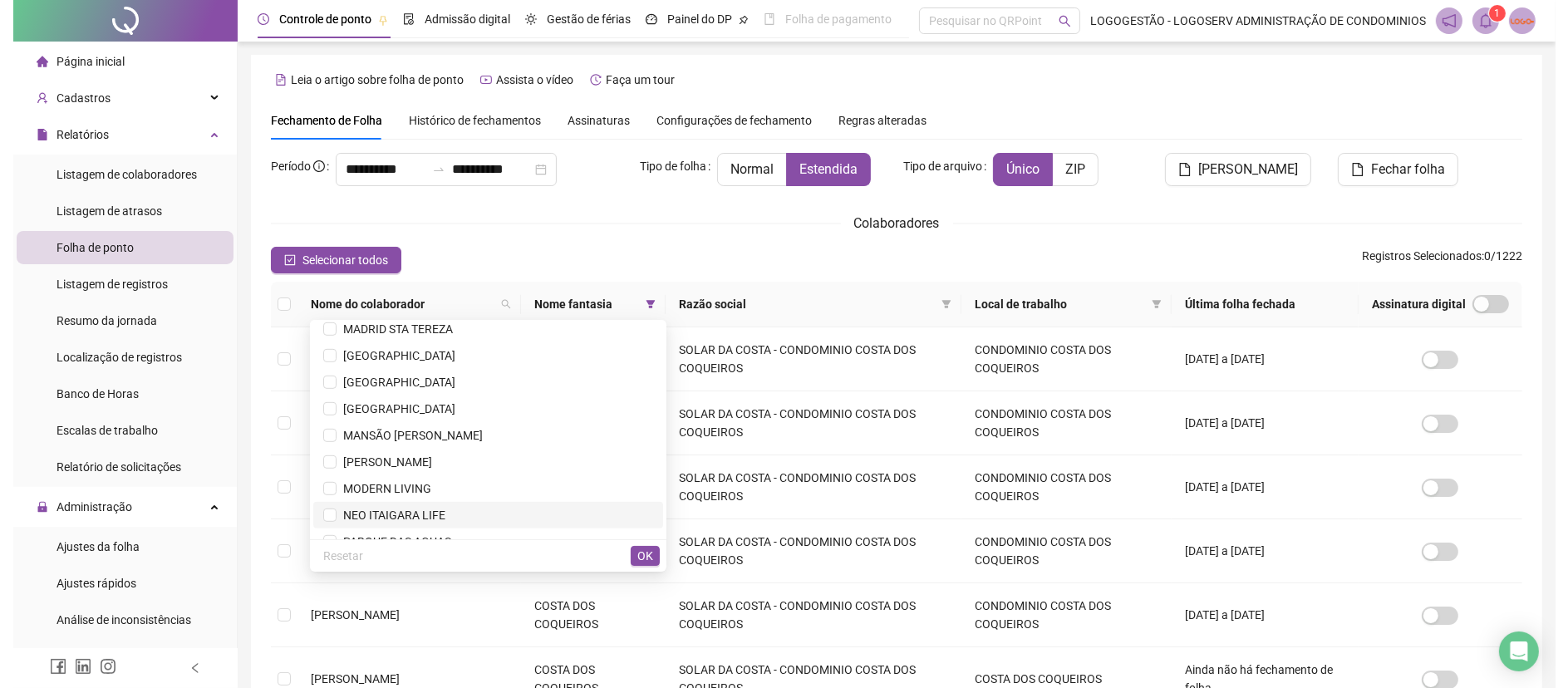
scroll to position [1330, 0]
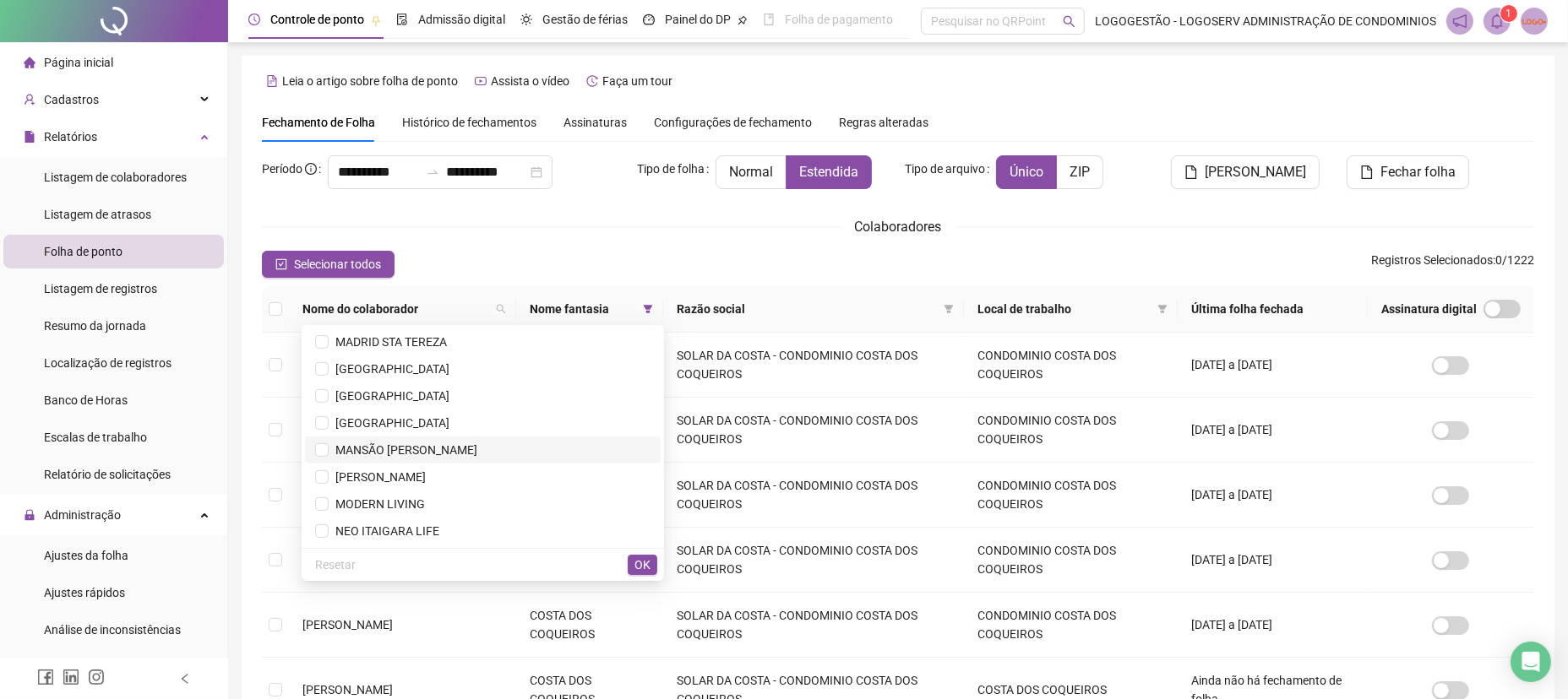
click at [456, 443] on span "MANSÃO ARTUR DE SÁ" at bounding box center [403, 449] width 149 height 13
click at [649, 561] on span "OK" at bounding box center [642, 564] width 16 height 18
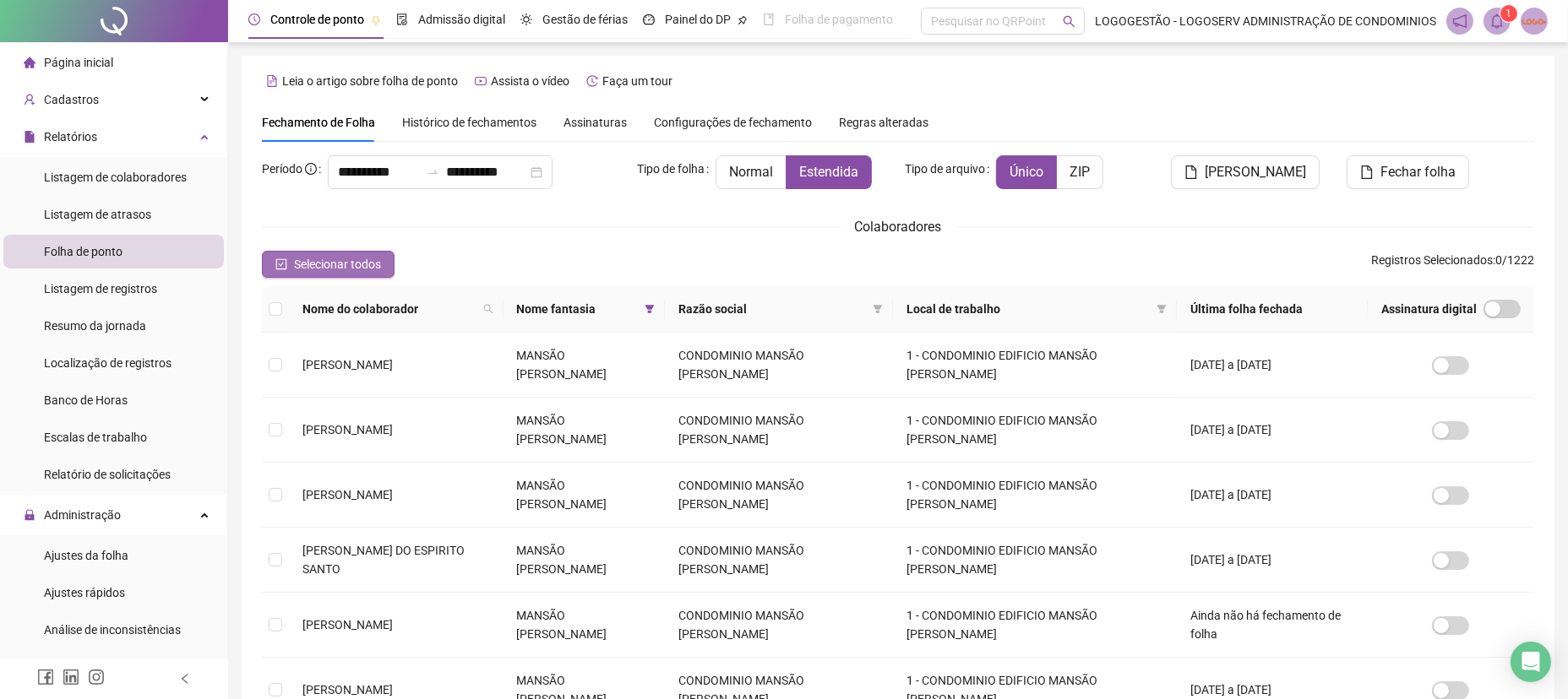
click at [344, 269] on span "Selecionar todos" at bounding box center [337, 264] width 87 height 18
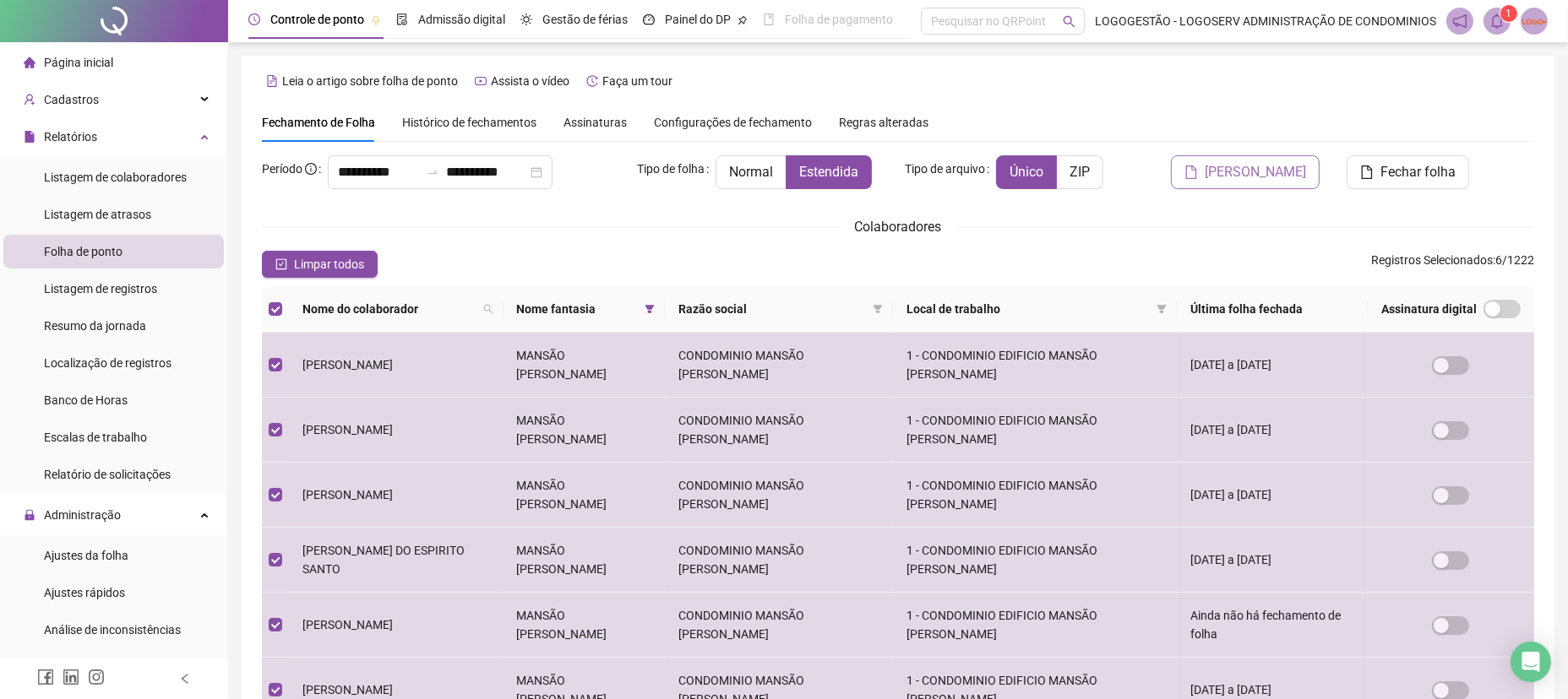
click at [1273, 168] on span "Gerar espelho" at bounding box center [1255, 171] width 101 height 20
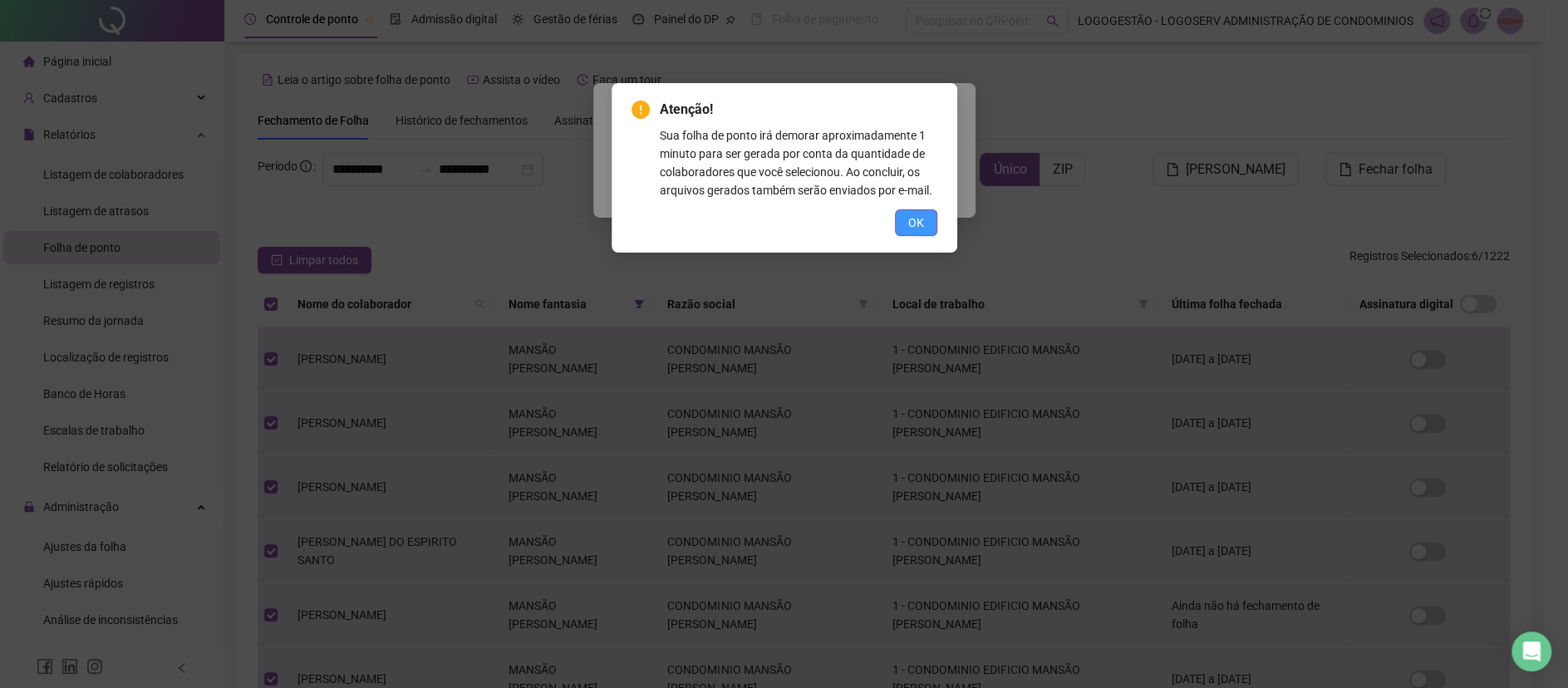
click at [912, 218] on span "OK" at bounding box center [916, 222] width 16 height 18
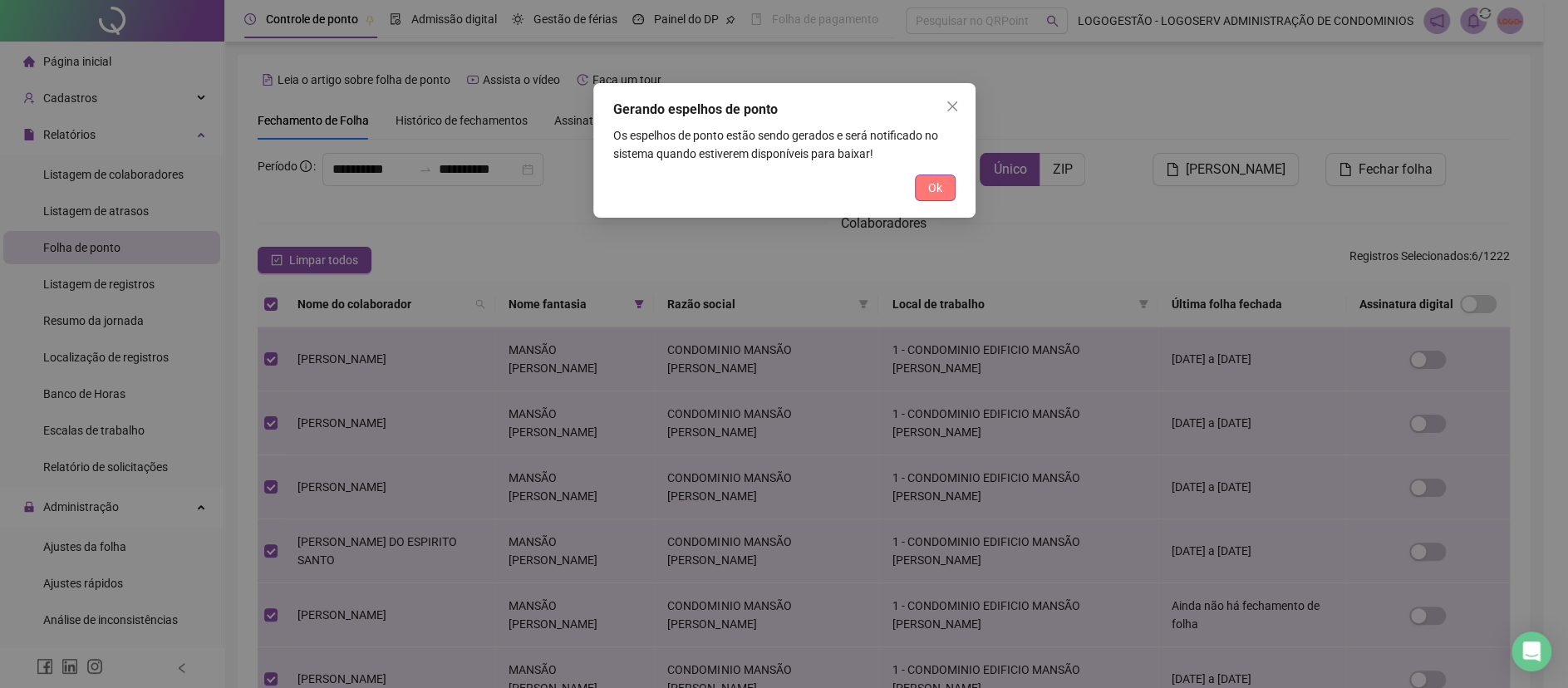
click at [940, 193] on span "Ok" at bounding box center [935, 188] width 14 height 18
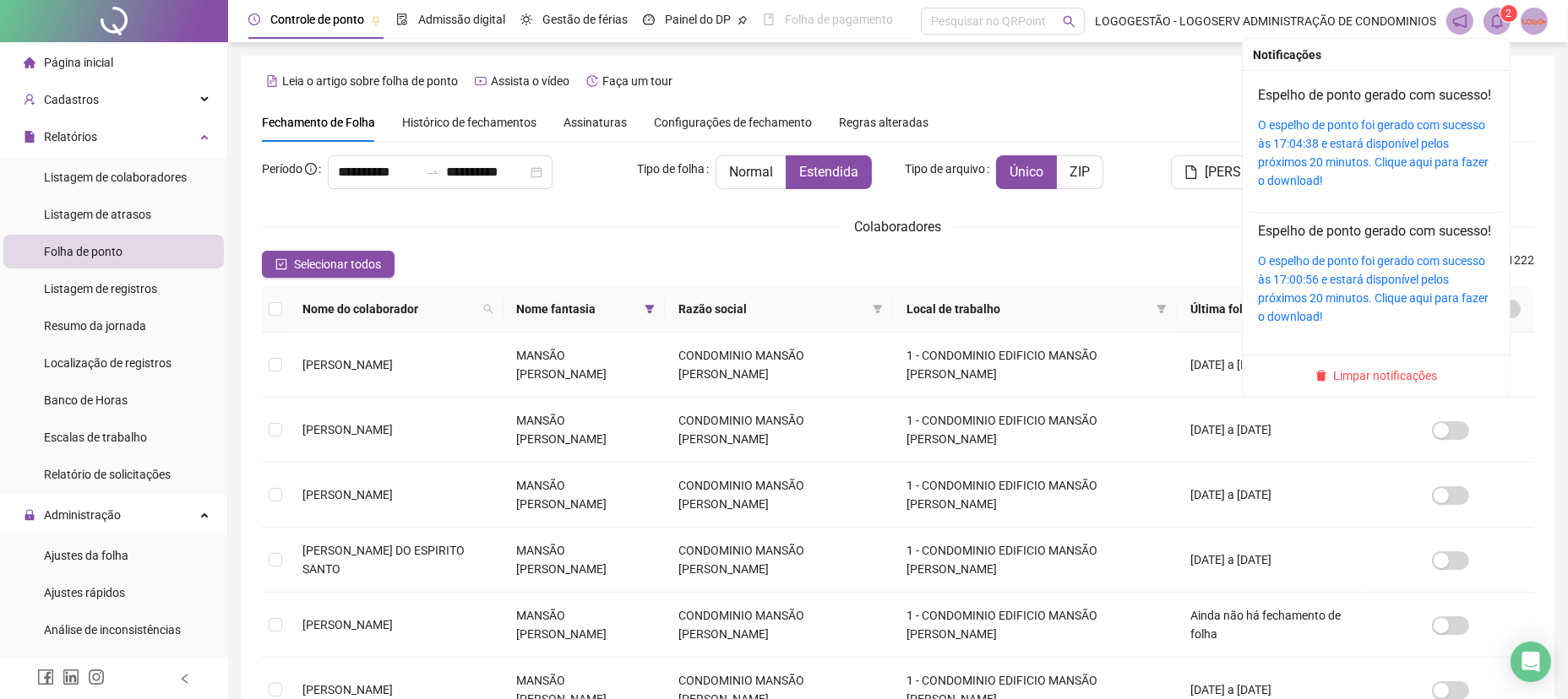
click at [1497, 25] on icon "bell" at bounding box center [1497, 20] width 11 height 15
click at [1402, 174] on link "O espelho de ponto foi gerado com sucesso às 17:04:38 e estará disponível pelos…" at bounding box center [1373, 152] width 230 height 69
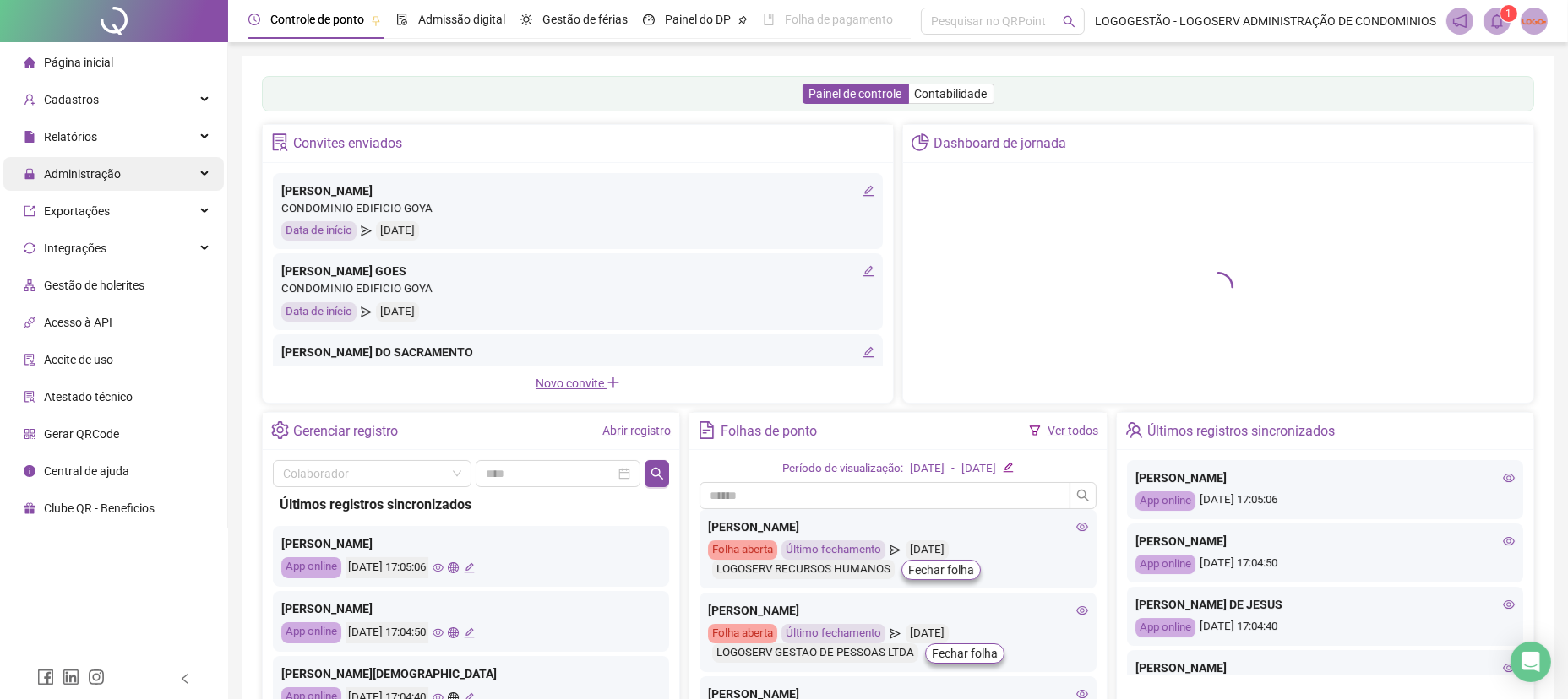
click at [135, 168] on div "Administração" at bounding box center [113, 174] width 221 height 33
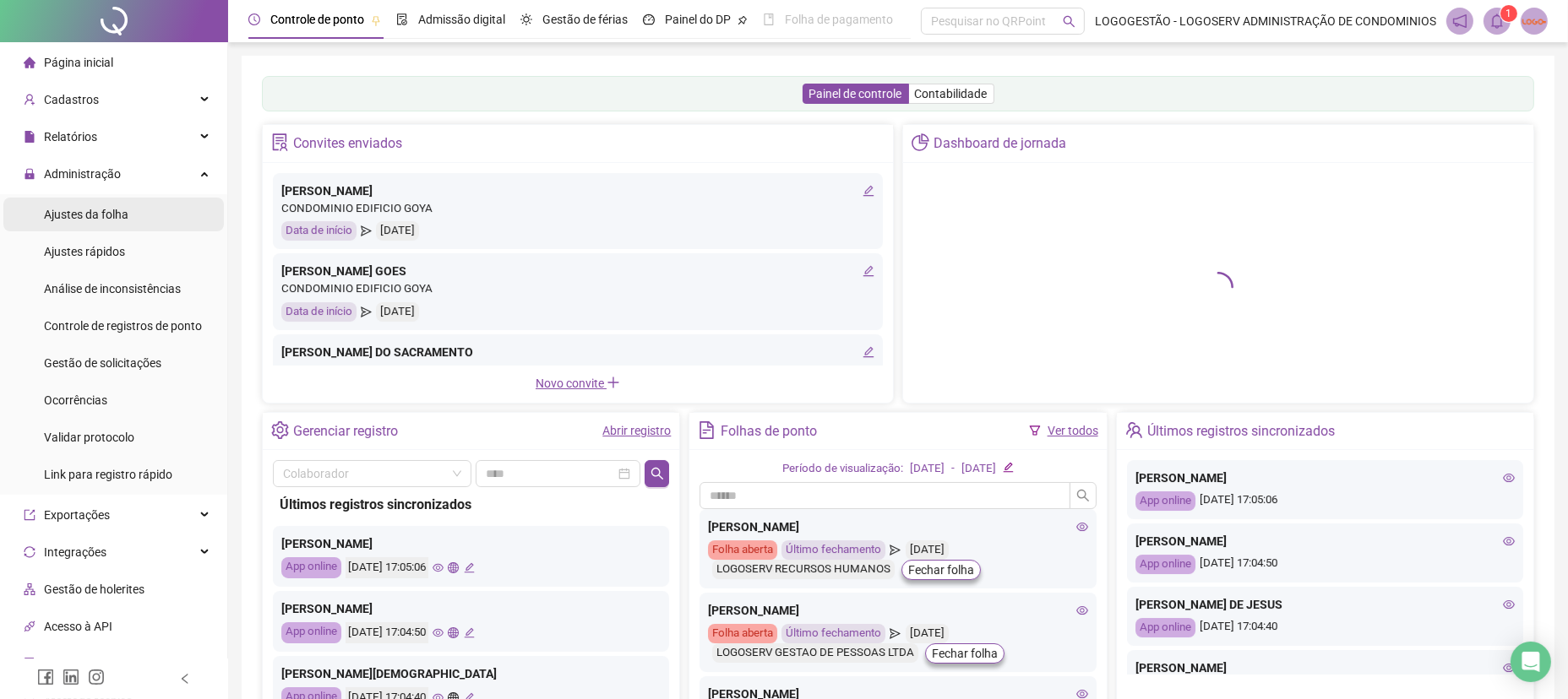
click at [146, 225] on li "Ajustes da folha" at bounding box center [113, 215] width 221 height 33
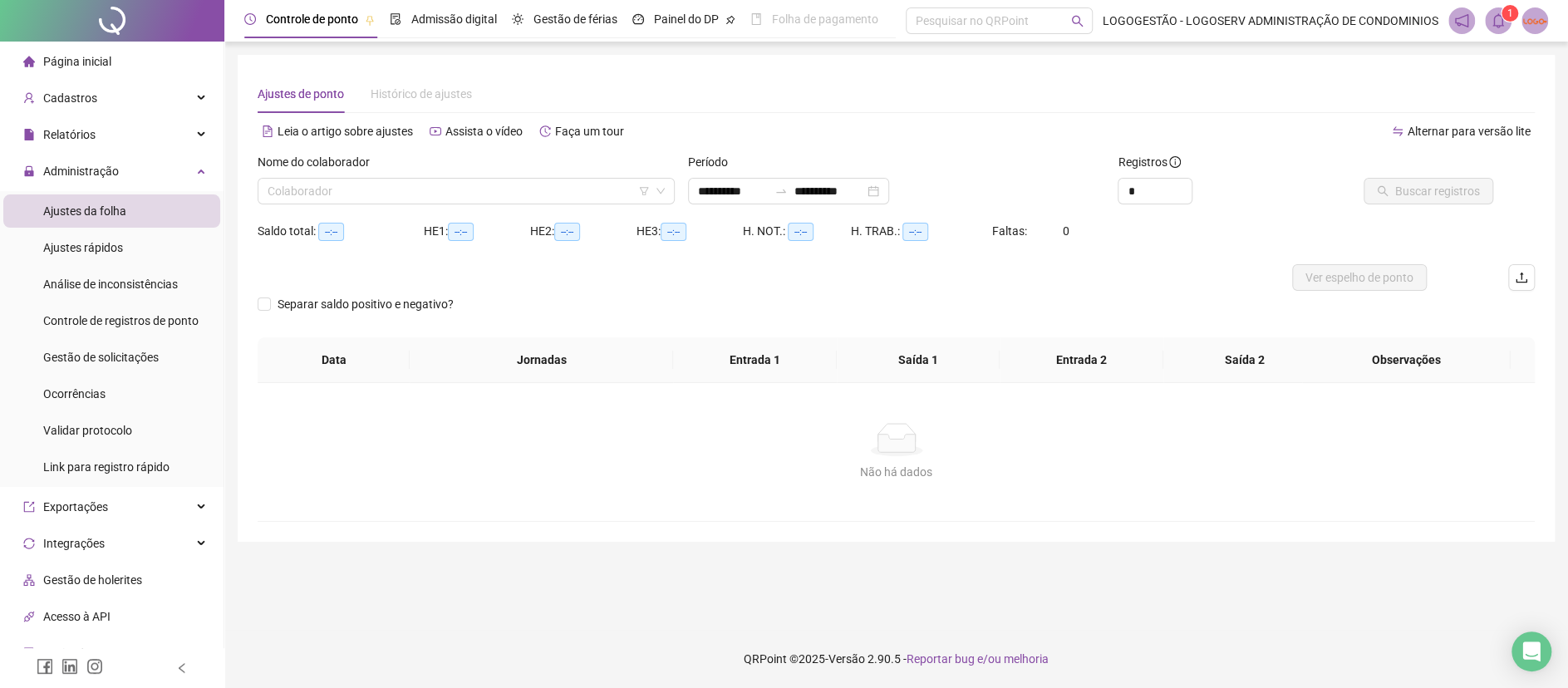
type input "**********"
click at [414, 168] on div "Nome do colaborador" at bounding box center [466, 165] width 417 height 25
click at [406, 190] on input "search" at bounding box center [458, 191] width 382 height 25
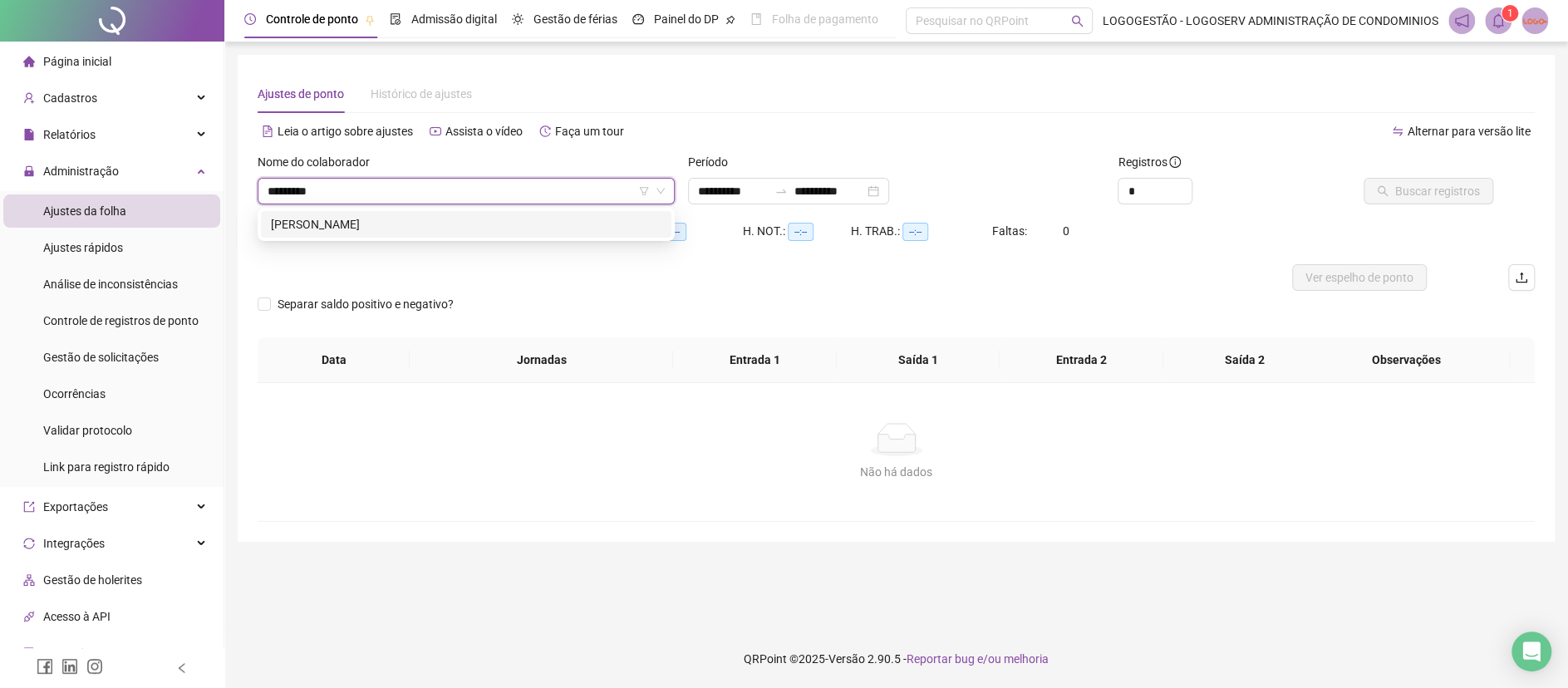
type input "**********"
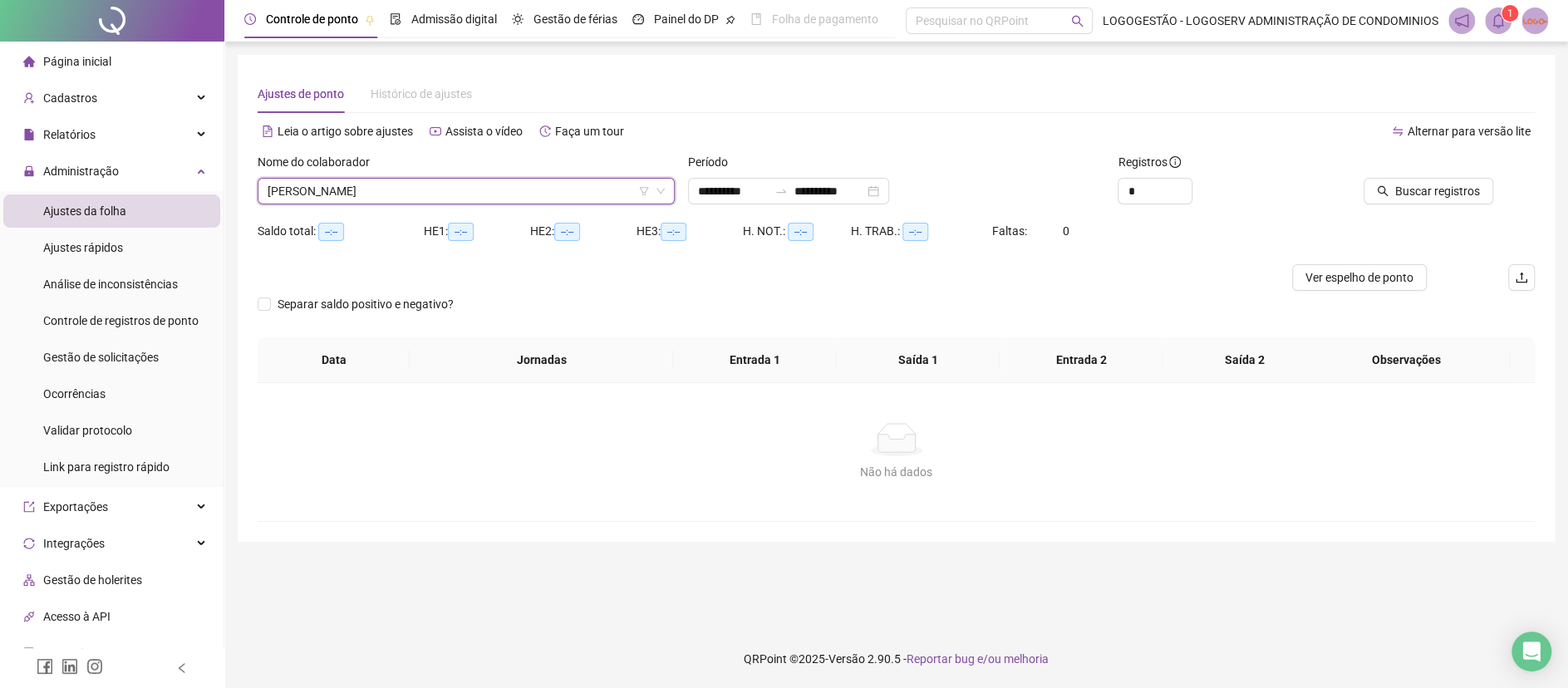
click at [1418, 209] on div "Buscar registros" at bounding box center [1433, 185] width 215 height 65
drag, startPoint x: 712, startPoint y: 193, endPoint x: 644, endPoint y: 196, distance: 68.1
click at [663, 190] on div "**********" at bounding box center [896, 185] width 1290 height 65
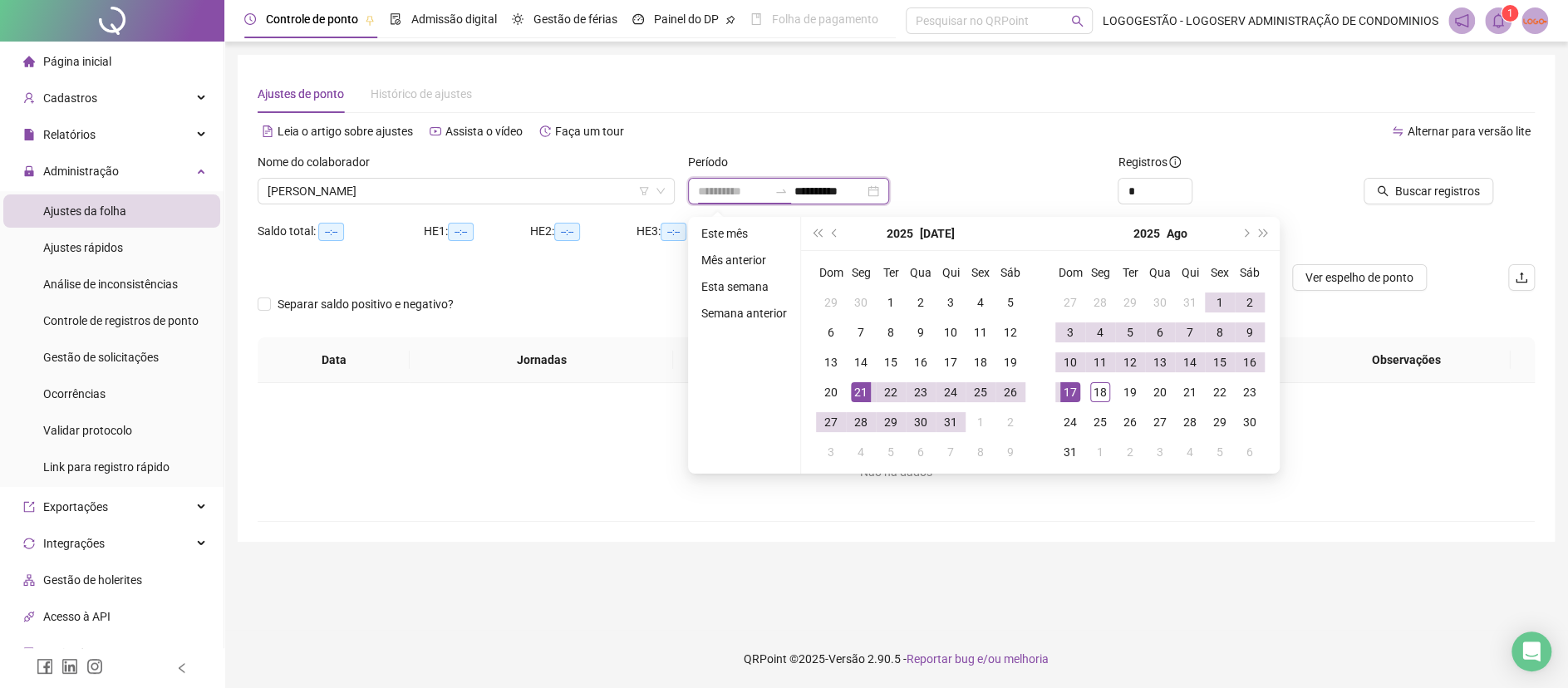
type input "**********"
click at [856, 395] on div "21" at bounding box center [861, 392] width 20 height 20
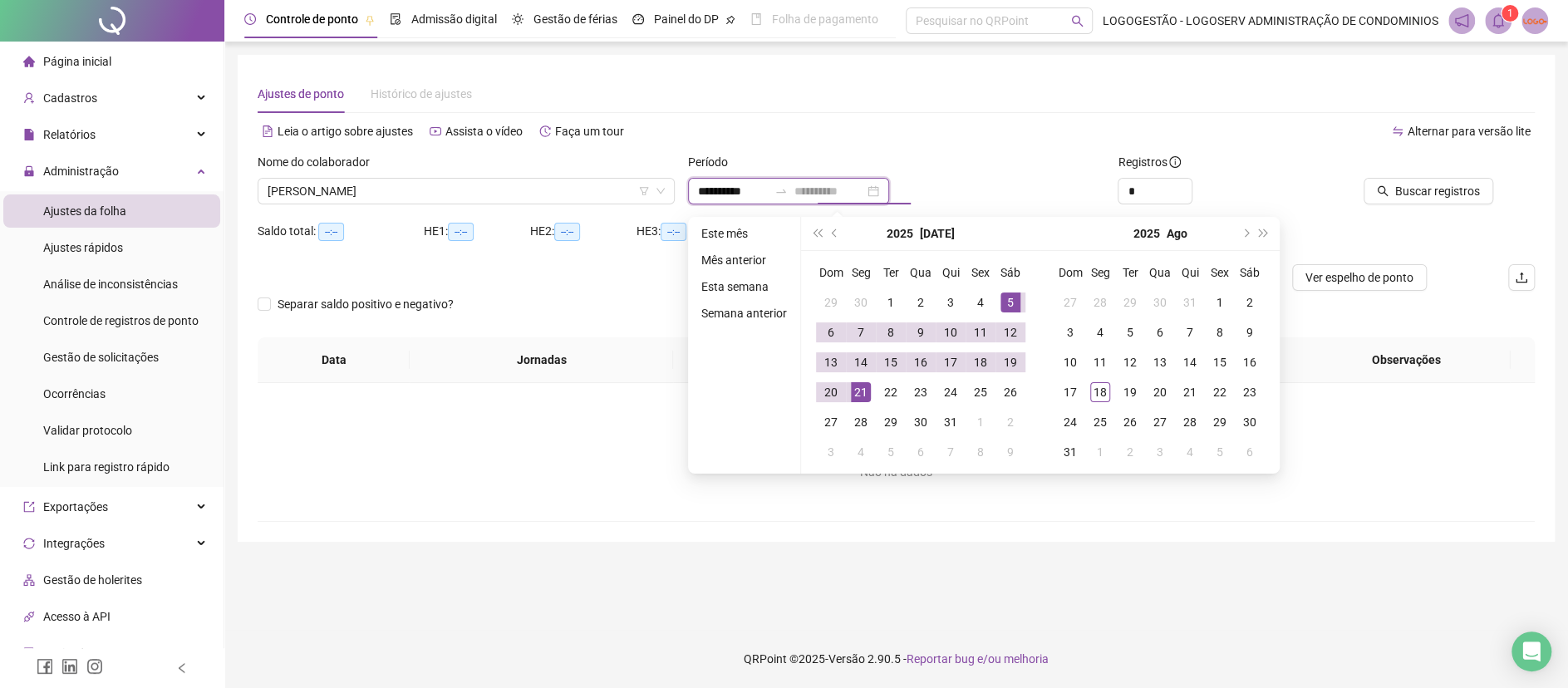
type input "**********"
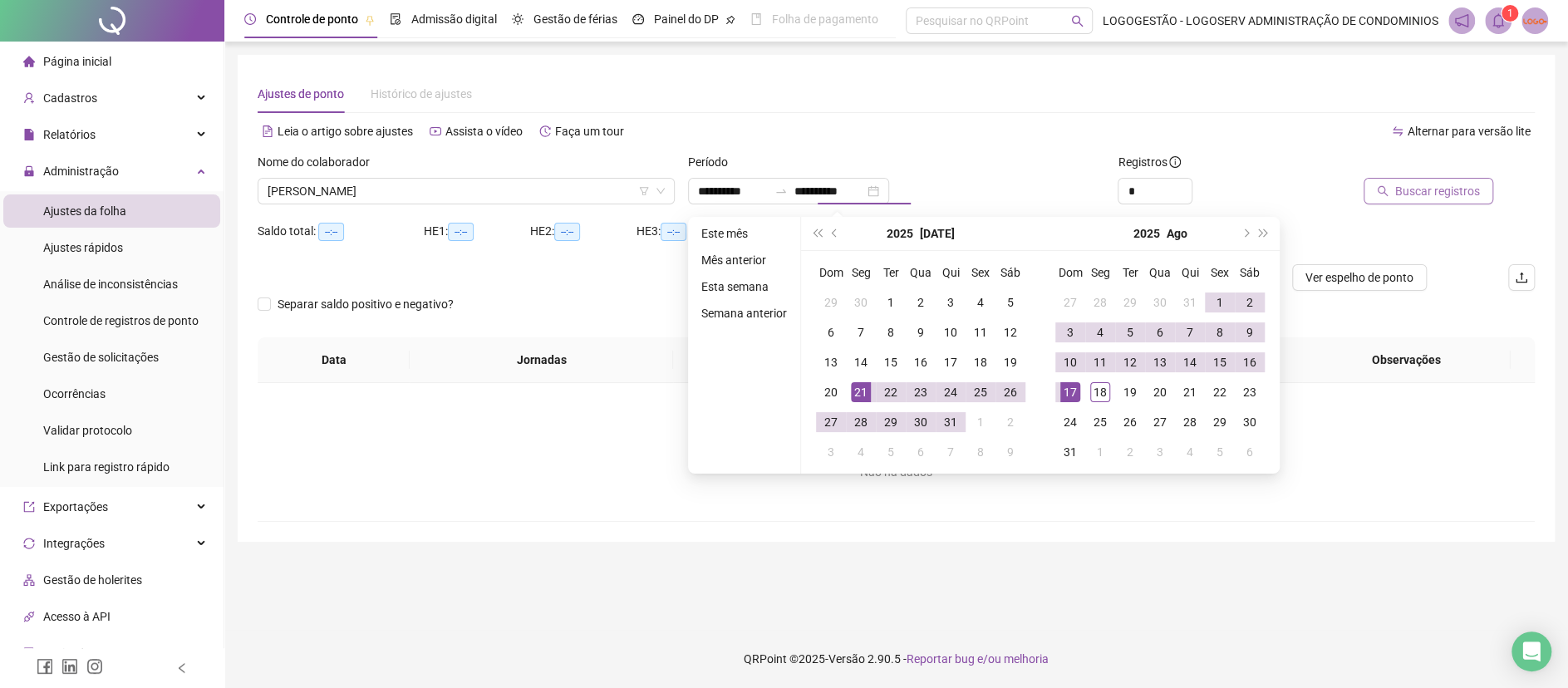
drag, startPoint x: 1437, startPoint y: 172, endPoint x: 1426, endPoint y: 181, distance: 14.2
click at [1431, 177] on div "Buscar registros" at bounding box center [1412, 179] width 160 height 52
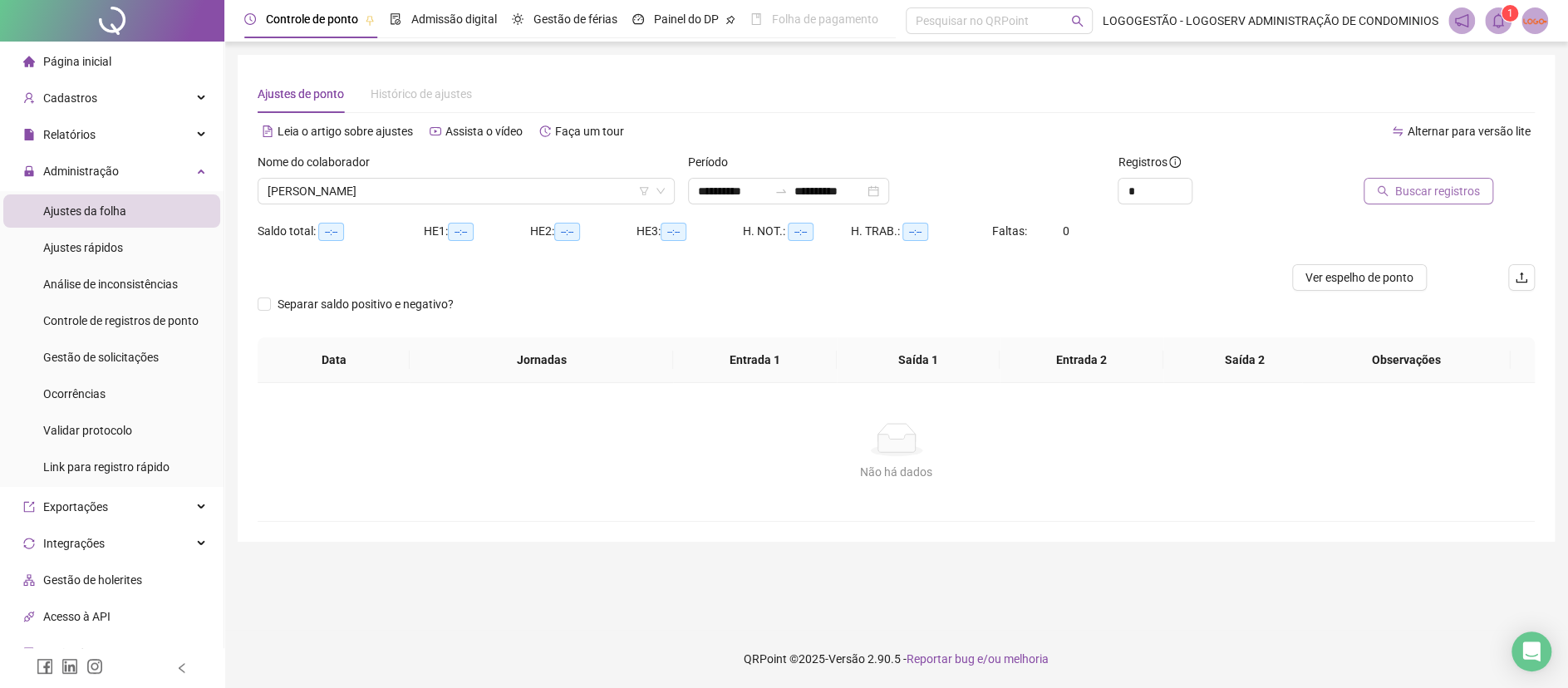
click at [1411, 183] on span "Buscar registros" at bounding box center [1437, 190] width 85 height 18
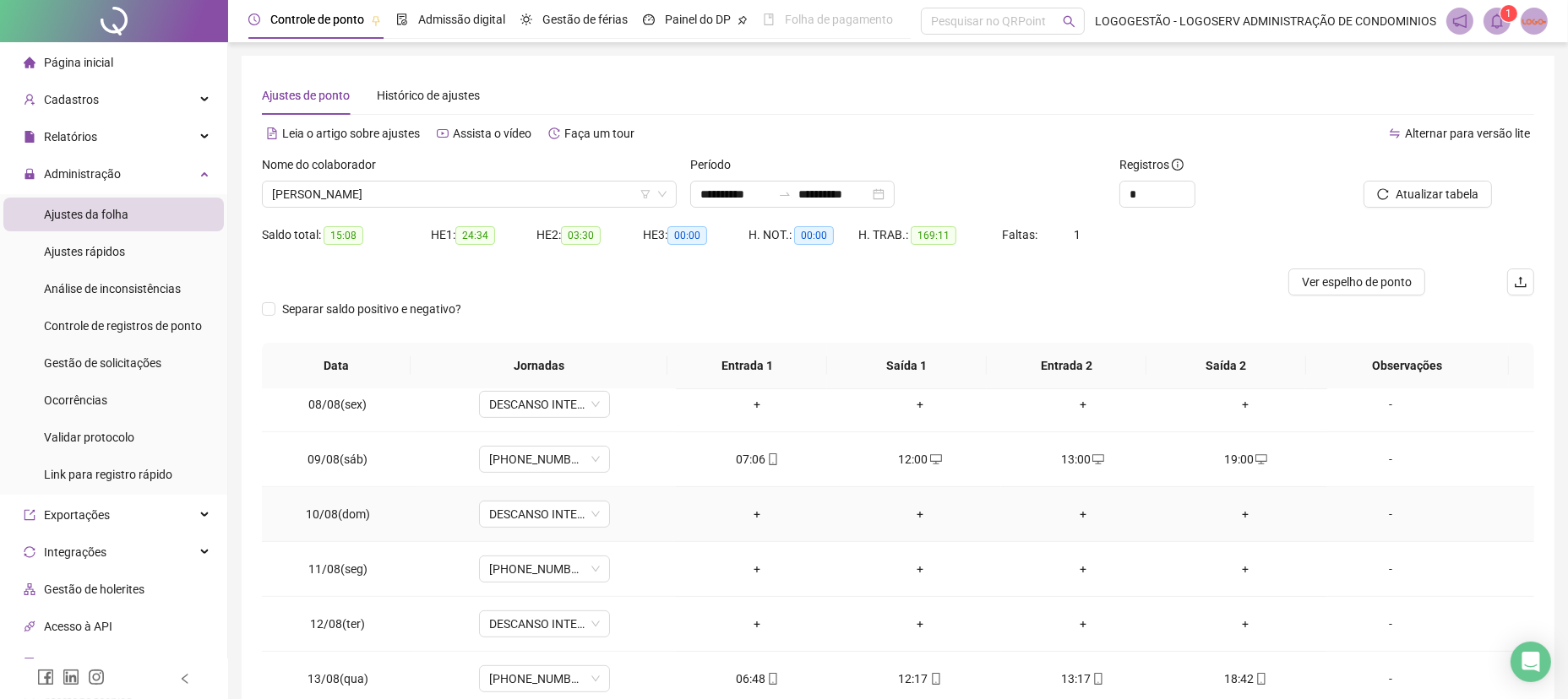
scroll to position [1014, 0]
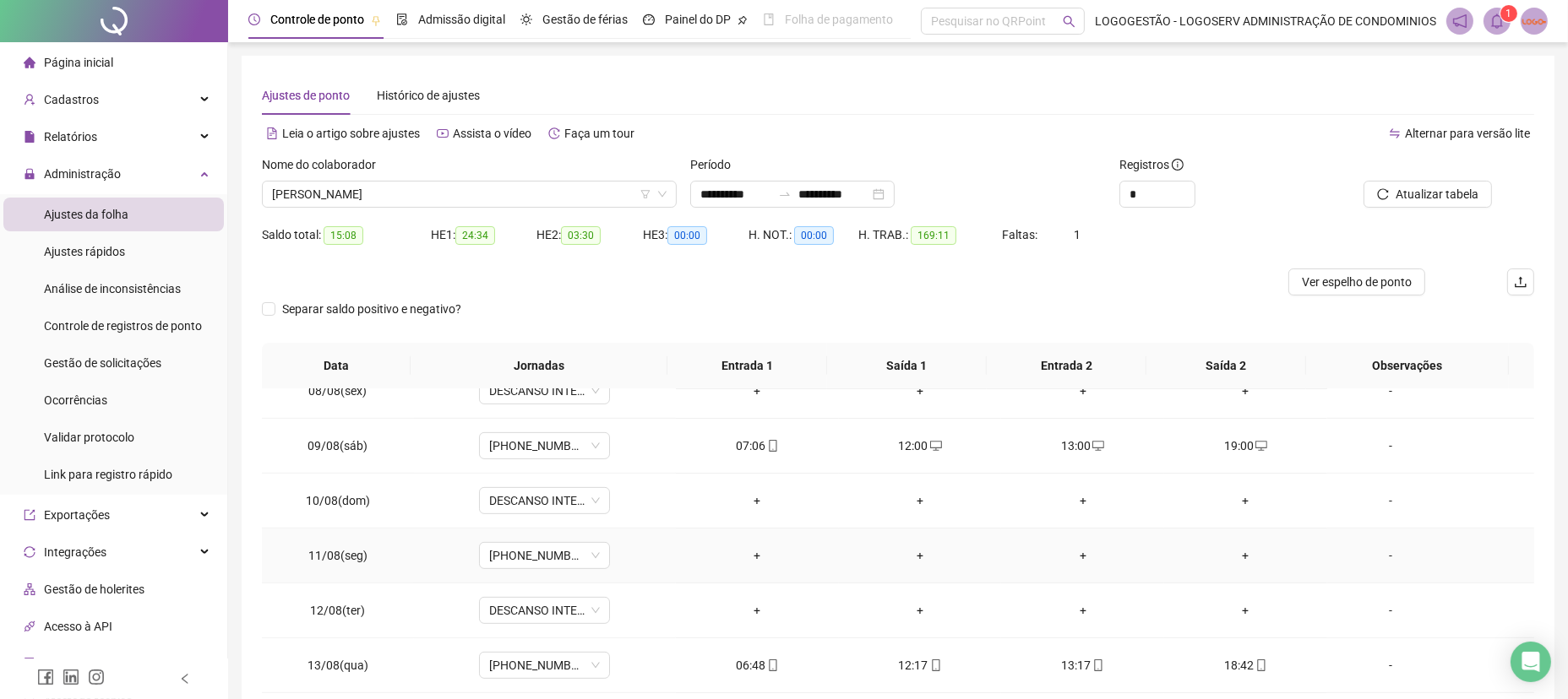
click at [1454, 557] on span "-" at bounding box center [1431, 556] width 180 height 18
click at [1462, 569] on td "-" at bounding box center [1430, 556] width 207 height 55
click at [1363, 550] on div "-" at bounding box center [1390, 556] width 99 height 18
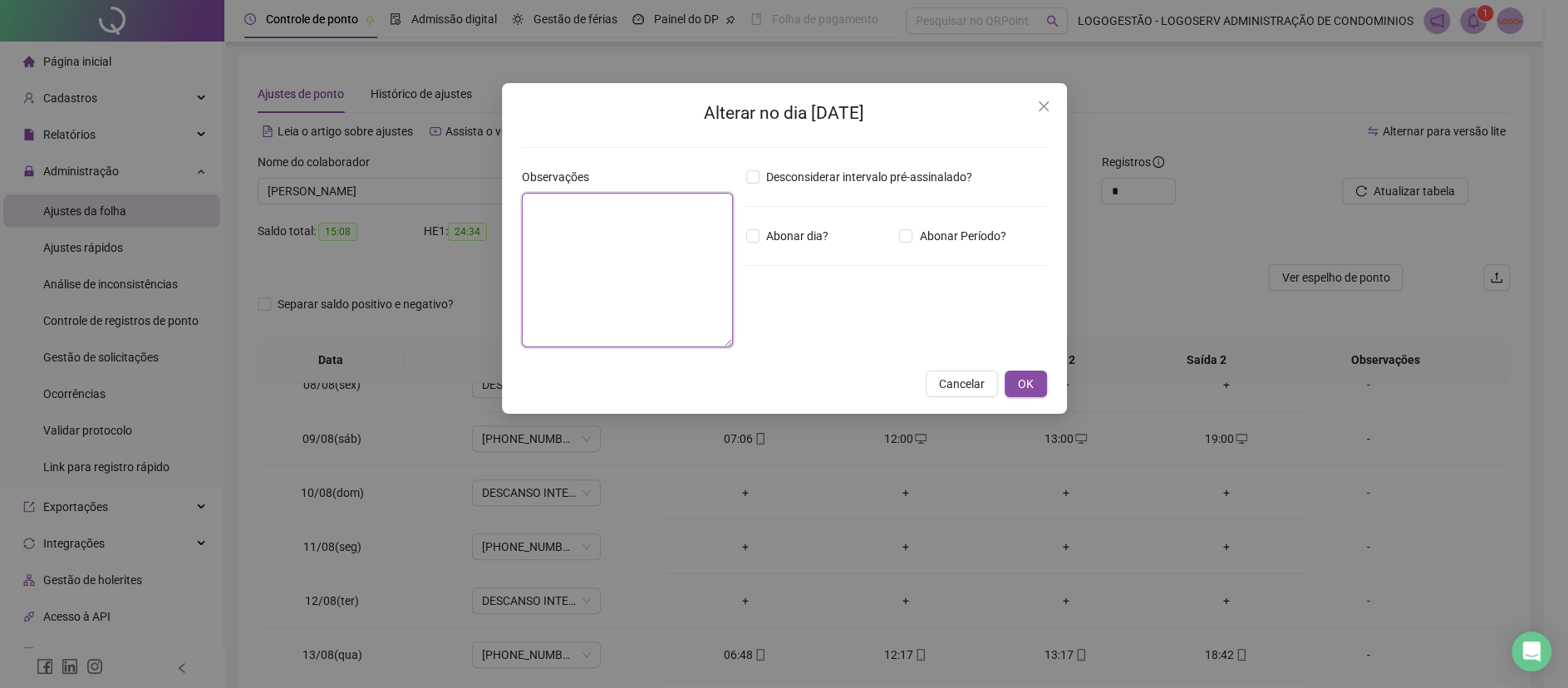
click at [610, 244] on textarea at bounding box center [627, 270] width 211 height 155
type textarea "*******"
click at [1025, 387] on span "OK" at bounding box center [1026, 383] width 16 height 18
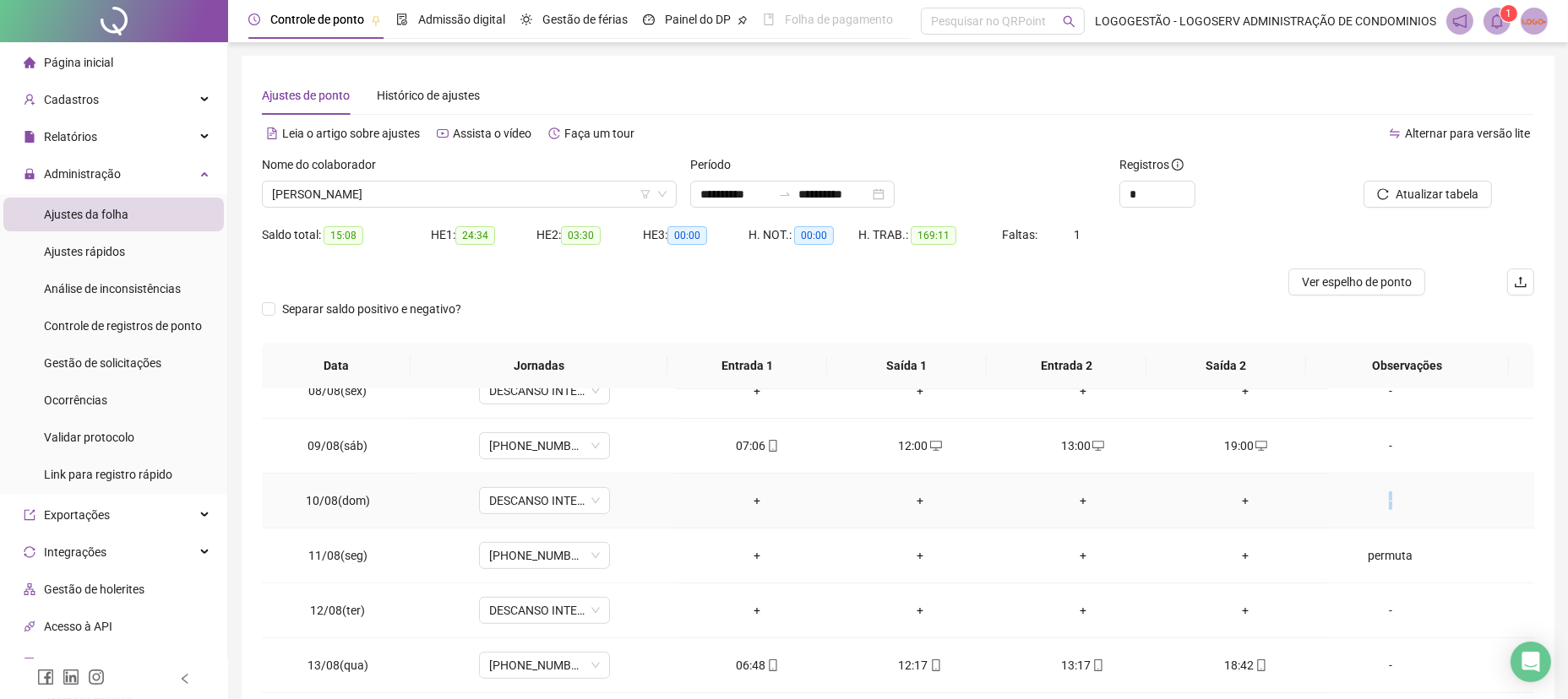
click at [1367, 500] on div "-" at bounding box center [1390, 500] width 99 height 18
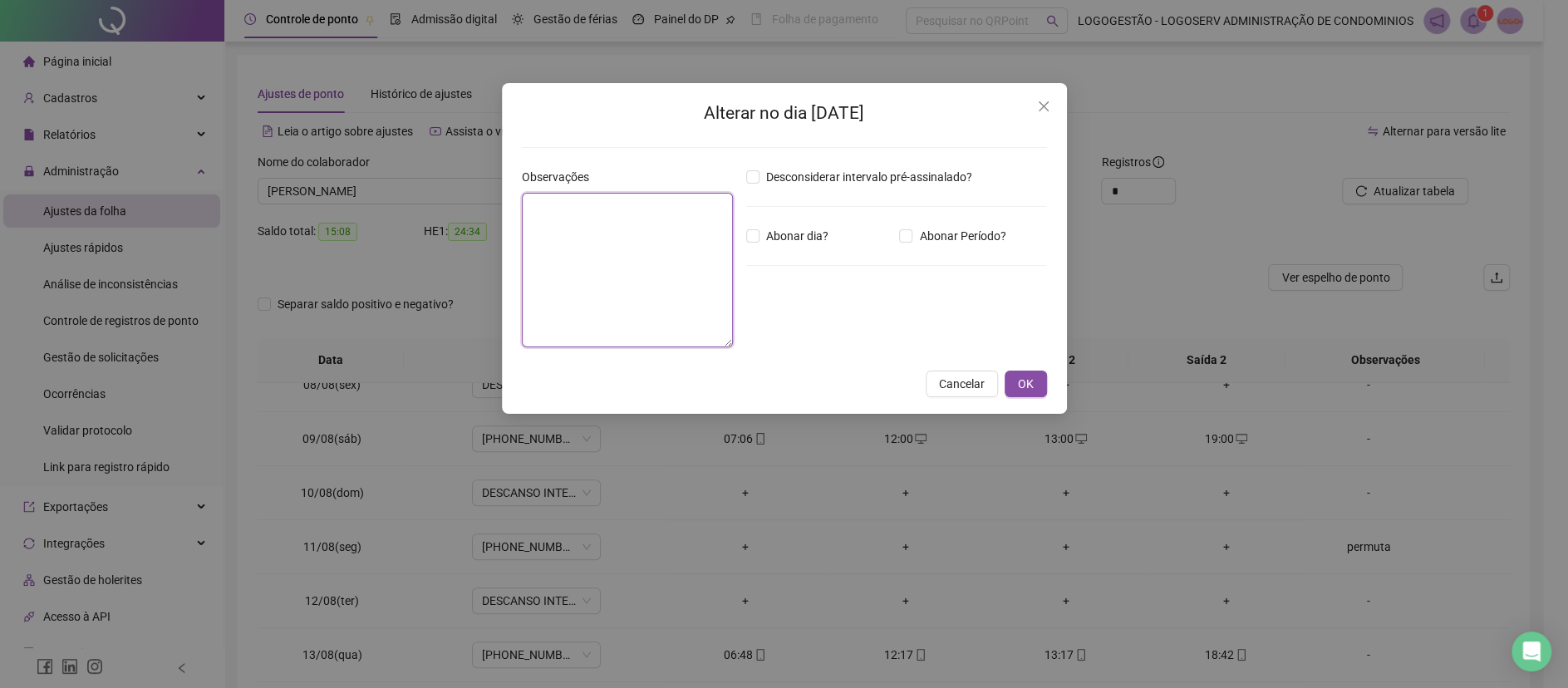
click at [607, 248] on textarea at bounding box center [627, 270] width 211 height 155
type textarea "*******"
click at [1027, 388] on span "OK" at bounding box center [1026, 383] width 16 height 18
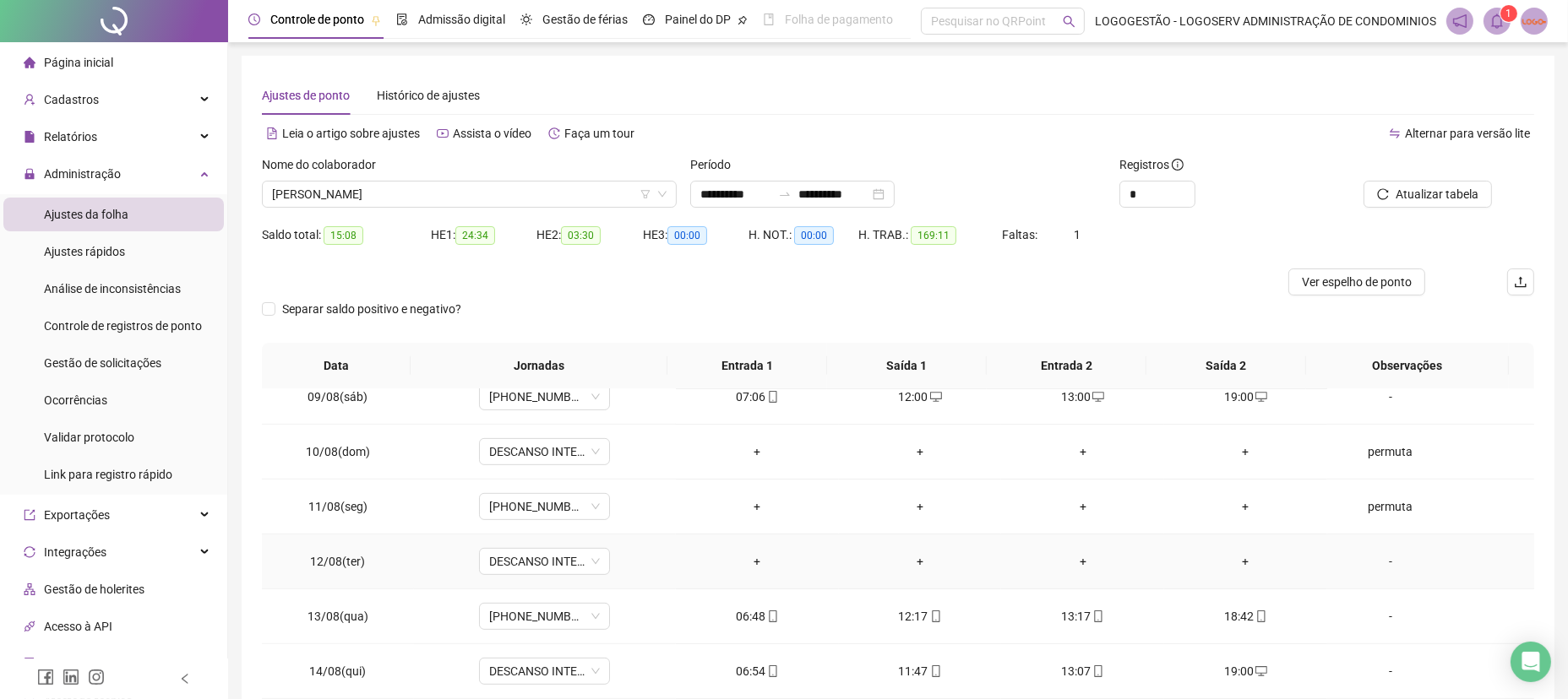
scroll to position [1069, 0]
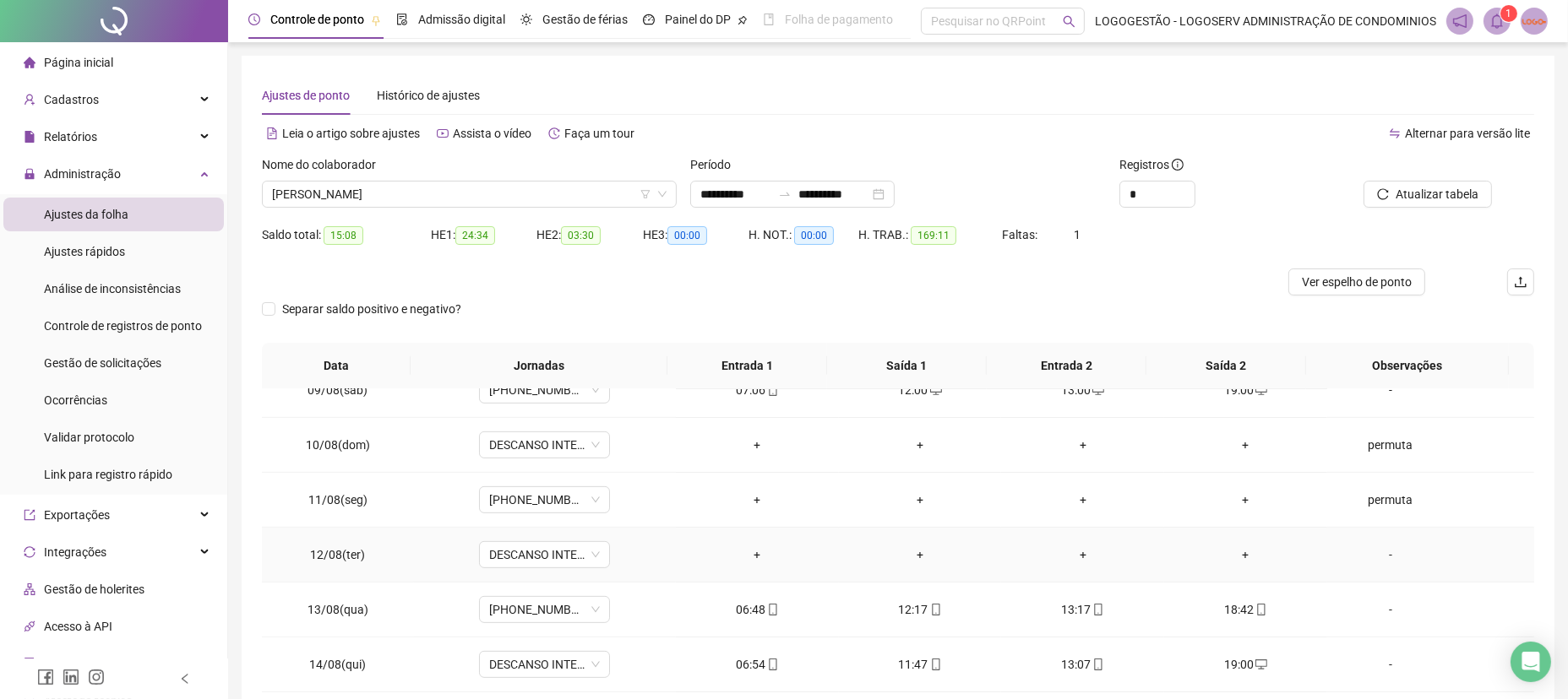
click at [1367, 556] on div "-" at bounding box center [1390, 555] width 99 height 18
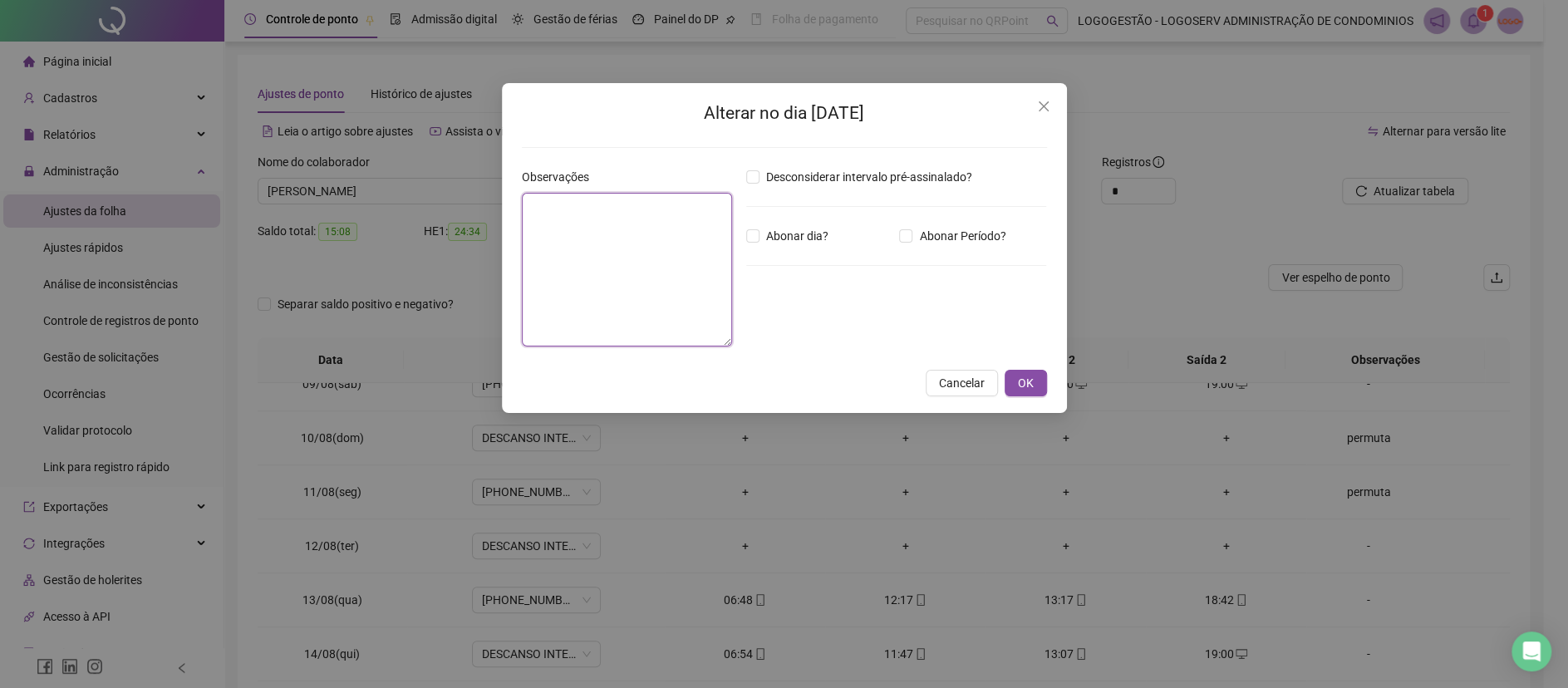
click at [640, 264] on textarea at bounding box center [626, 270] width 210 height 154
type textarea "*******"
click at [1019, 373] on button "OK" at bounding box center [1025, 383] width 42 height 27
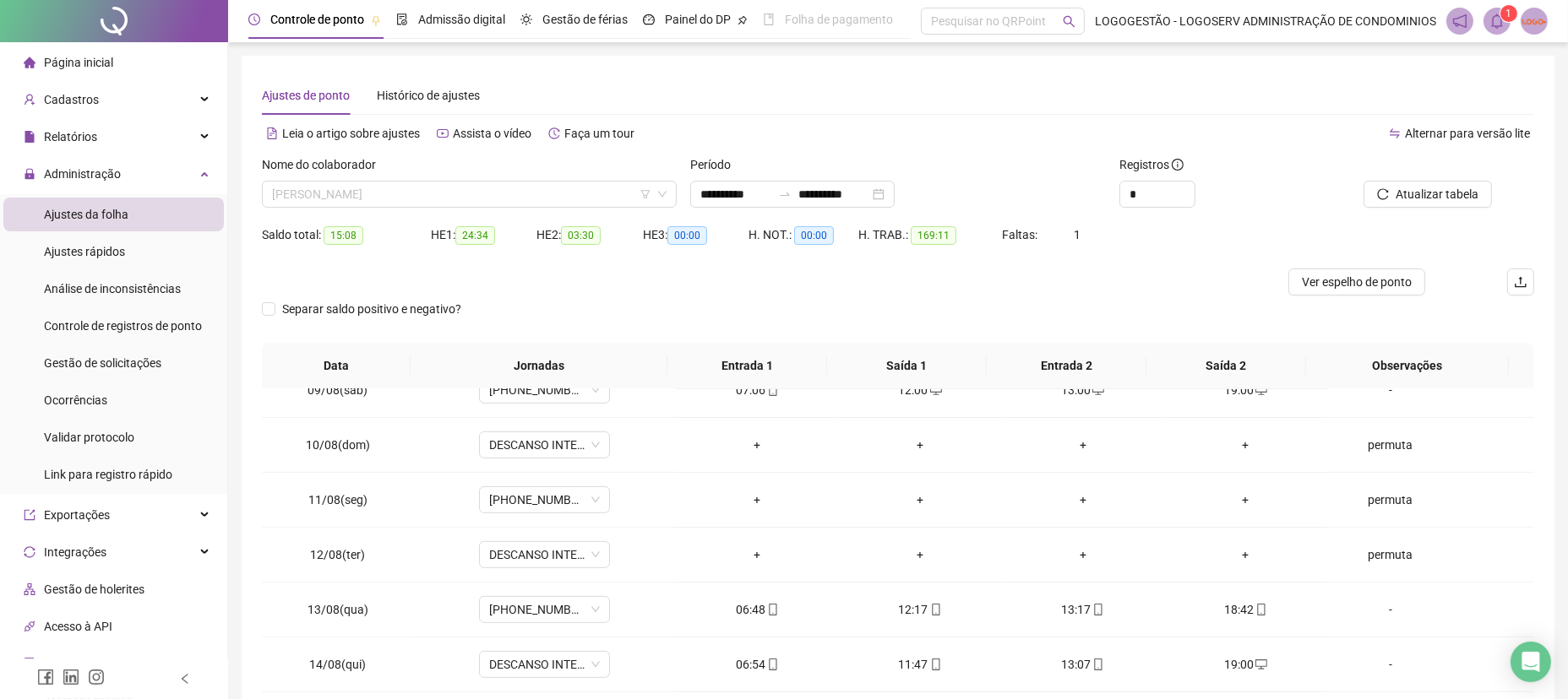
drag, startPoint x: 400, startPoint y: 186, endPoint x: 396, endPoint y: 169, distance: 17.5
click at [398, 186] on span "[PERSON_NAME]" at bounding box center [469, 194] width 395 height 25
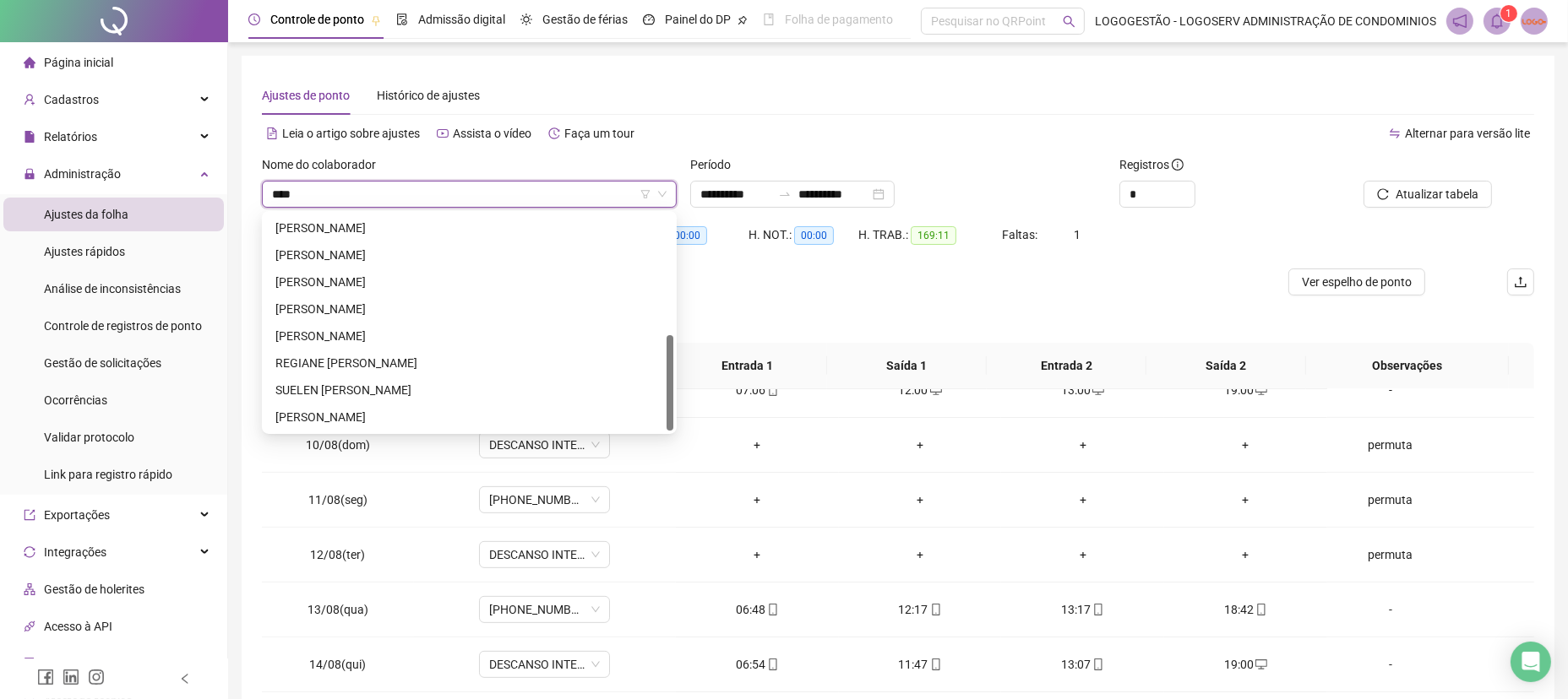
scroll to position [161, 0]
type input "*"
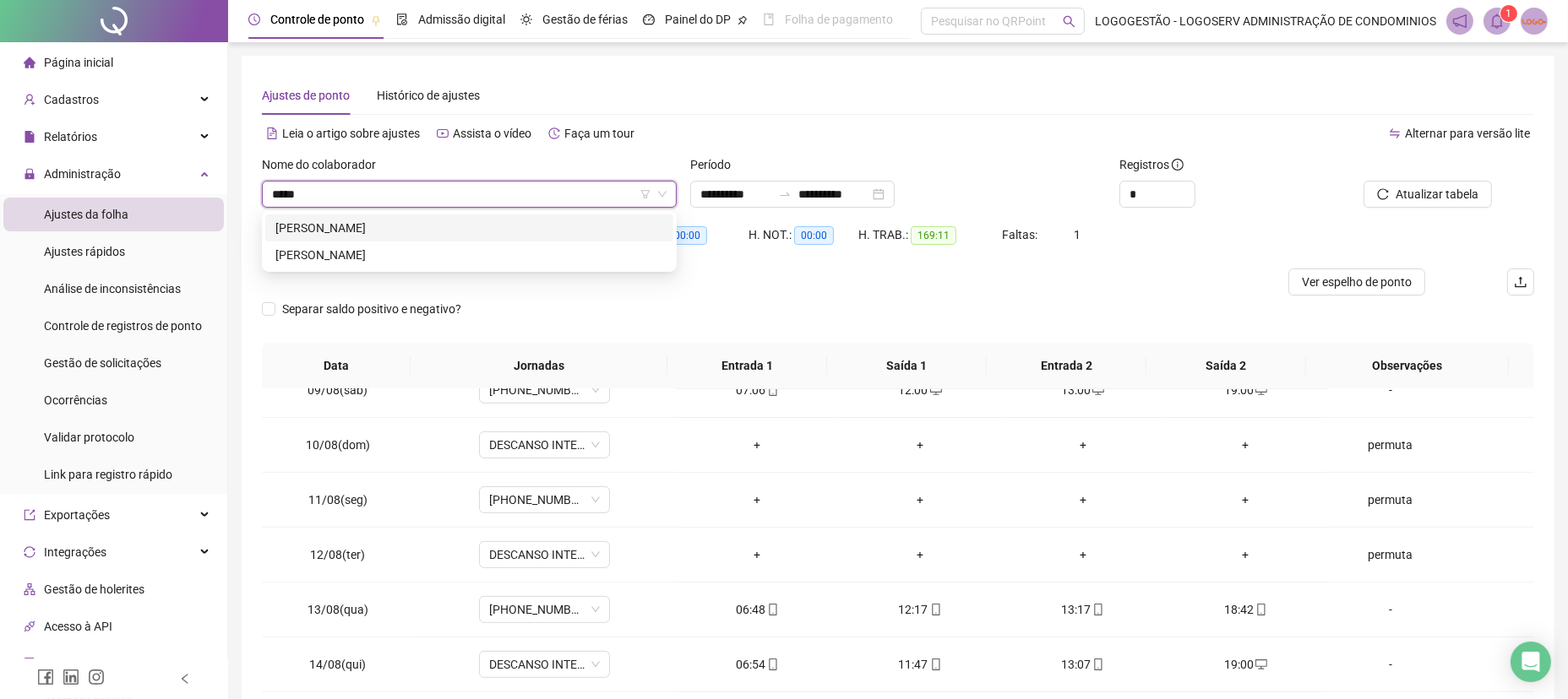
scroll to position [0, 0]
type input "*"
type input "********"
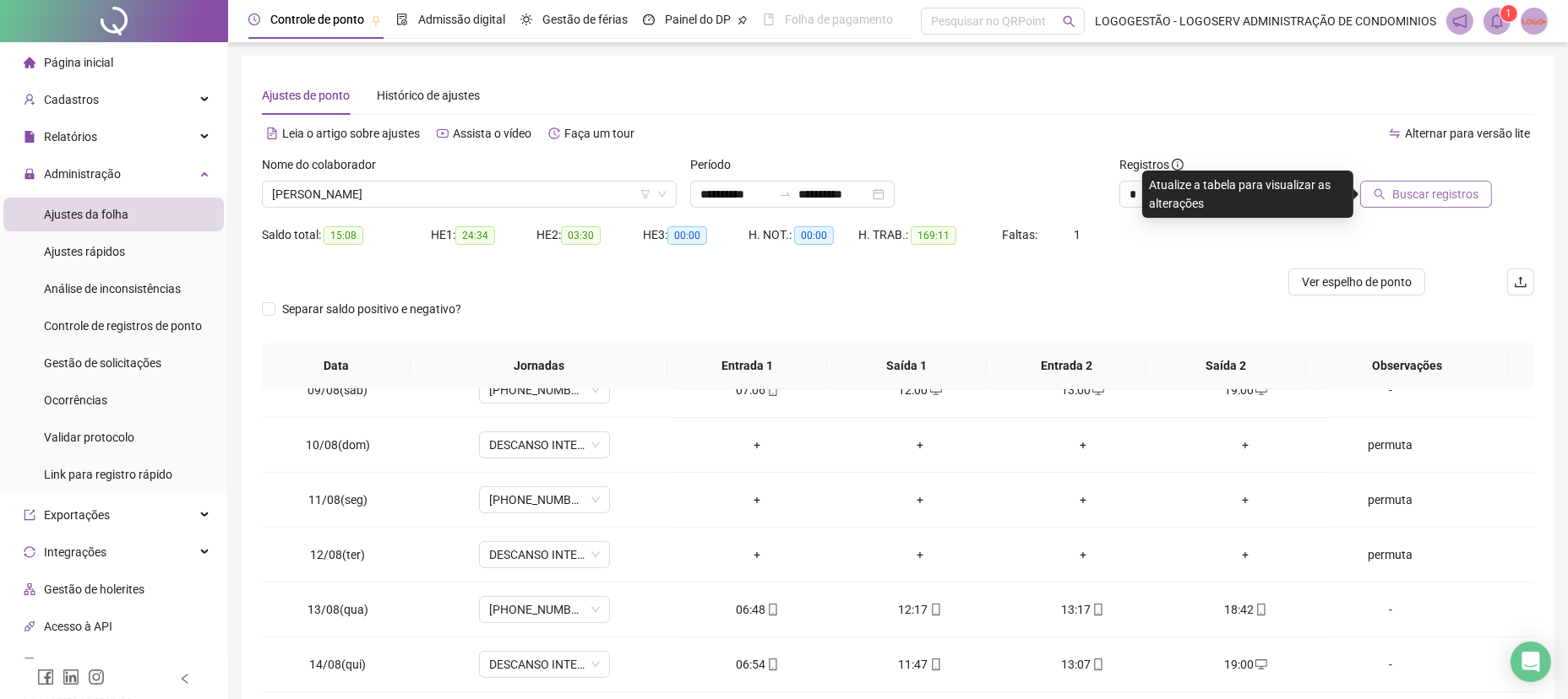
click at [1459, 186] on span "Buscar registros" at bounding box center [1435, 193] width 86 height 18
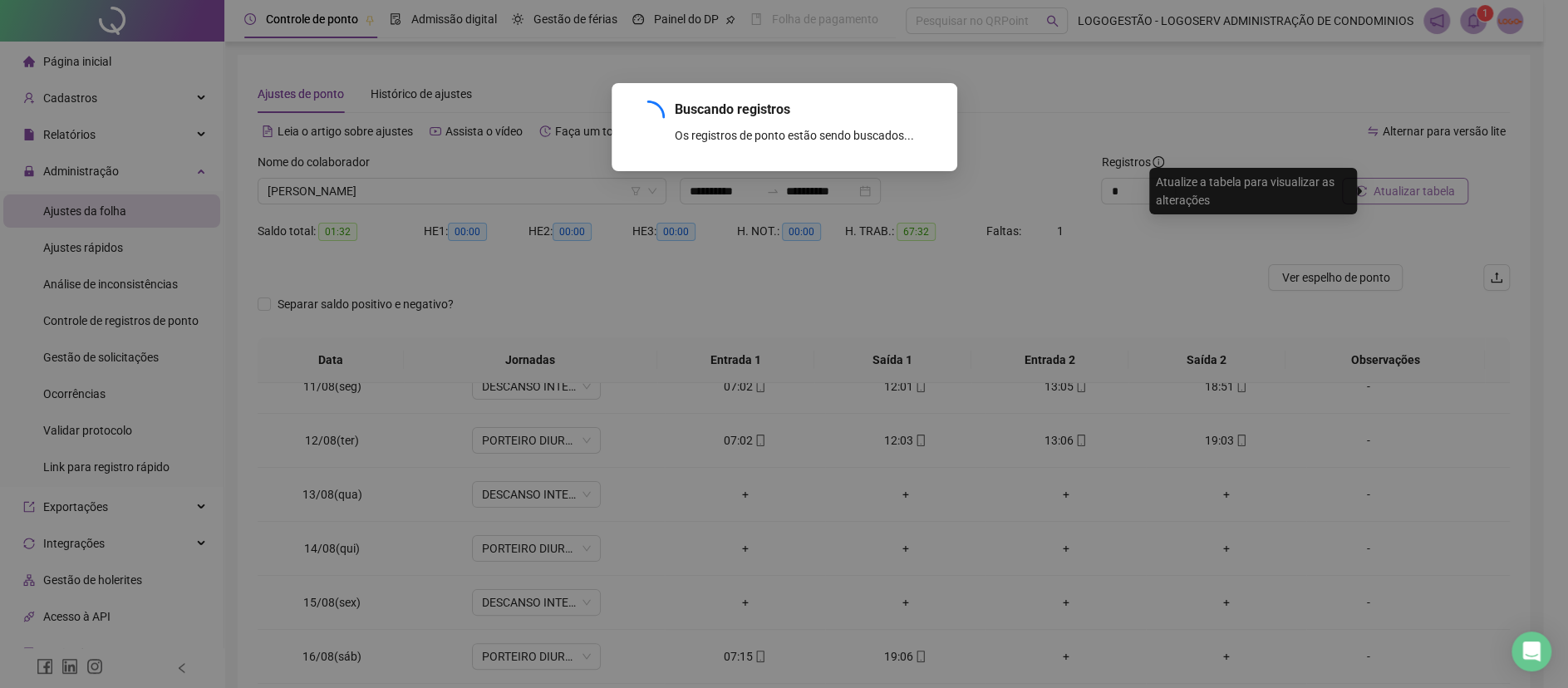
scroll to position [293, 0]
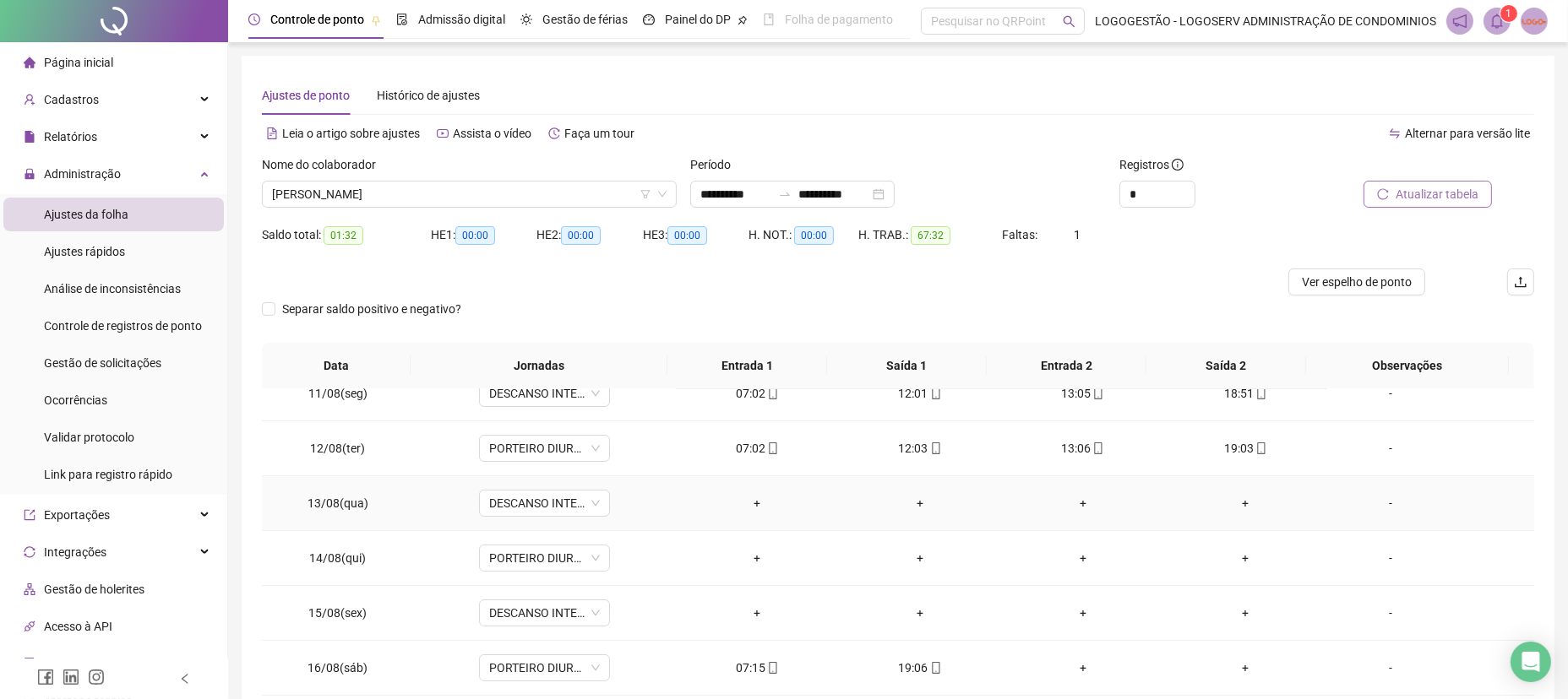
click at [1371, 505] on div "-" at bounding box center [1390, 503] width 99 height 18
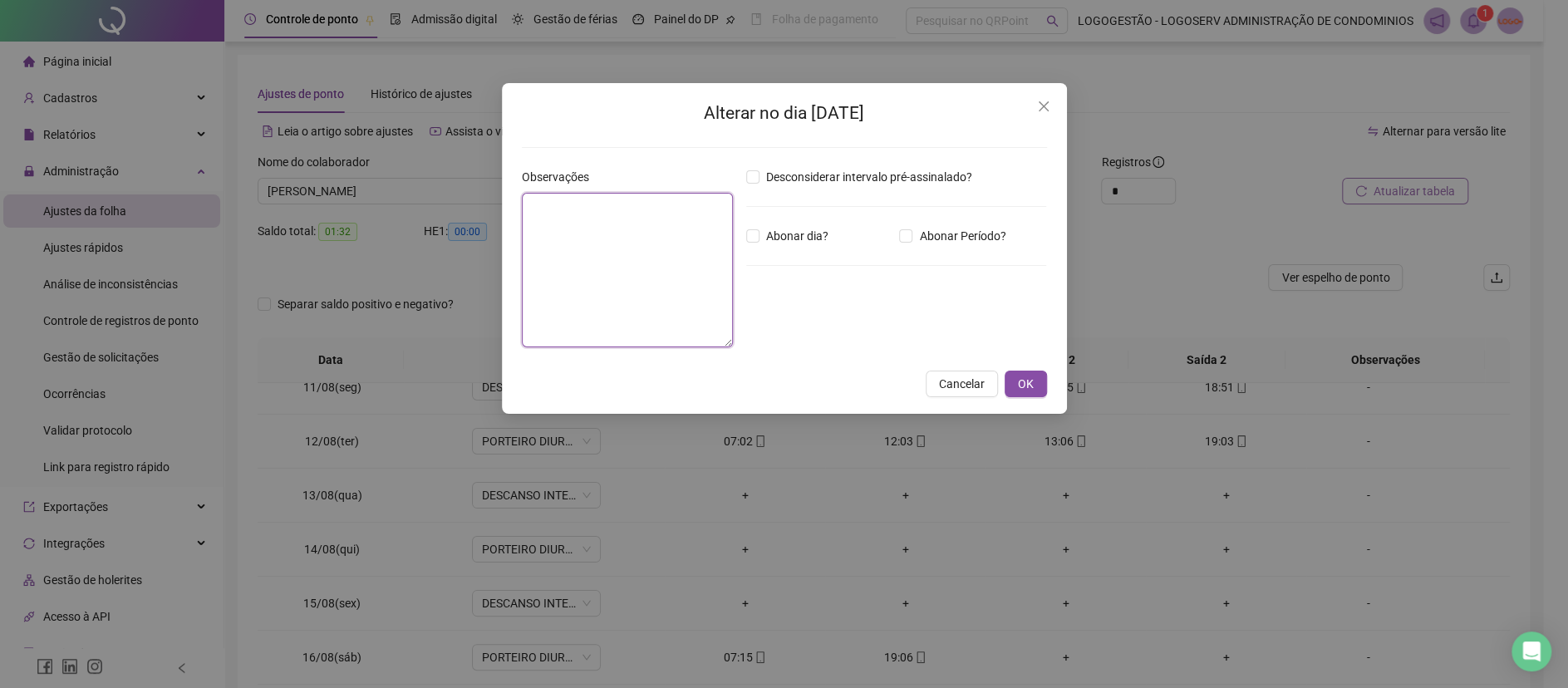
click at [641, 249] on textarea at bounding box center [627, 270] width 211 height 155
type textarea "*******"
drag, startPoint x: 1038, startPoint y: 388, endPoint x: 1030, endPoint y: 395, distance: 10.6
click at [1037, 389] on button "OK" at bounding box center [1025, 383] width 42 height 27
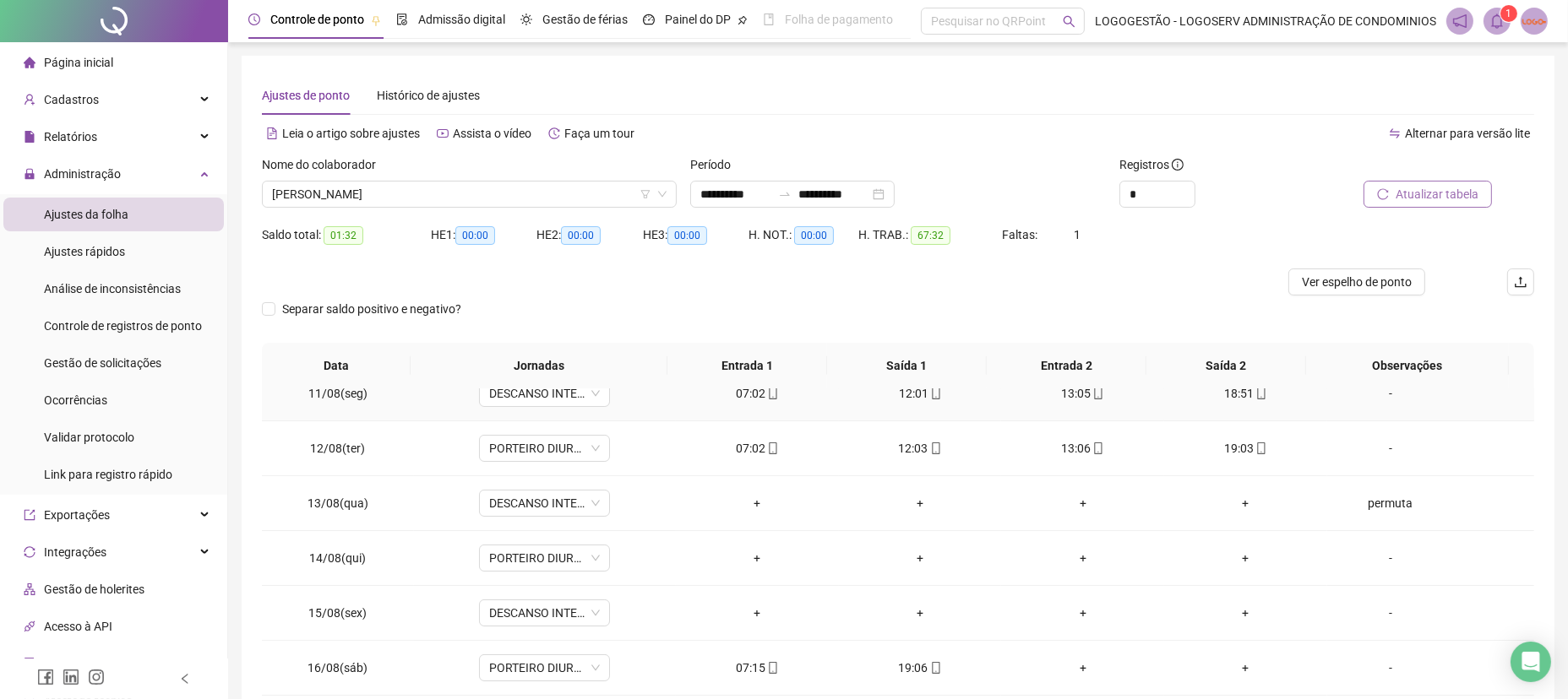
click at [1362, 553] on div "-" at bounding box center [1390, 557] width 99 height 18
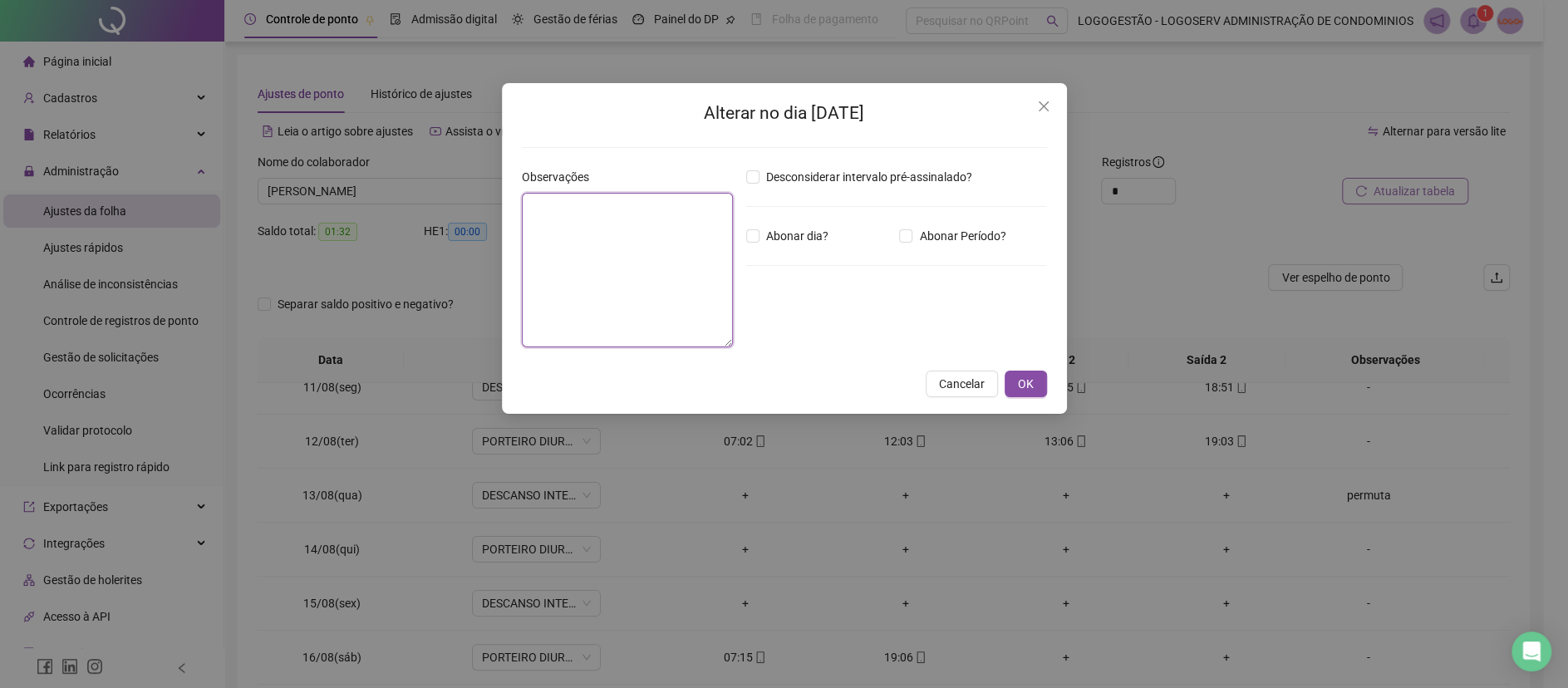
click at [575, 236] on textarea at bounding box center [627, 270] width 211 height 155
type textarea "*******"
click at [1023, 386] on span "OK" at bounding box center [1026, 383] width 16 height 18
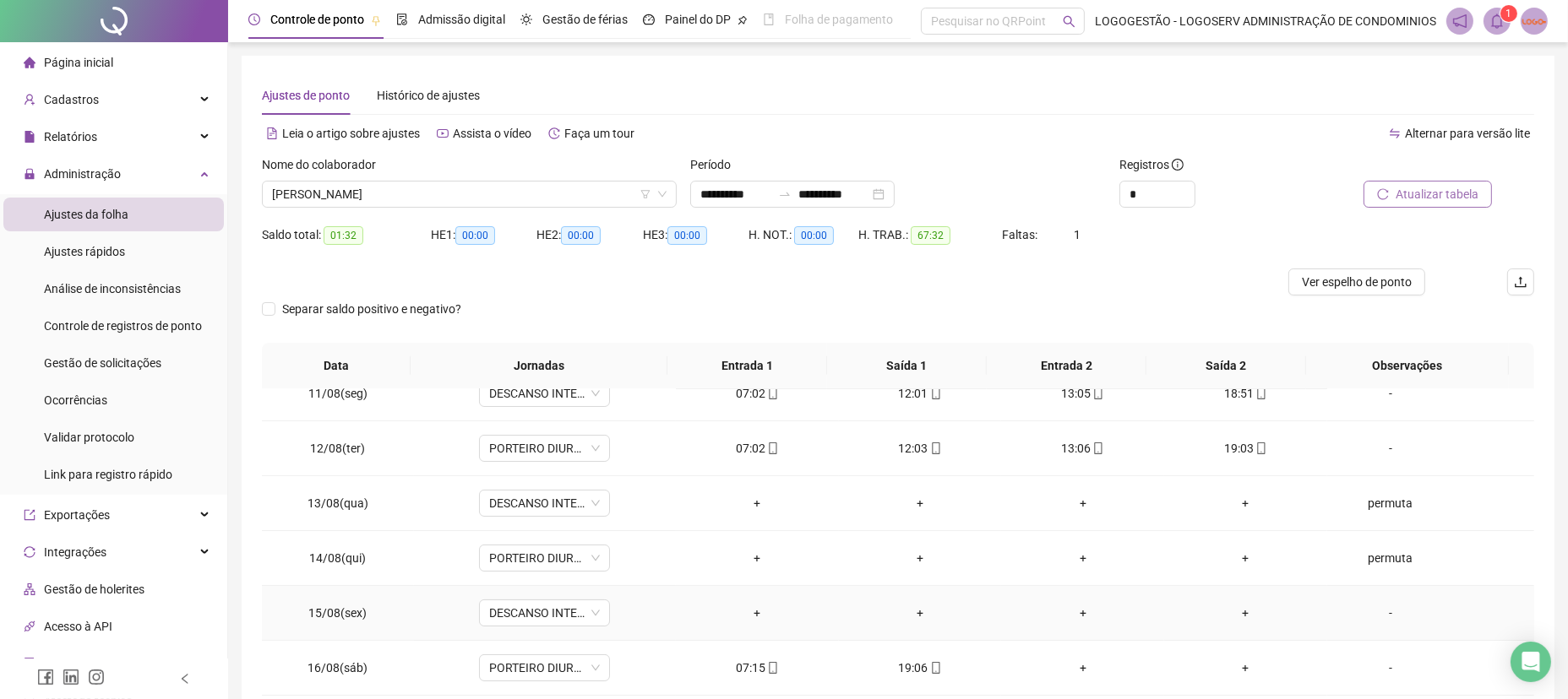
drag, startPoint x: 1352, startPoint y: 618, endPoint x: 1329, endPoint y: 621, distance: 23.2
click at [1354, 618] on div "-" at bounding box center [1390, 613] width 99 height 18
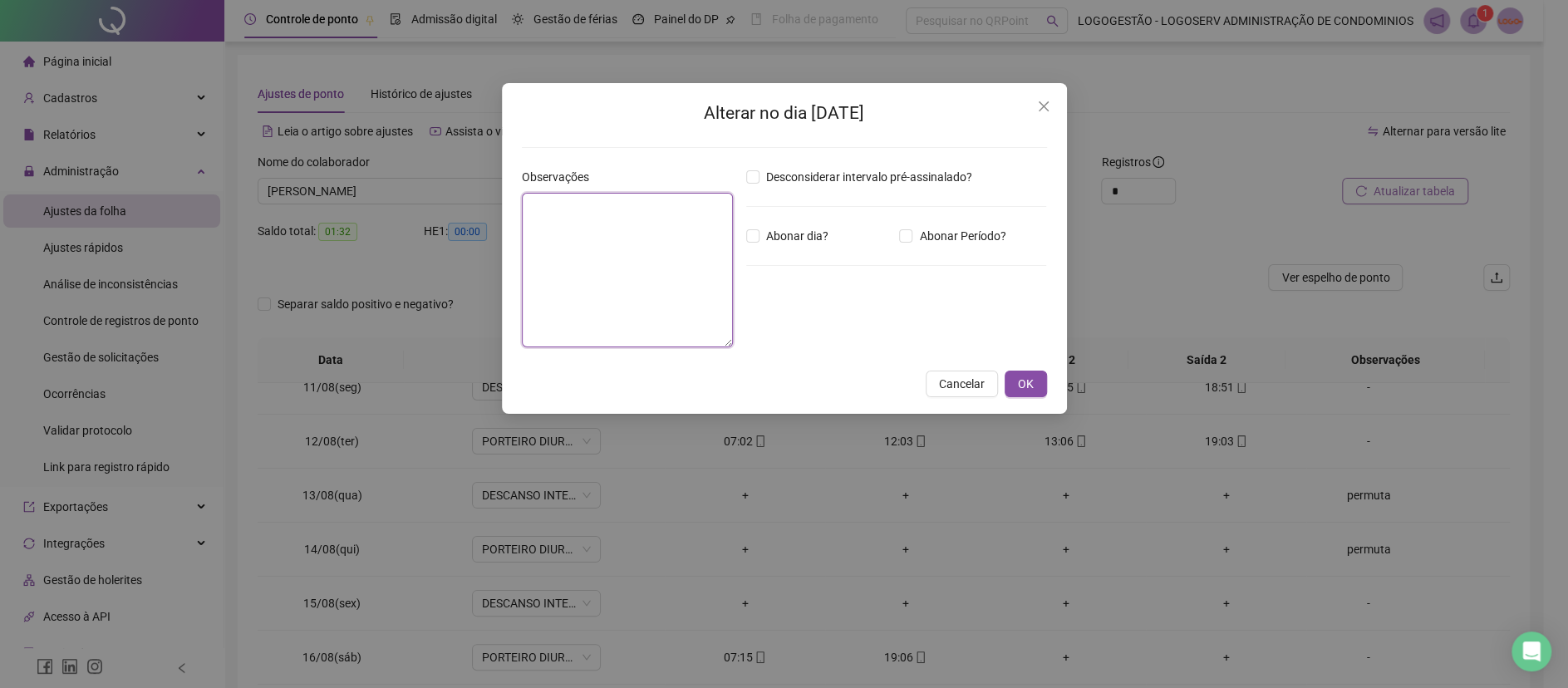
click at [653, 234] on textarea at bounding box center [627, 270] width 211 height 155
type textarea "*******"
click at [1030, 376] on span "OK" at bounding box center [1026, 383] width 16 height 18
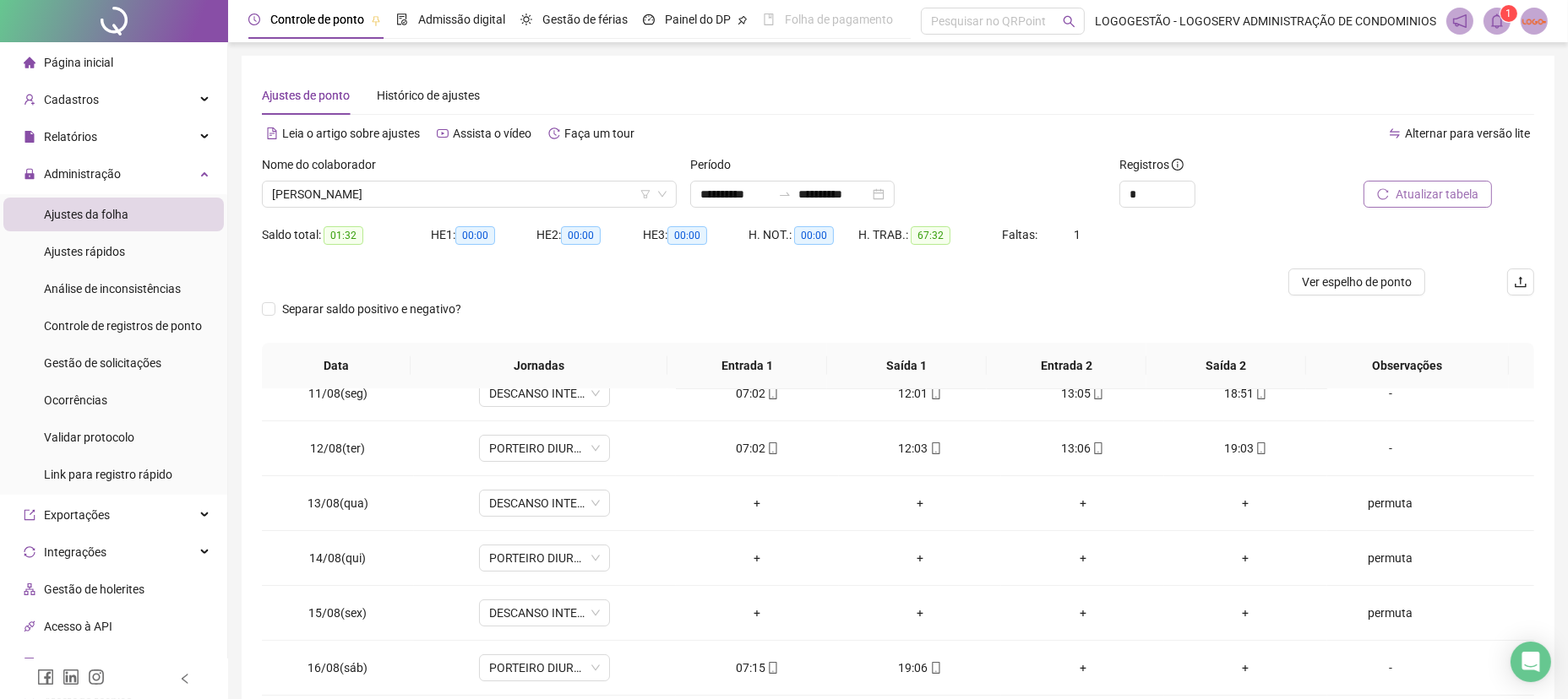
click at [1407, 185] on span "Atualizar tabela" at bounding box center [1437, 193] width 83 height 18
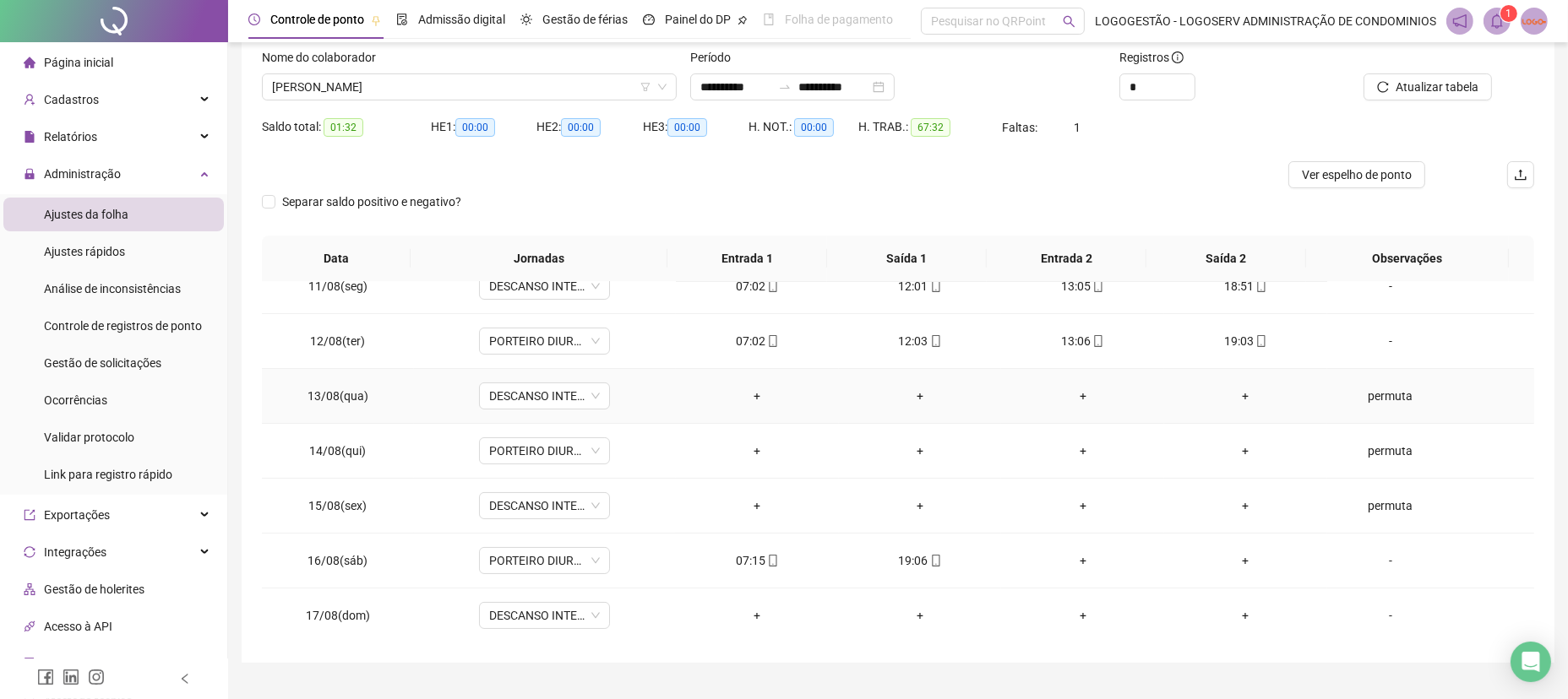
scroll to position [113, 0]
